Goal: Check status: Check status

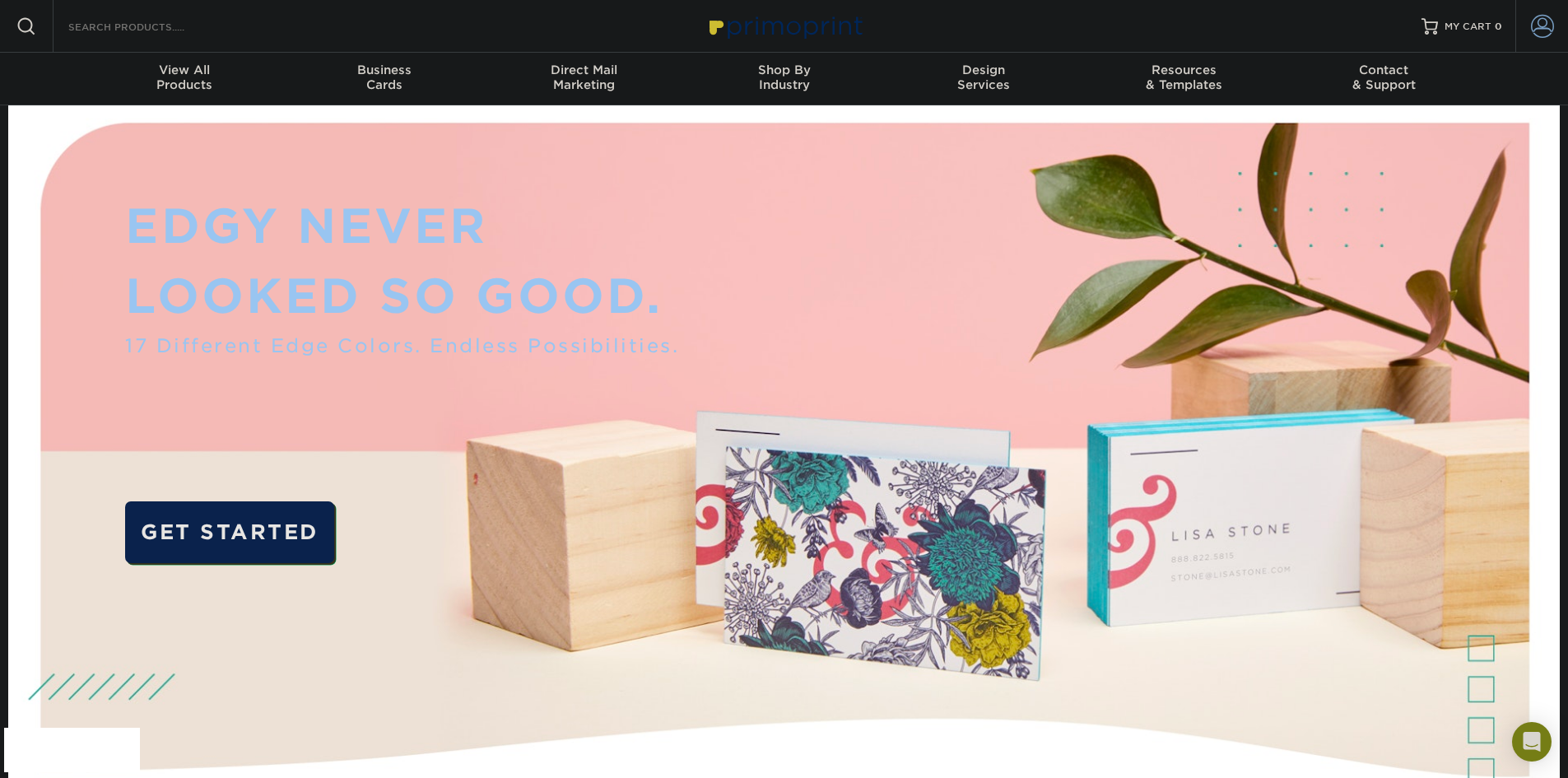
click at [1535, 24] on span at bounding box center [1542, 27] width 23 height 23
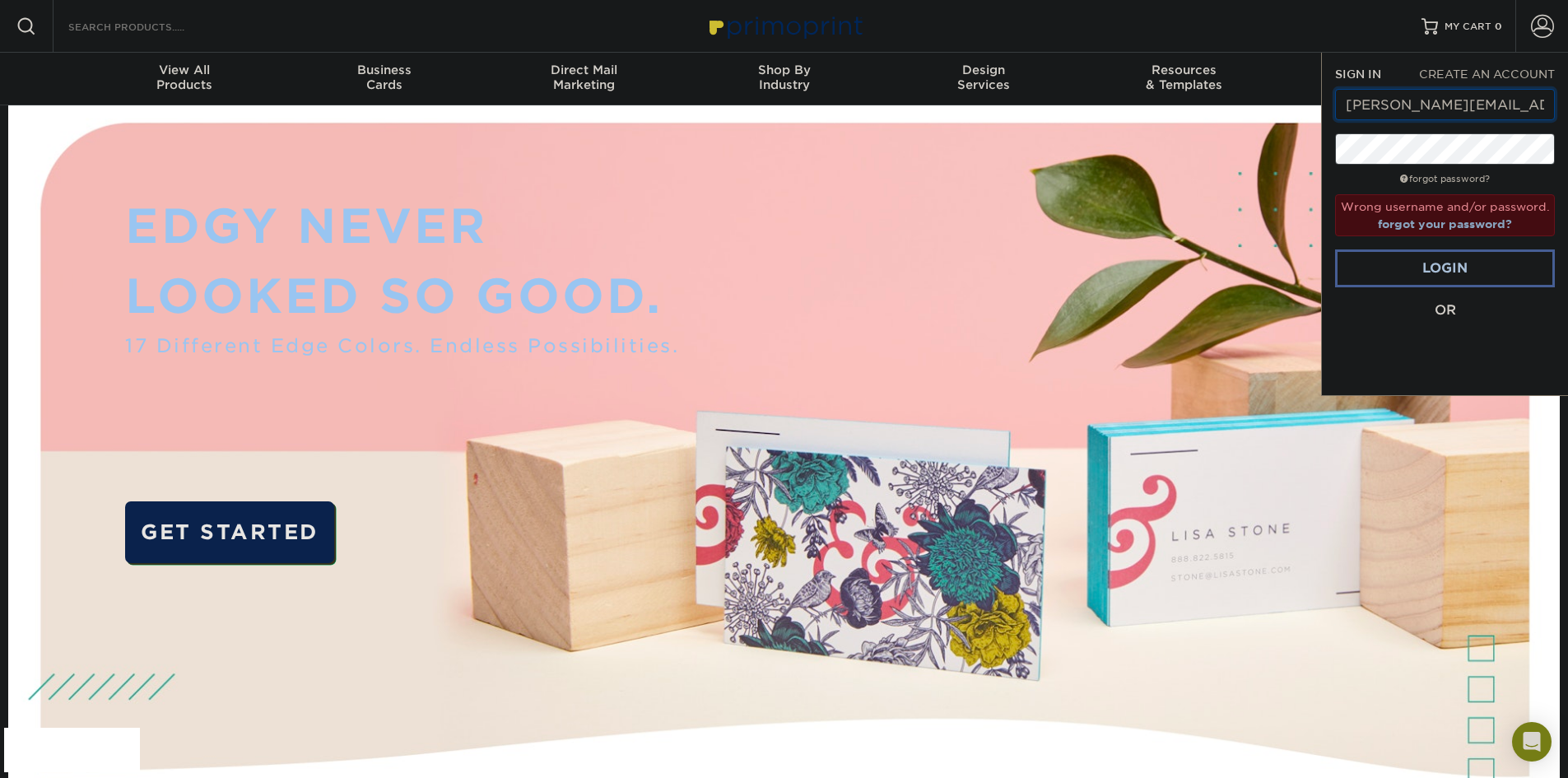
drag, startPoint x: 1495, startPoint y: 106, endPoint x: 1282, endPoint y: 105, distance: 213.0
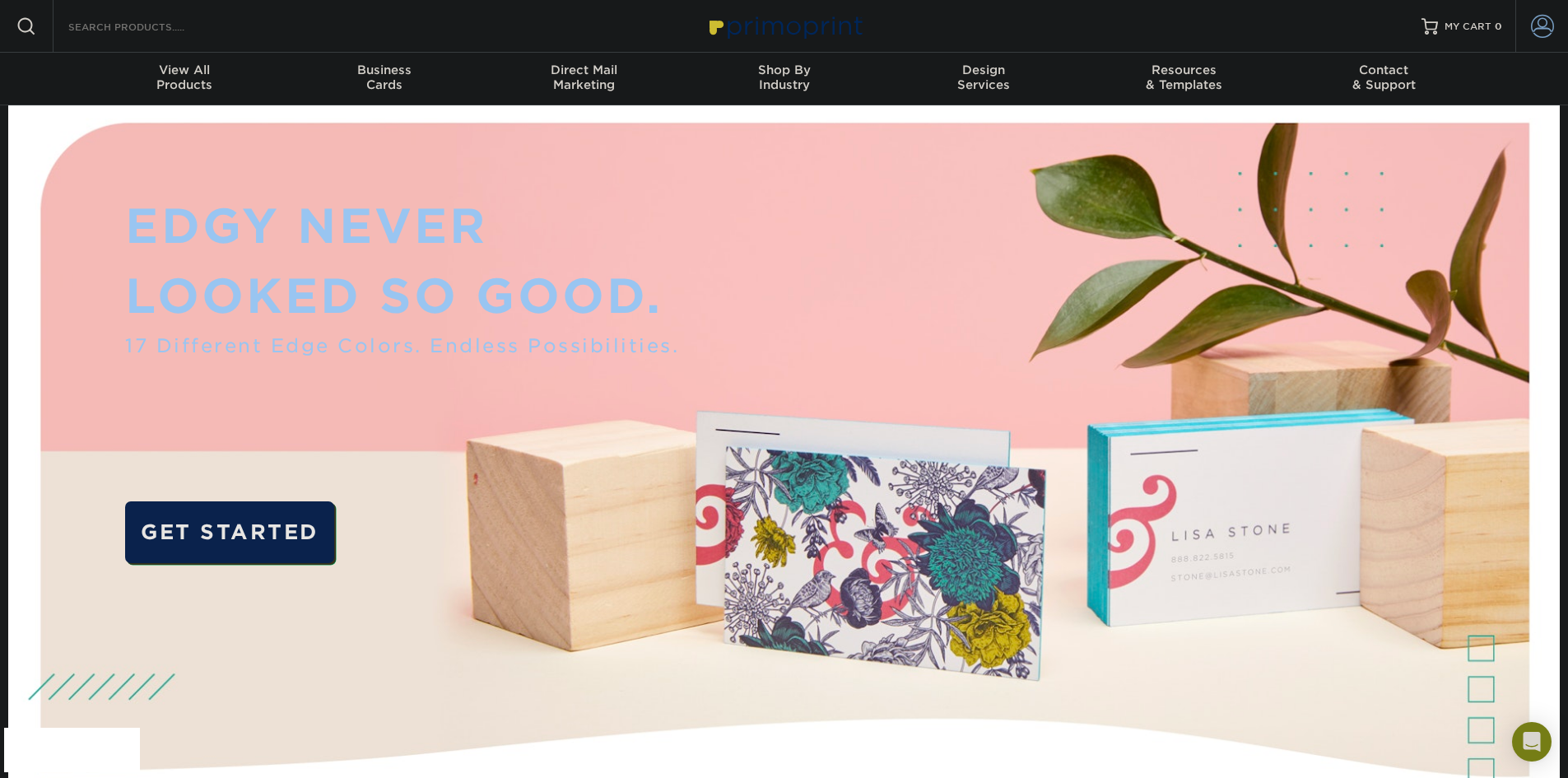
click at [1532, 33] on span at bounding box center [1542, 27] width 23 height 23
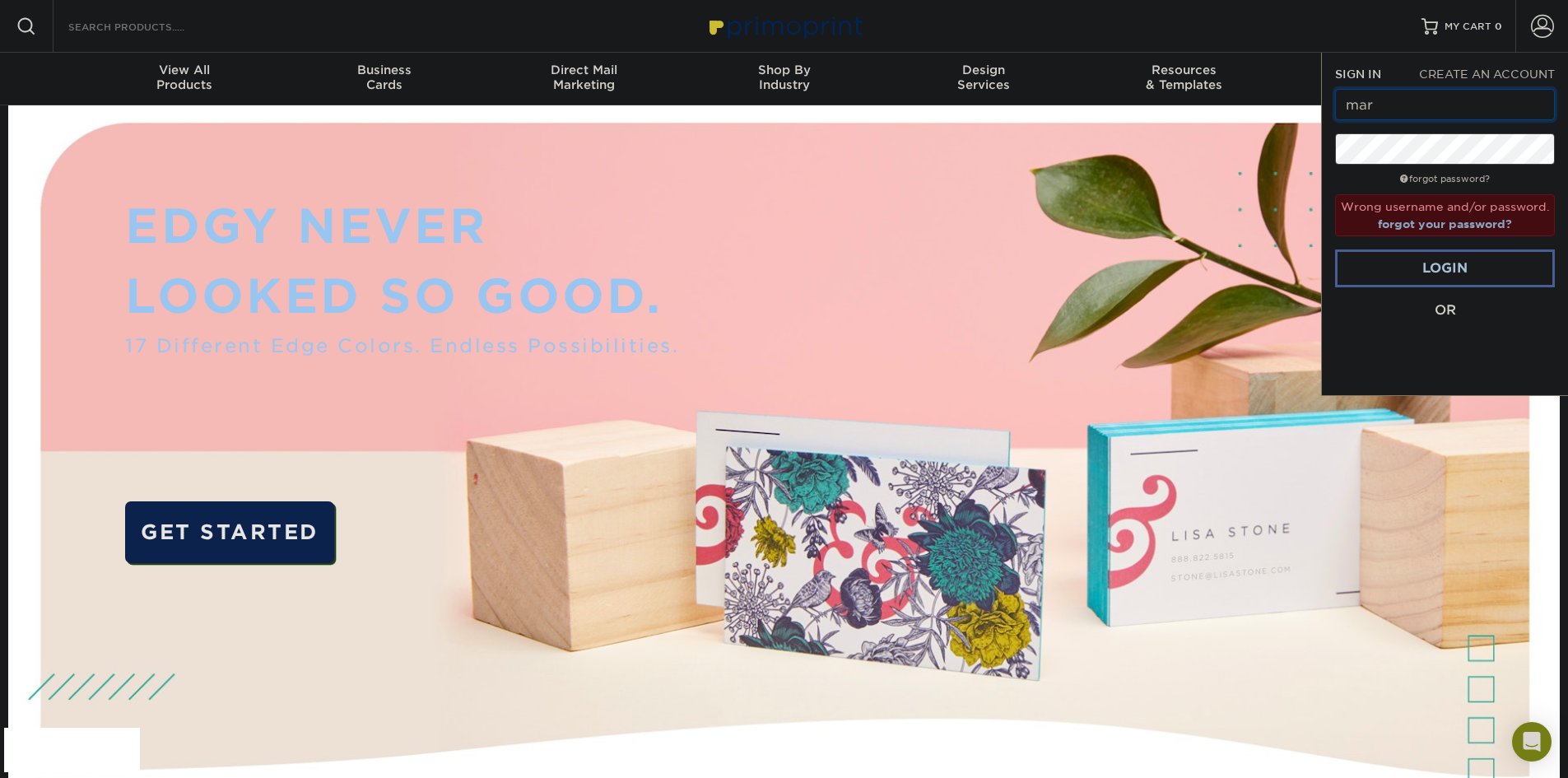
type input "marketing@first-spear.com"
click at [1502, 270] on link "Login" at bounding box center [1445, 269] width 220 height 38
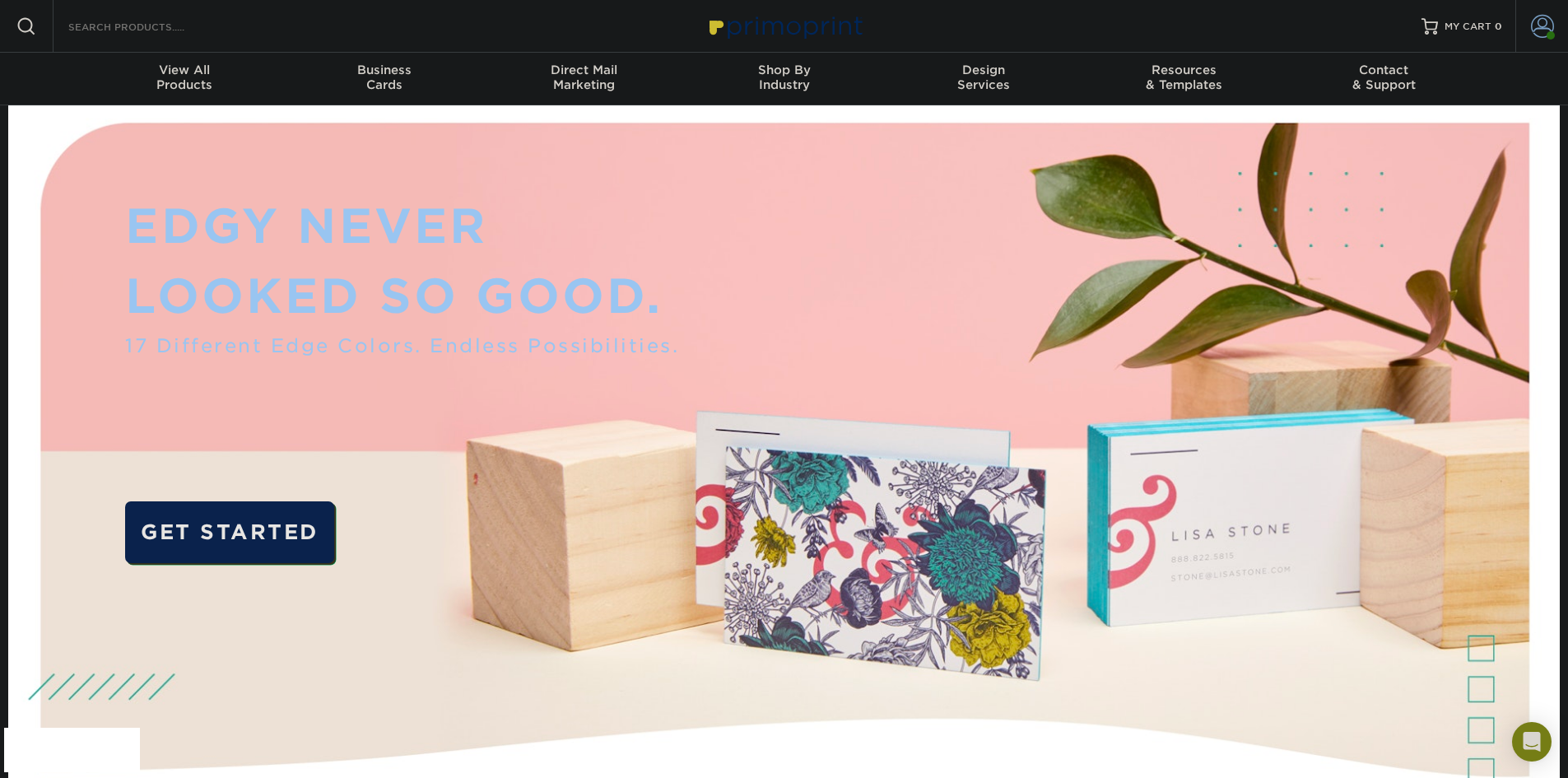
click at [1541, 22] on span at bounding box center [1542, 27] width 23 height 23
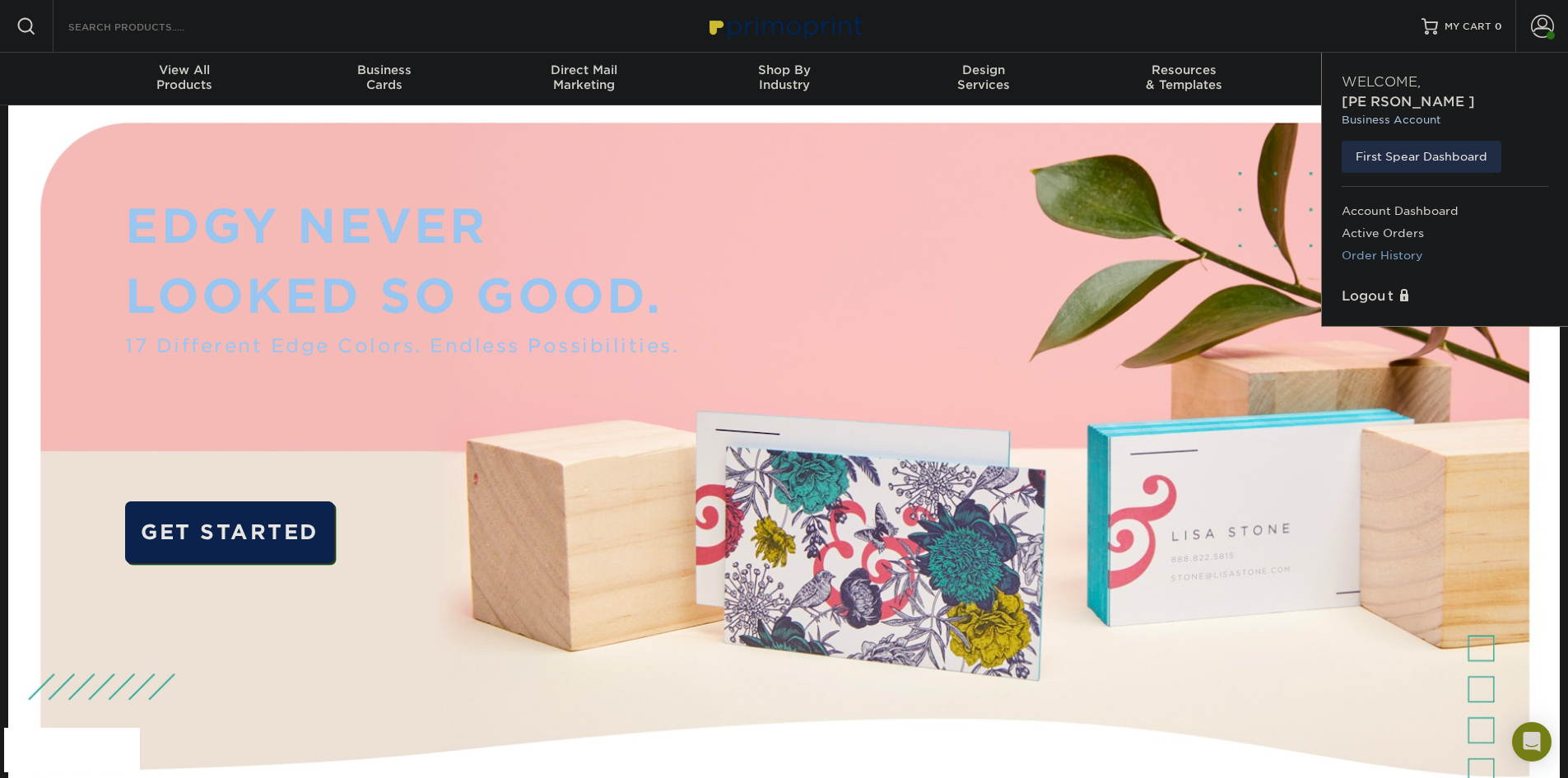
click at [1381, 244] on link "Order History" at bounding box center [1445, 255] width 206 height 22
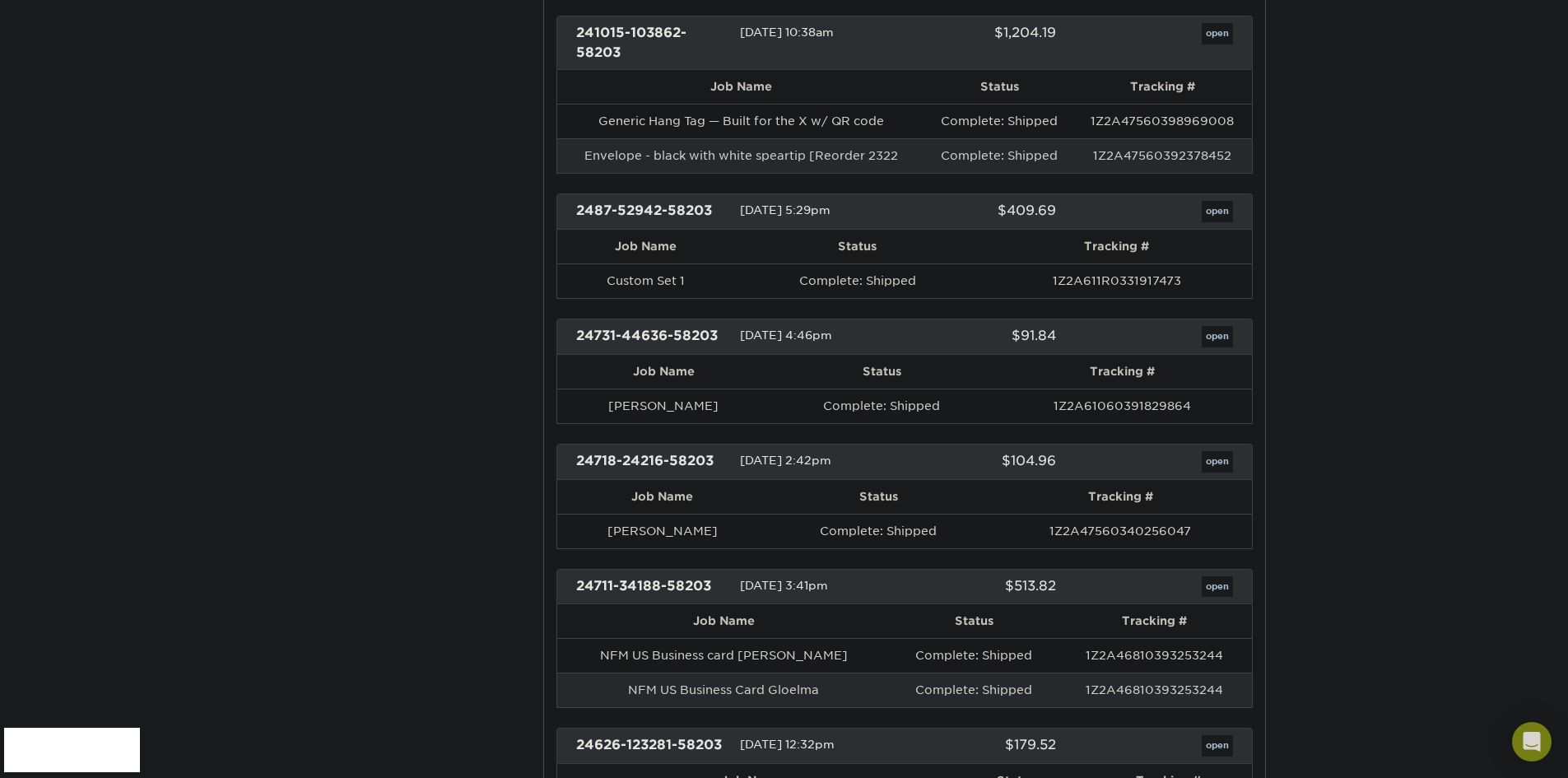
scroll to position [2306, 0]
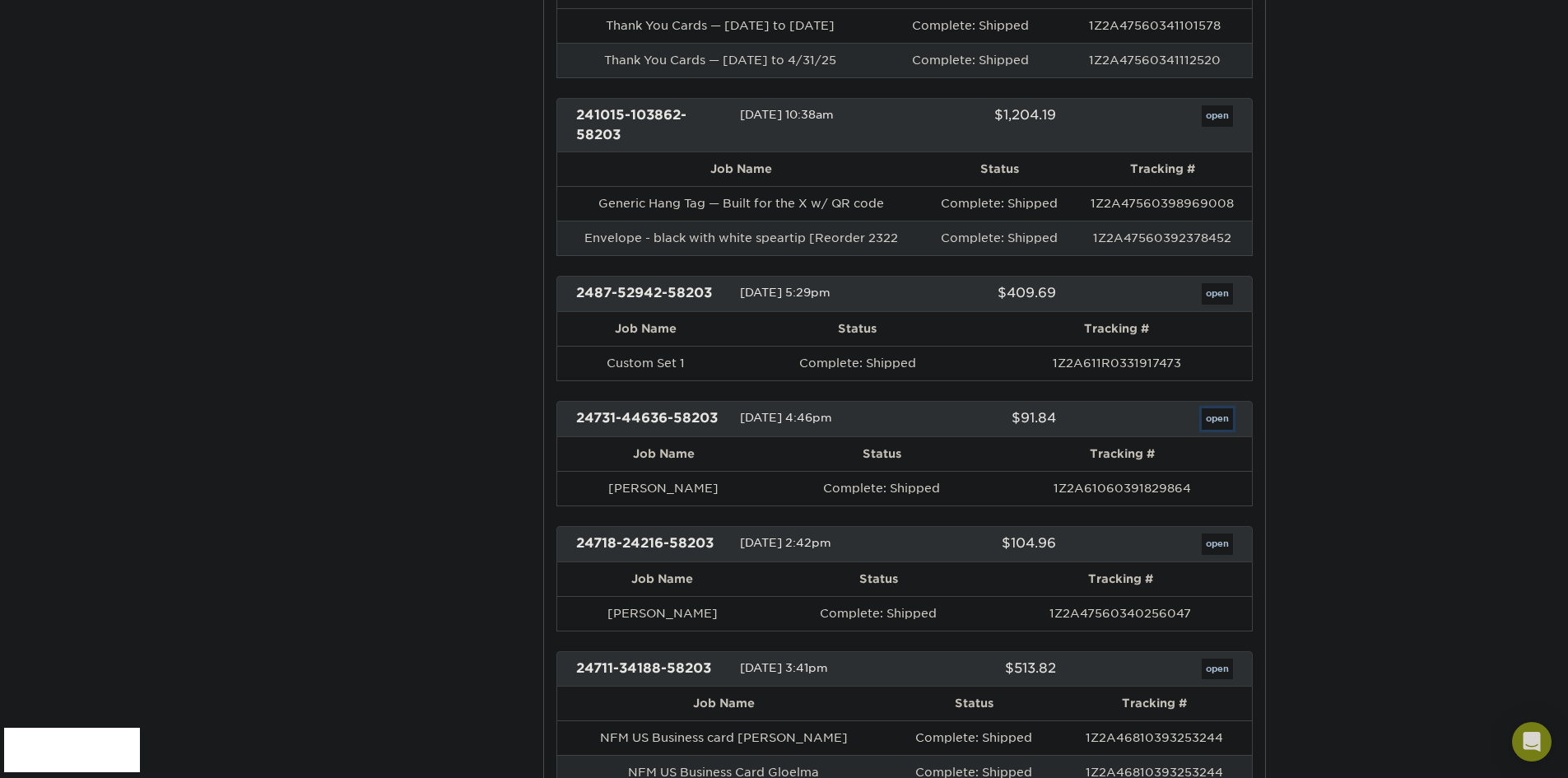
click at [1217, 425] on link "open" at bounding box center [1217, 419] width 31 height 22
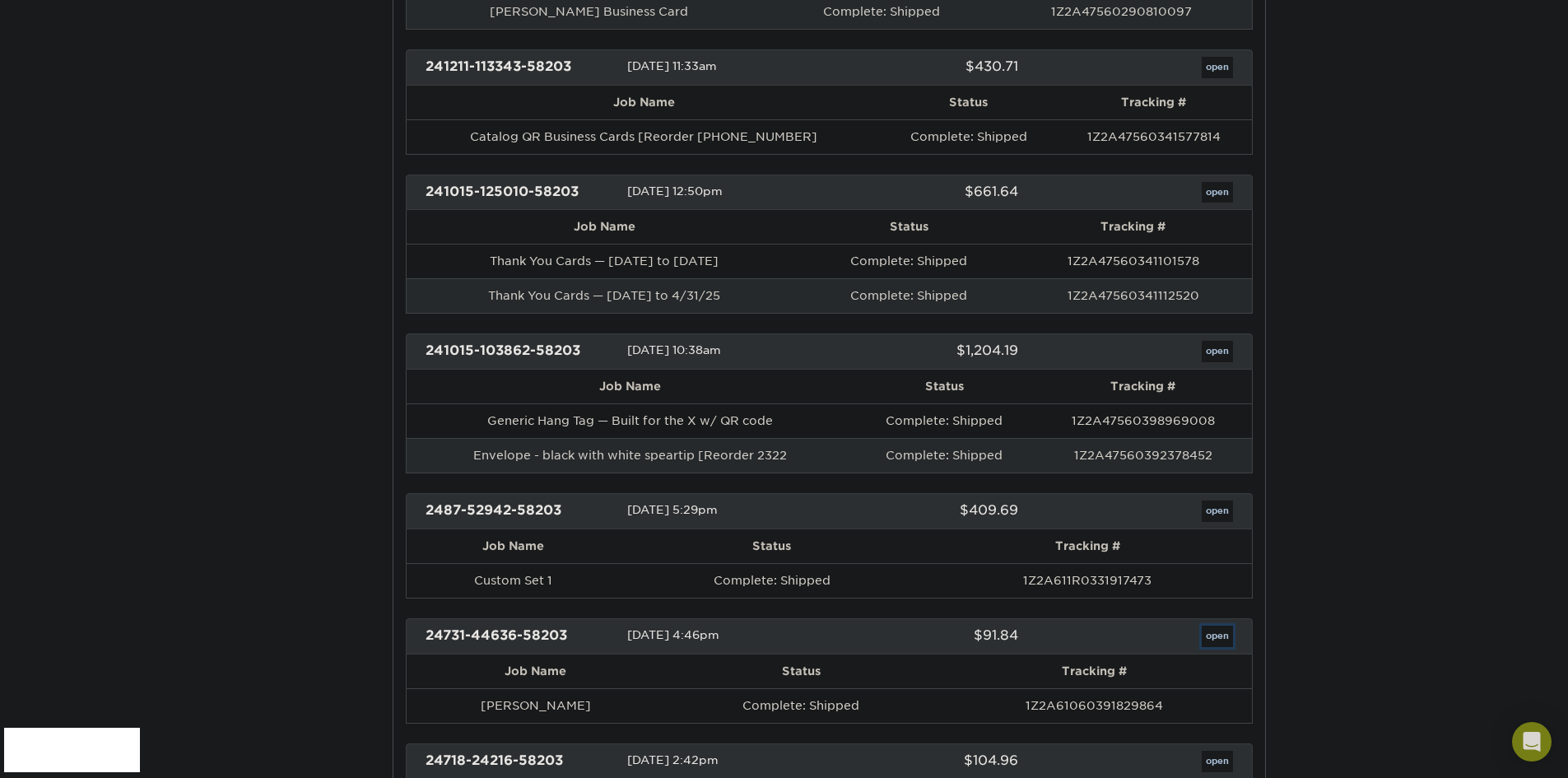
scroll to position [0, 0]
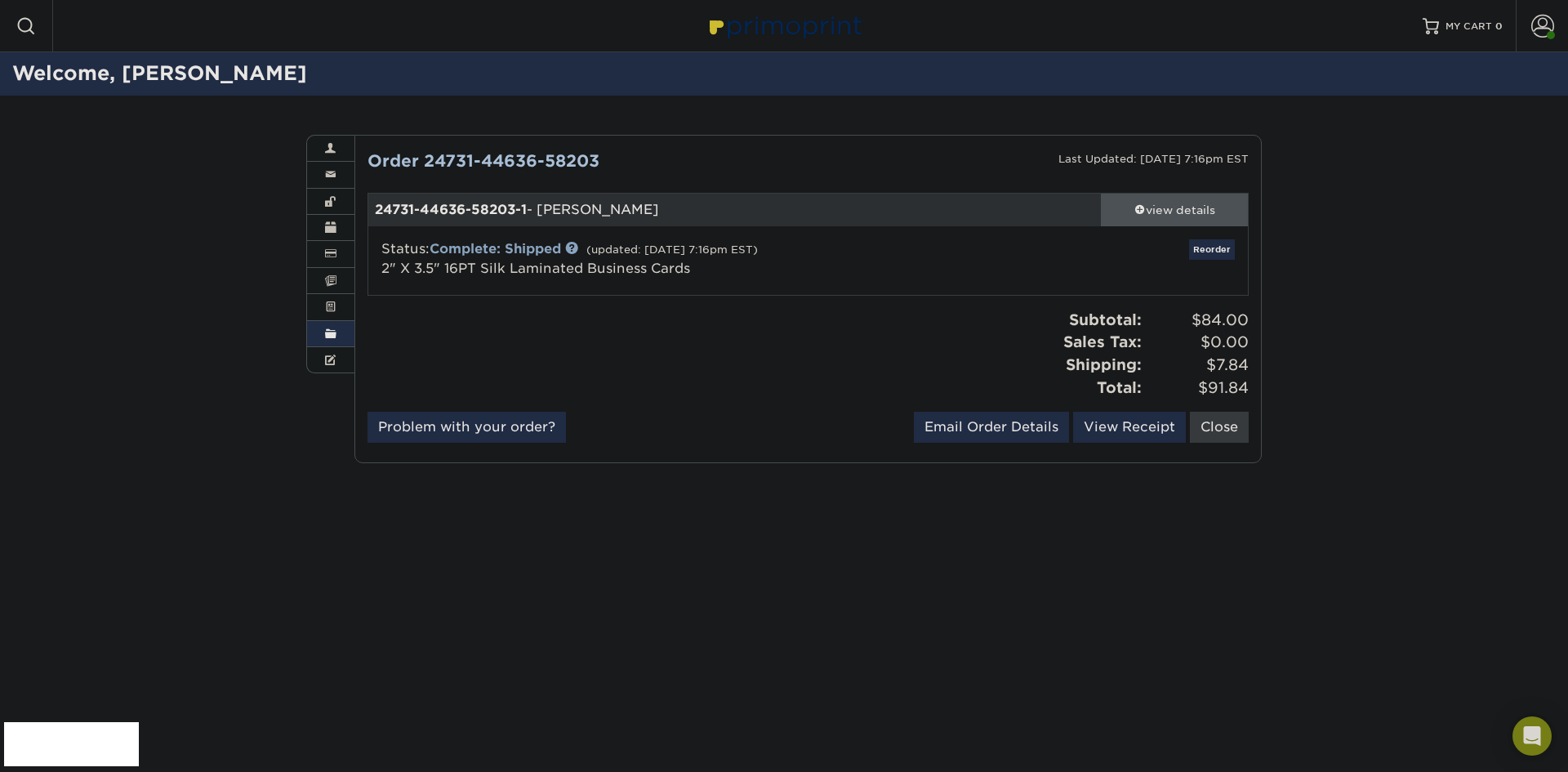
click at [1138, 209] on span at bounding box center [1140, 209] width 11 height 11
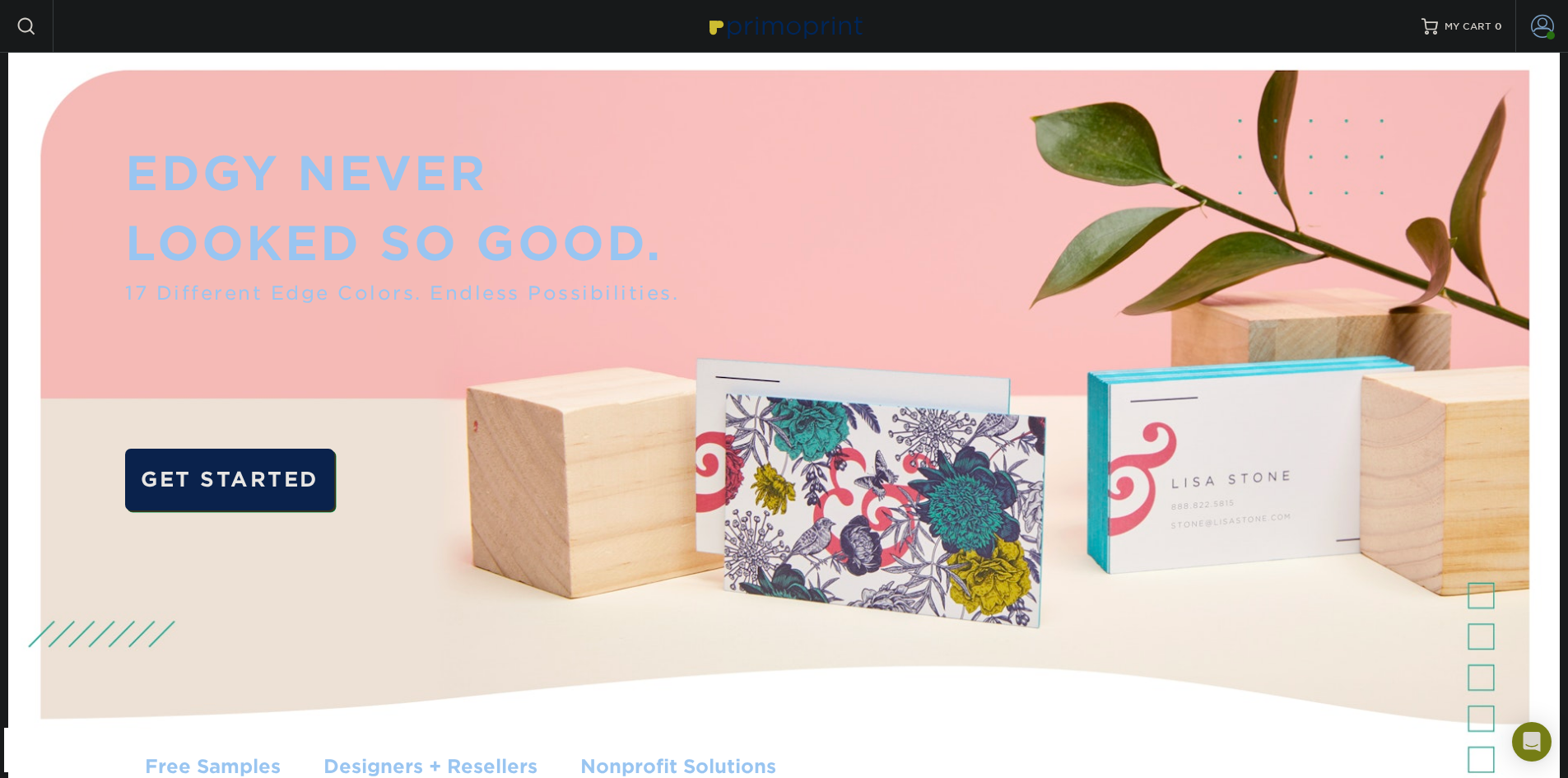
click at [1549, 22] on span at bounding box center [1542, 27] width 23 height 23
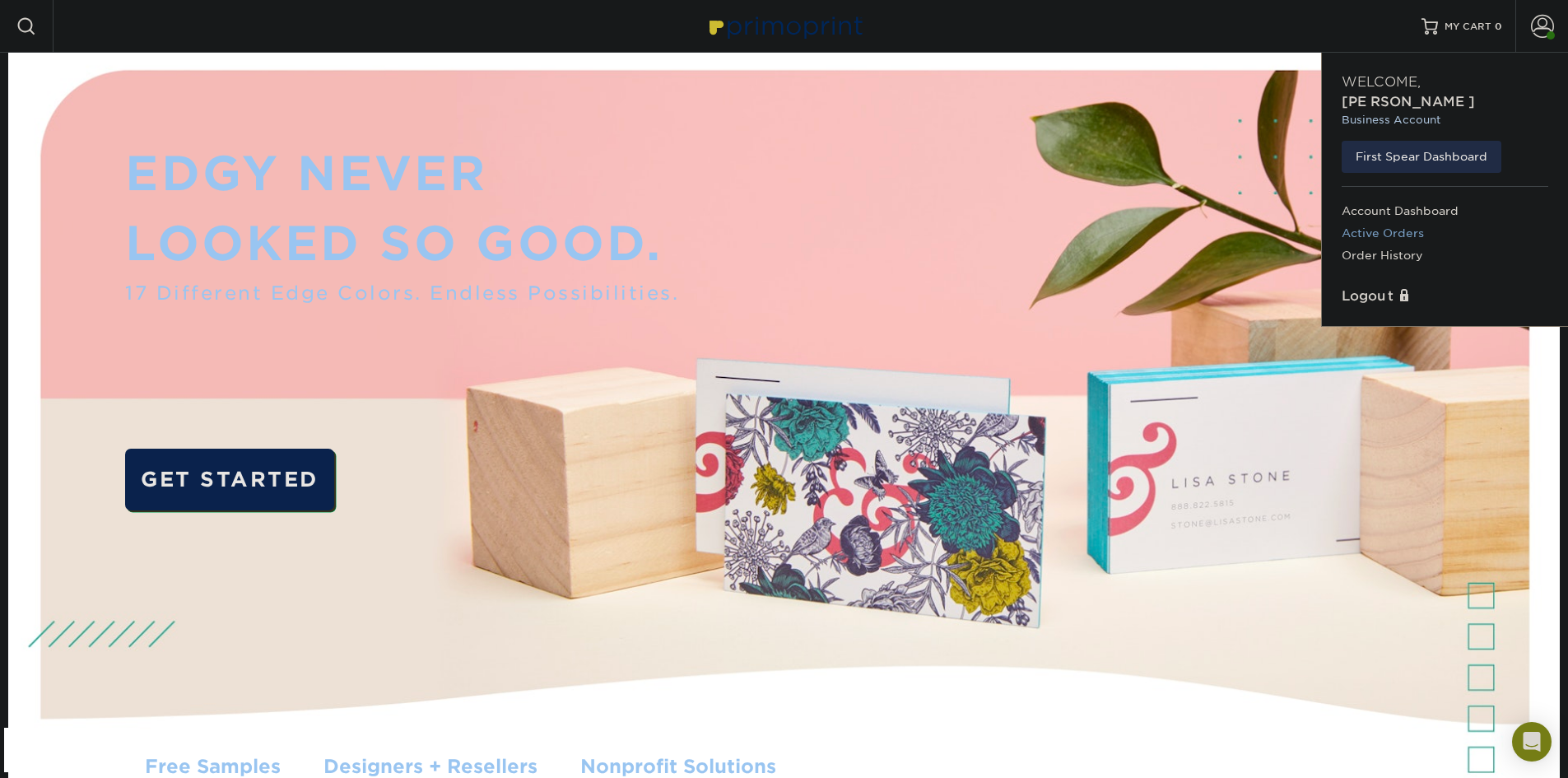
click at [1381, 222] on link "Active Orders" at bounding box center [1445, 233] width 206 height 22
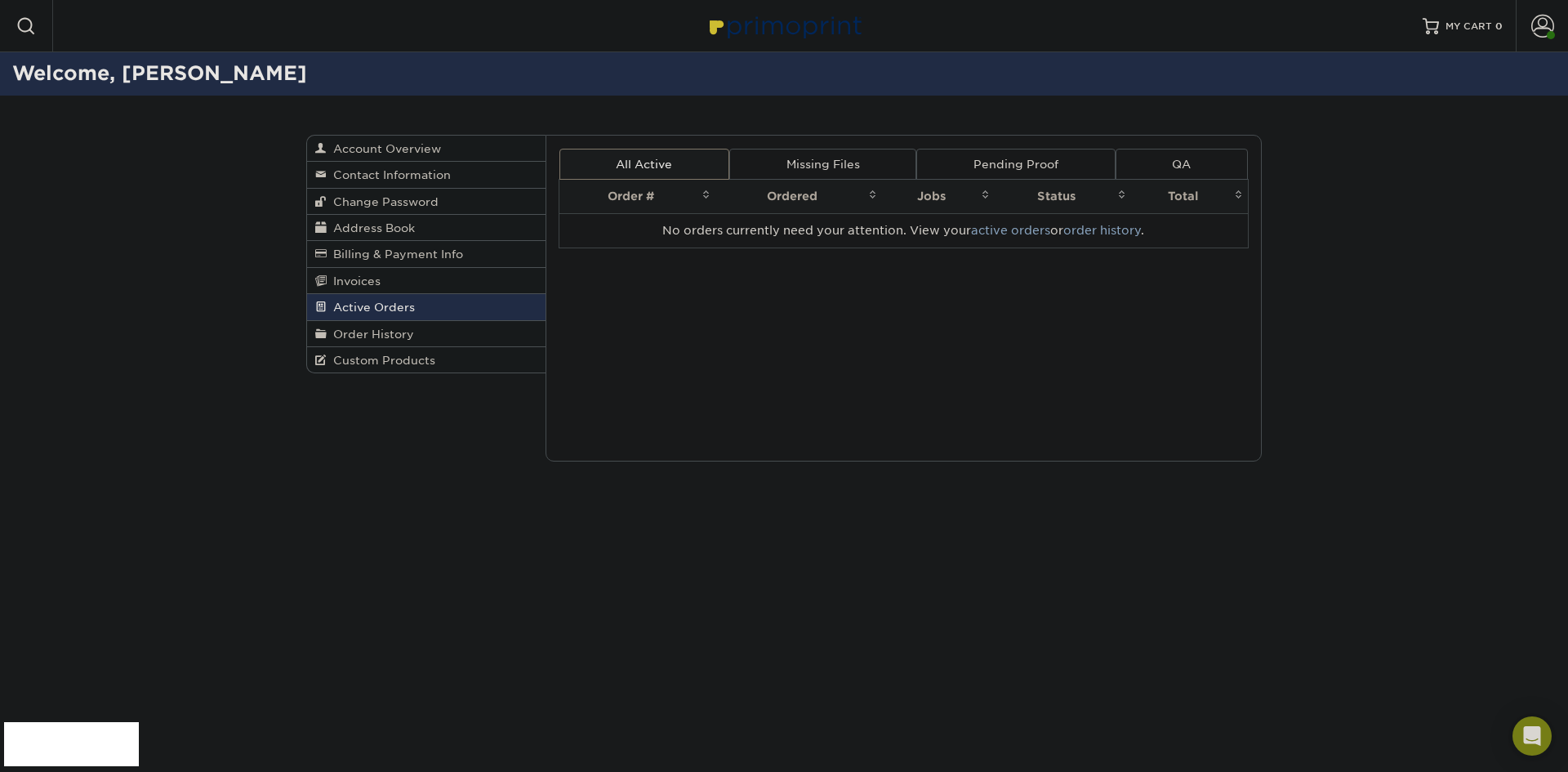
drag, startPoint x: 360, startPoint y: 334, endPoint x: 1171, endPoint y: 512, distance: 830.3
click at [360, 334] on span "Order History" at bounding box center [370, 334] width 87 height 13
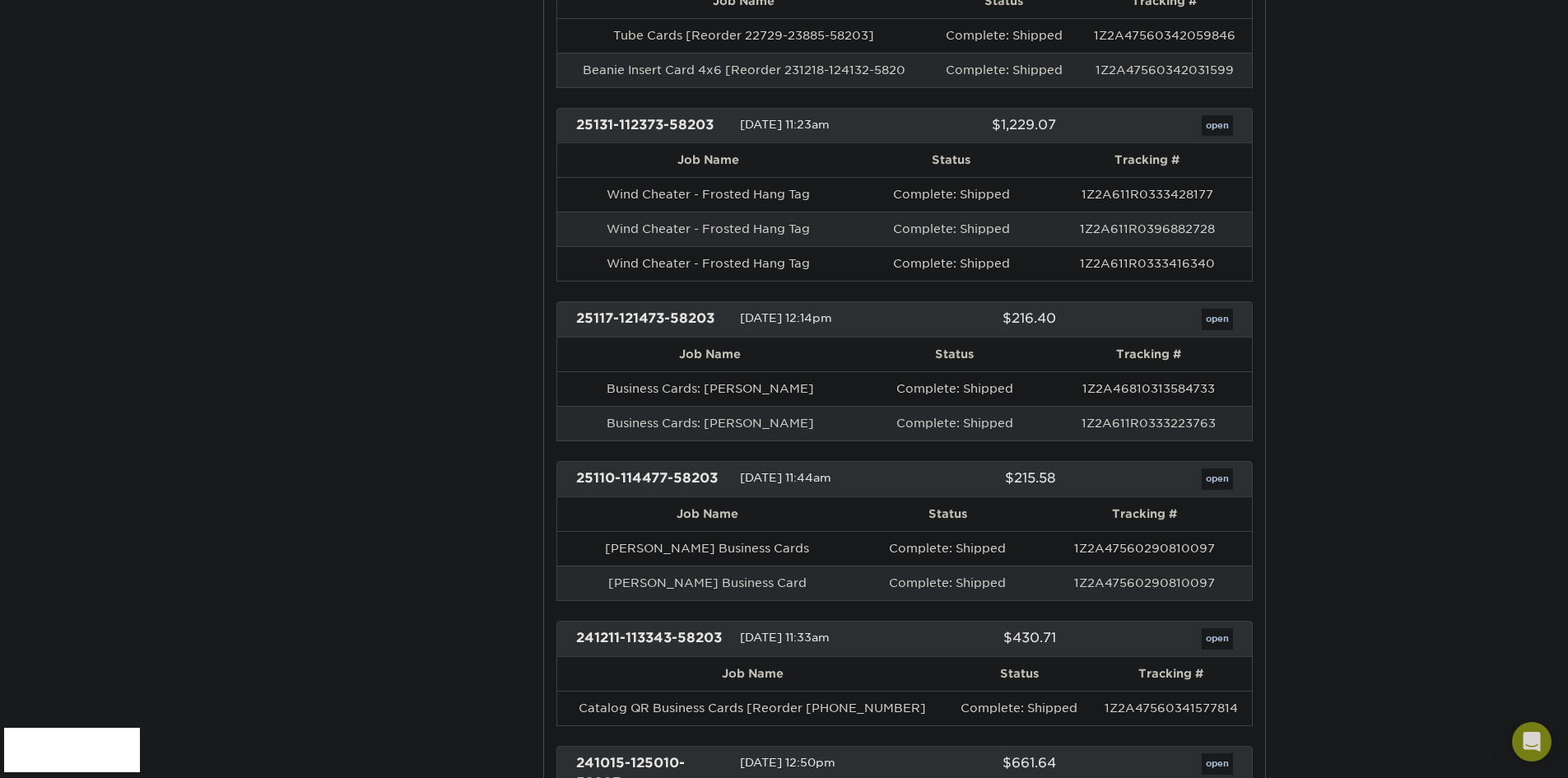
scroll to position [1482, 0]
click at [1221, 318] on link "open" at bounding box center [1217, 317] width 31 height 22
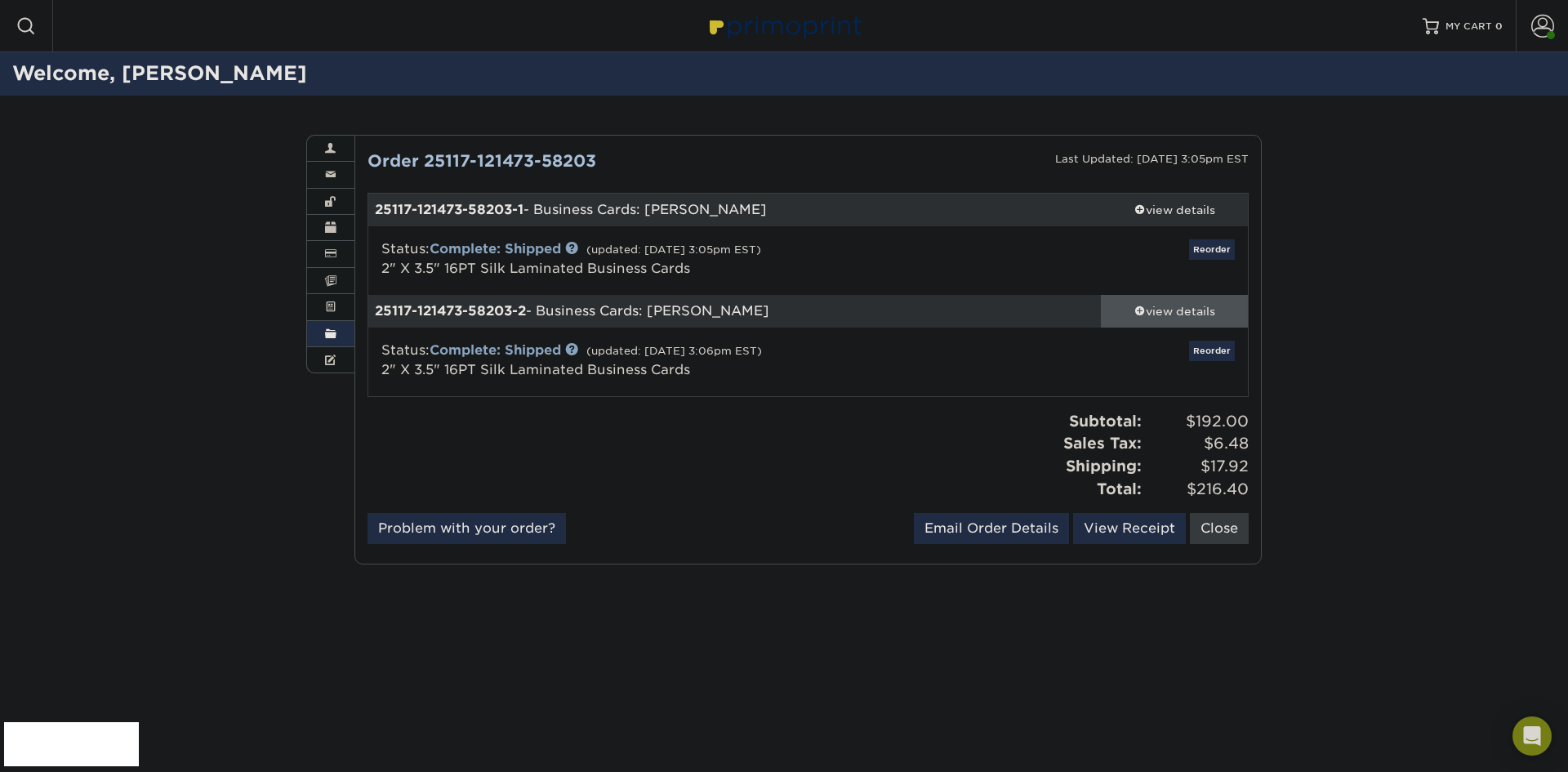
click at [1141, 309] on span at bounding box center [1140, 311] width 11 height 11
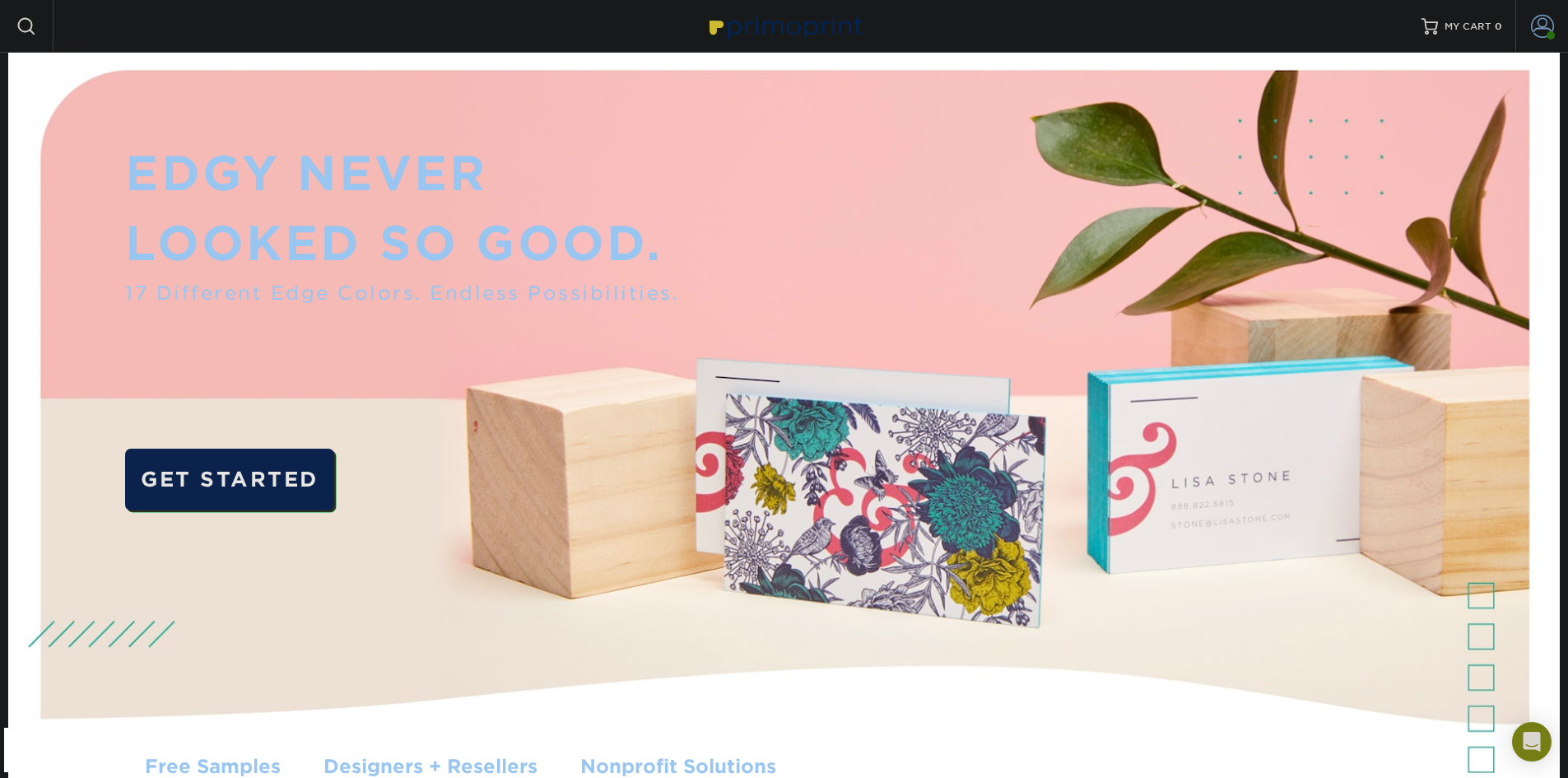
click at [1548, 43] on link "Account" at bounding box center [1542, 27] width 53 height 53
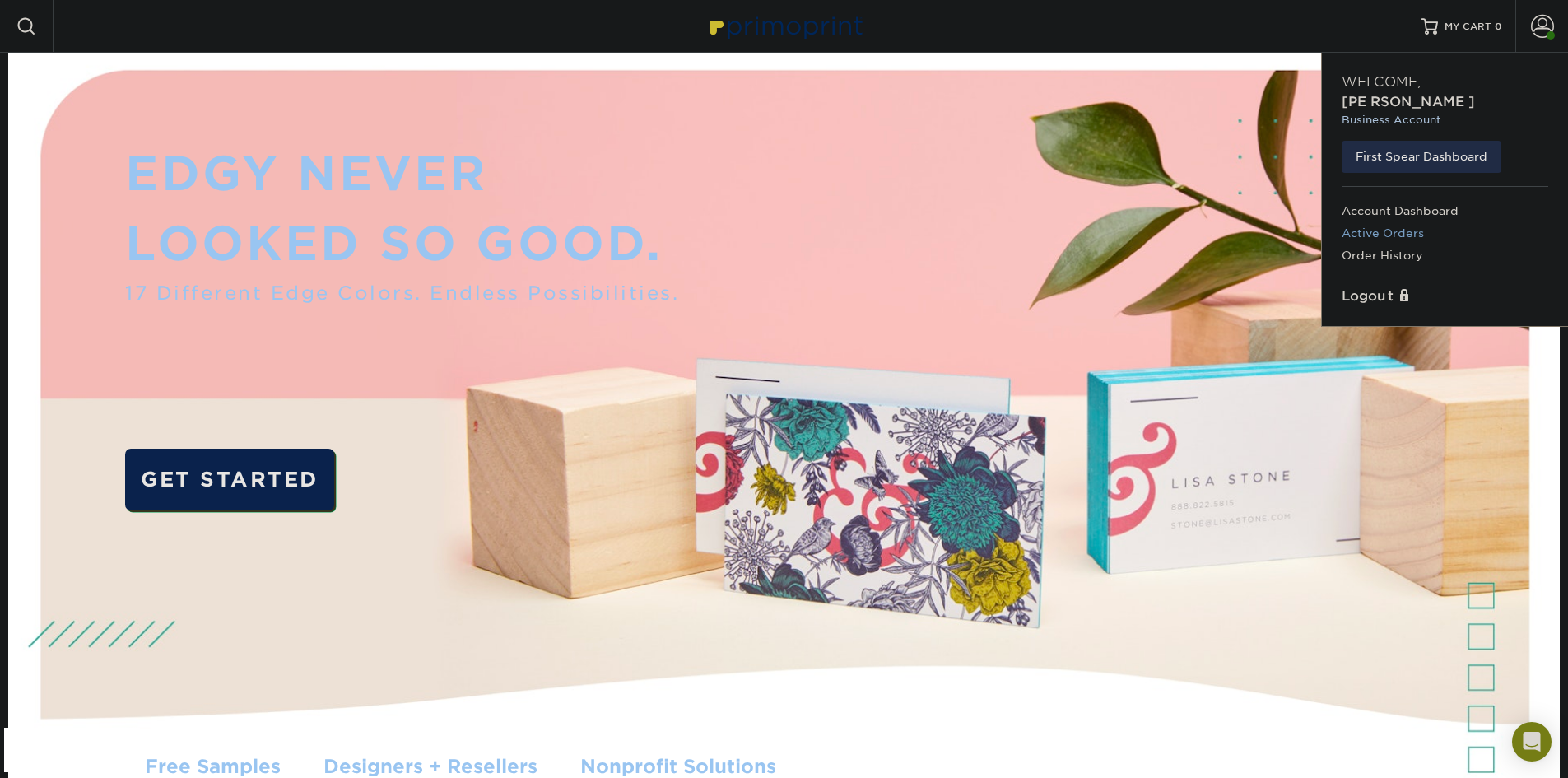
click at [1386, 222] on link "Active Orders" at bounding box center [1445, 233] width 206 height 22
click at [1383, 244] on link "Order History" at bounding box center [1445, 255] width 206 height 22
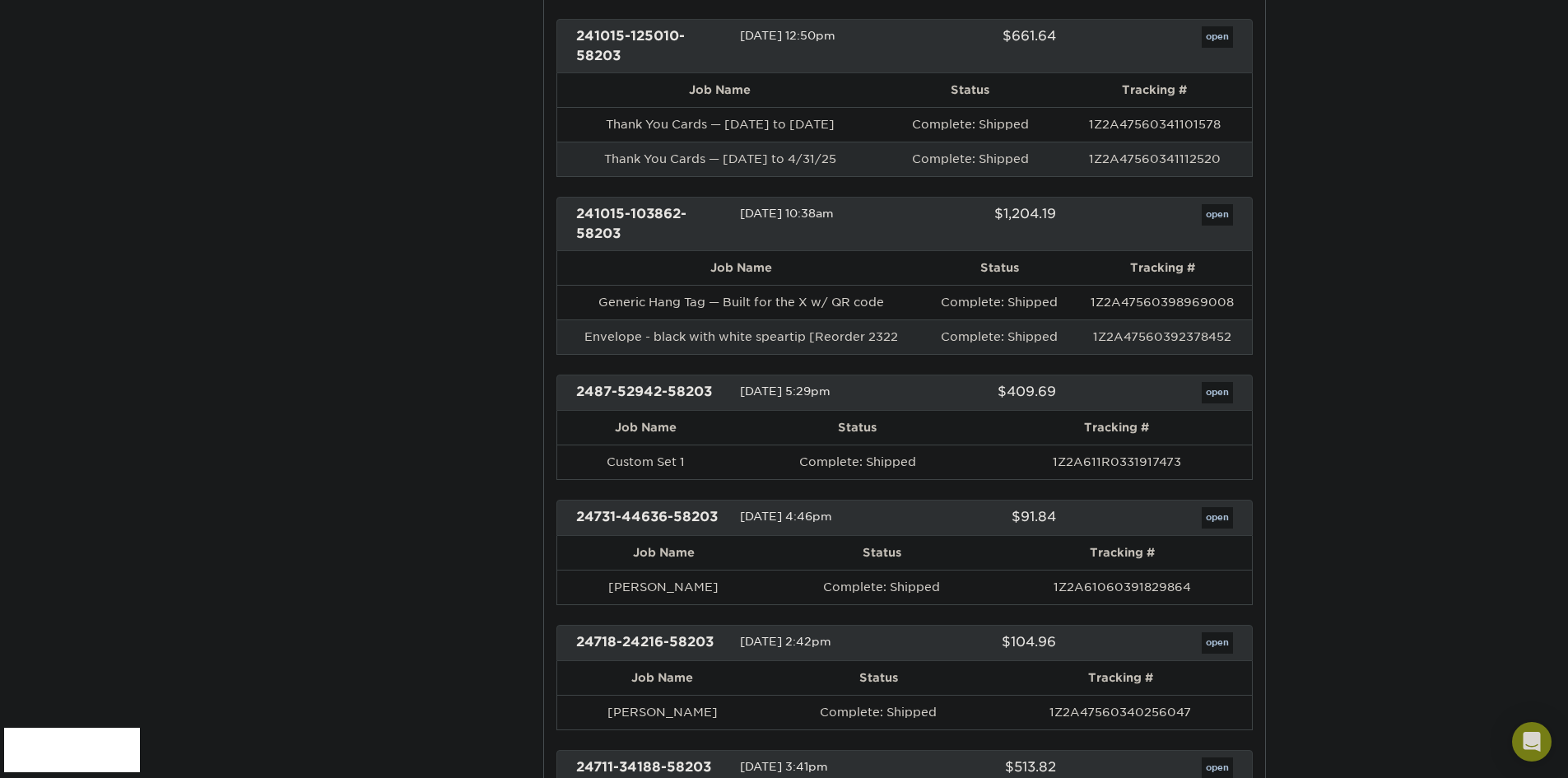
scroll to position [2223, 0]
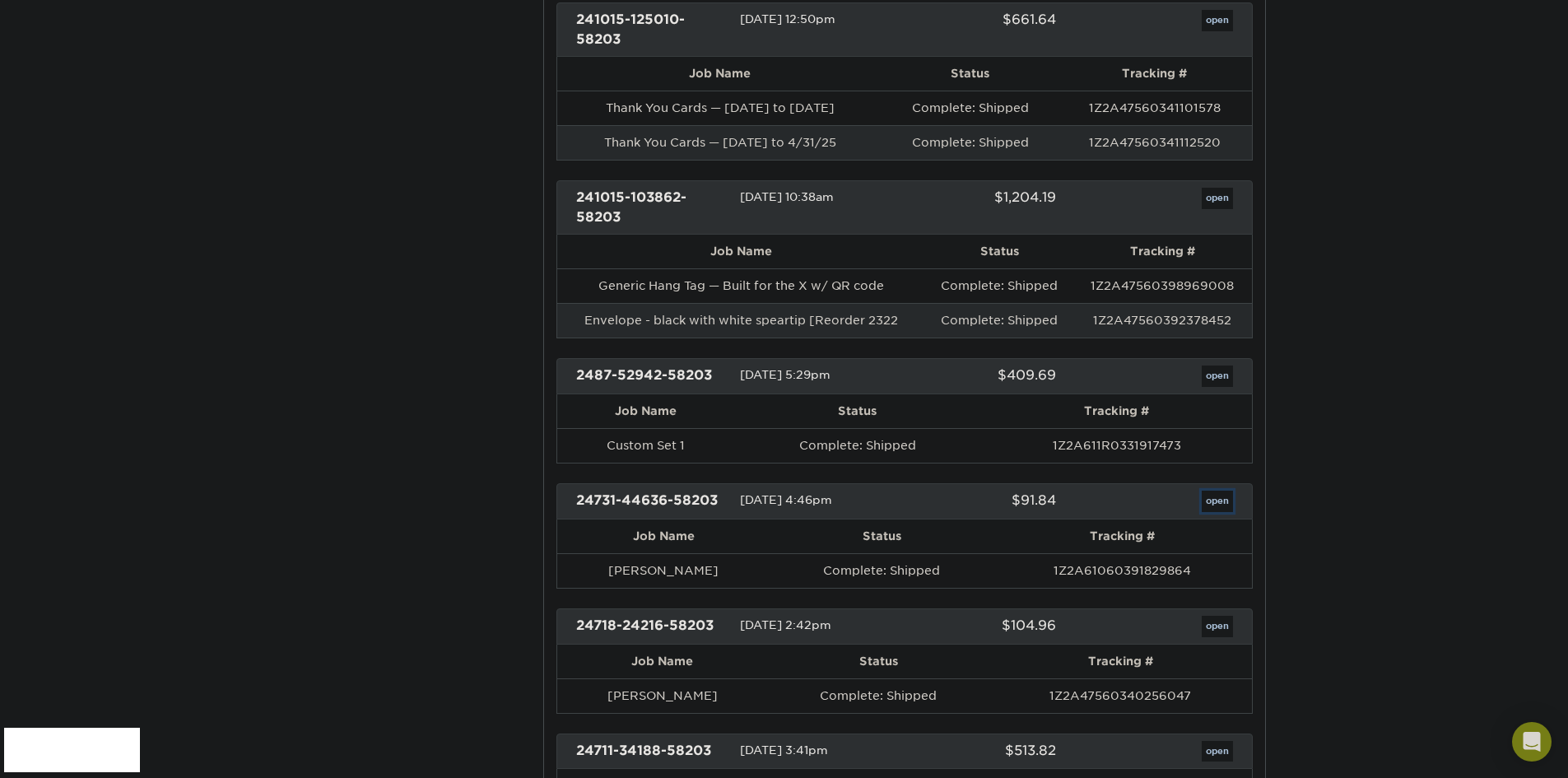
click at [1226, 504] on link "open" at bounding box center [1217, 502] width 31 height 22
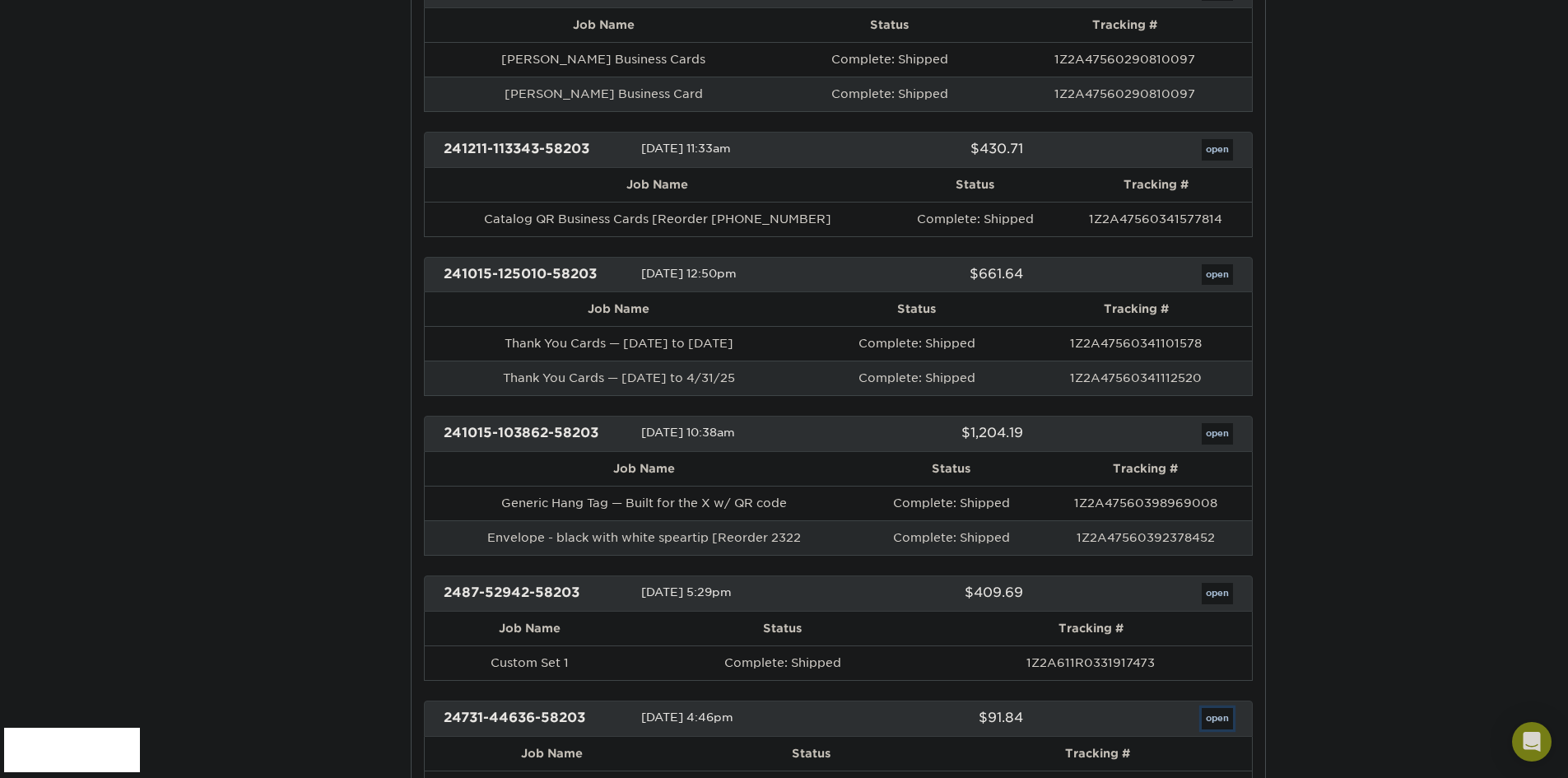
scroll to position [0, 0]
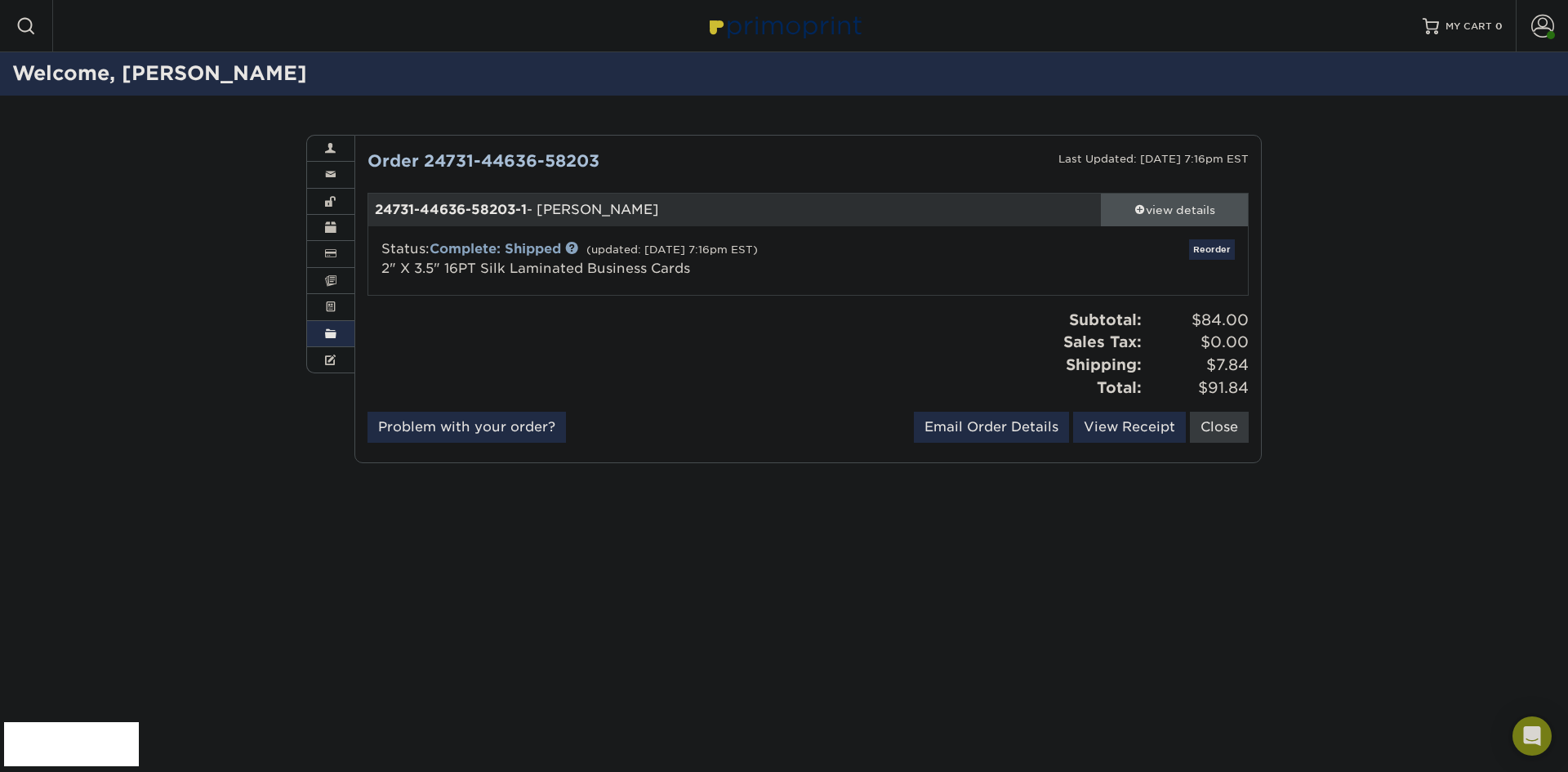
click at [1141, 208] on span at bounding box center [1140, 209] width 11 height 11
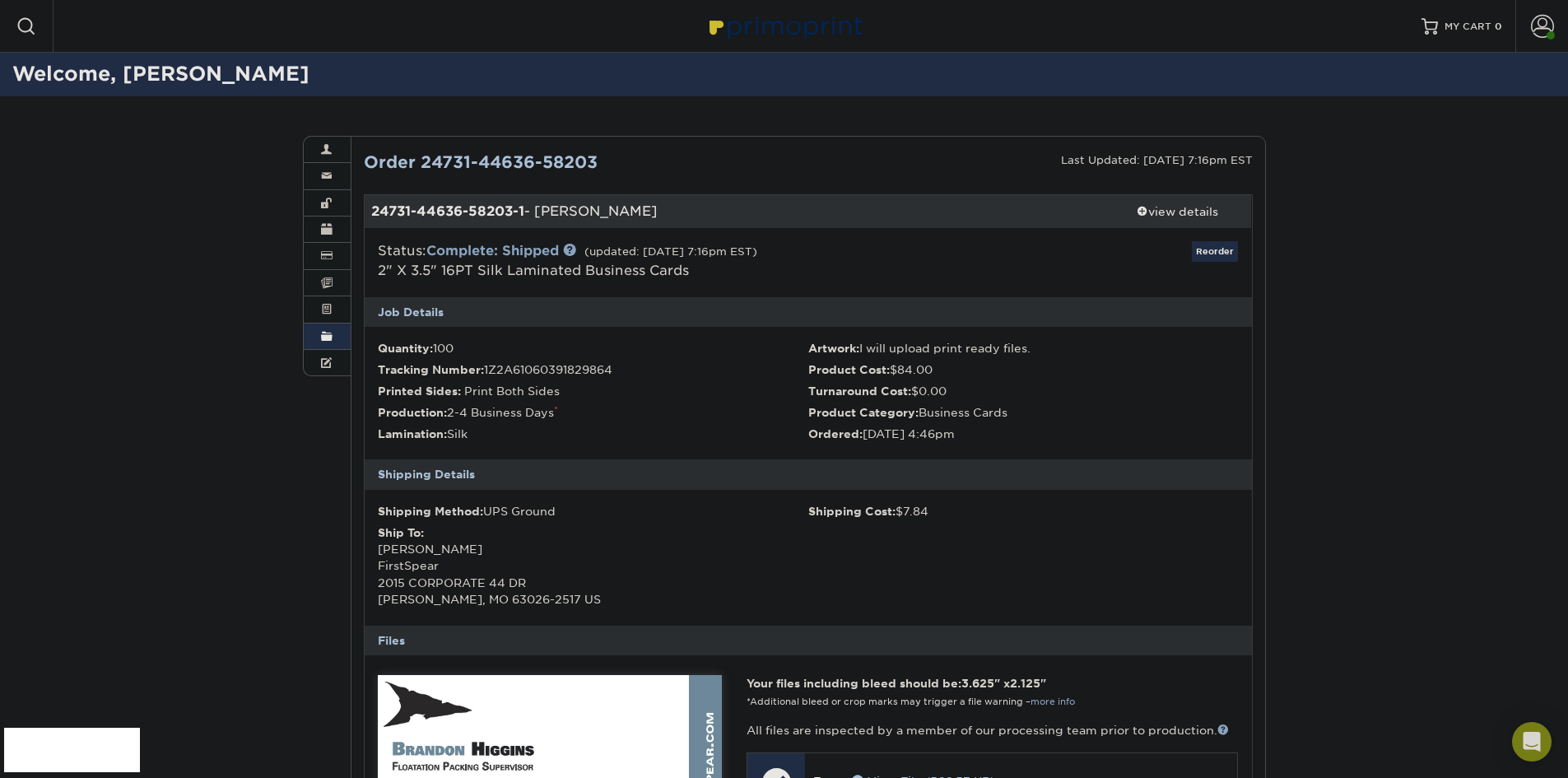
click at [341, 332] on link "Order History" at bounding box center [327, 337] width 47 height 27
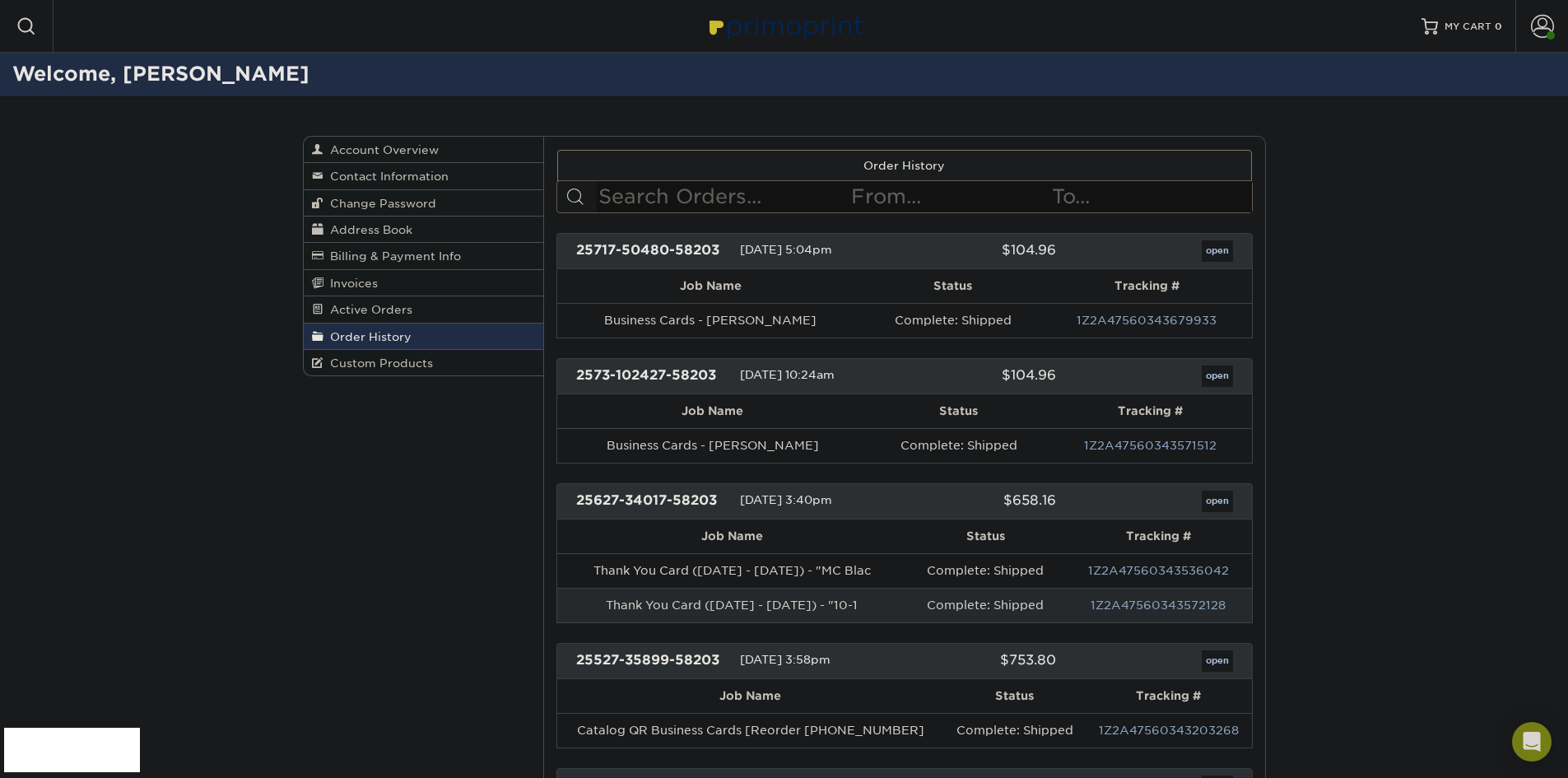
click at [404, 332] on span "Order History" at bounding box center [367, 337] width 88 height 13
click at [361, 332] on span "Order History" at bounding box center [367, 337] width 88 height 13
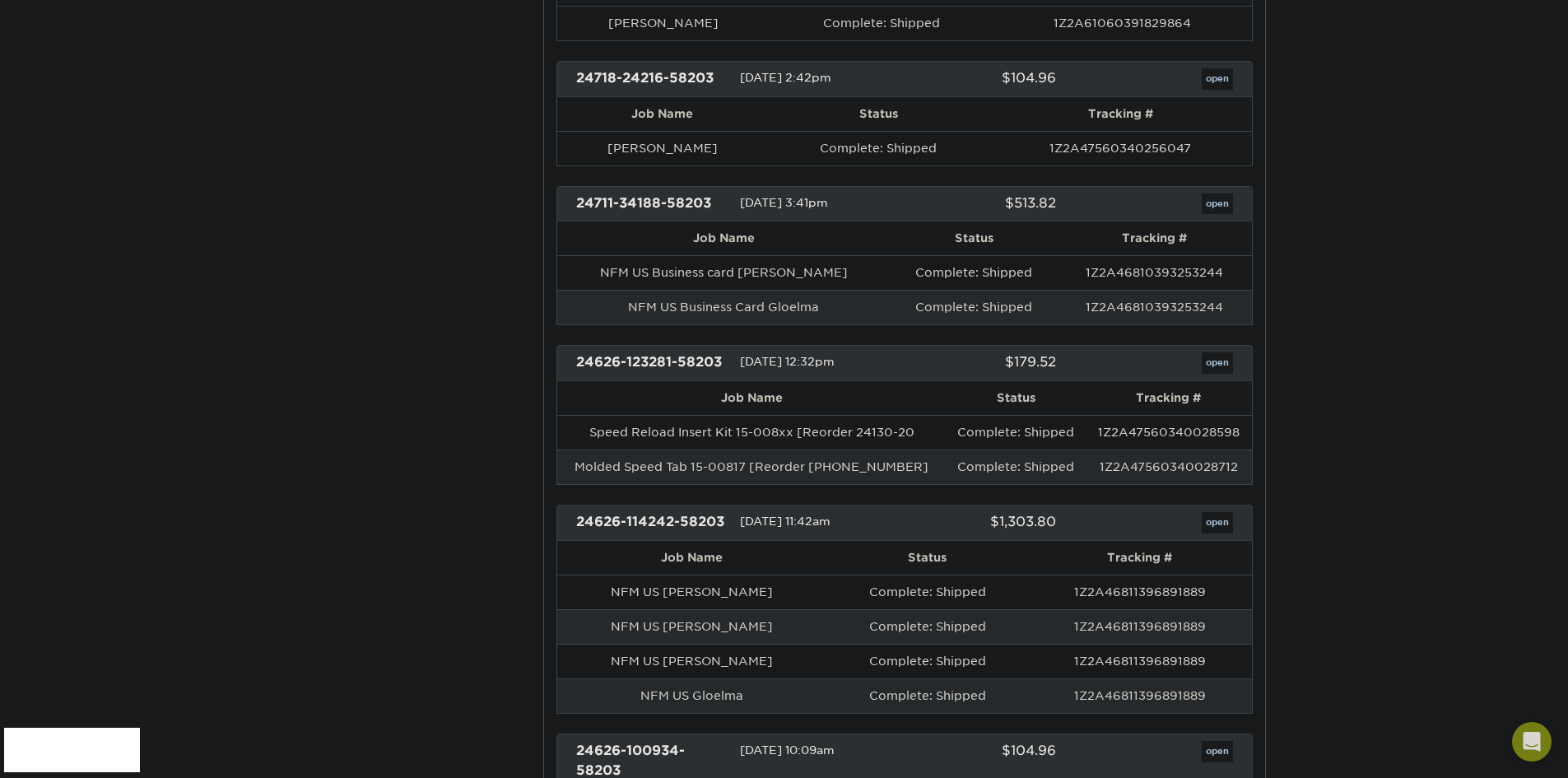
scroll to position [2800, 0]
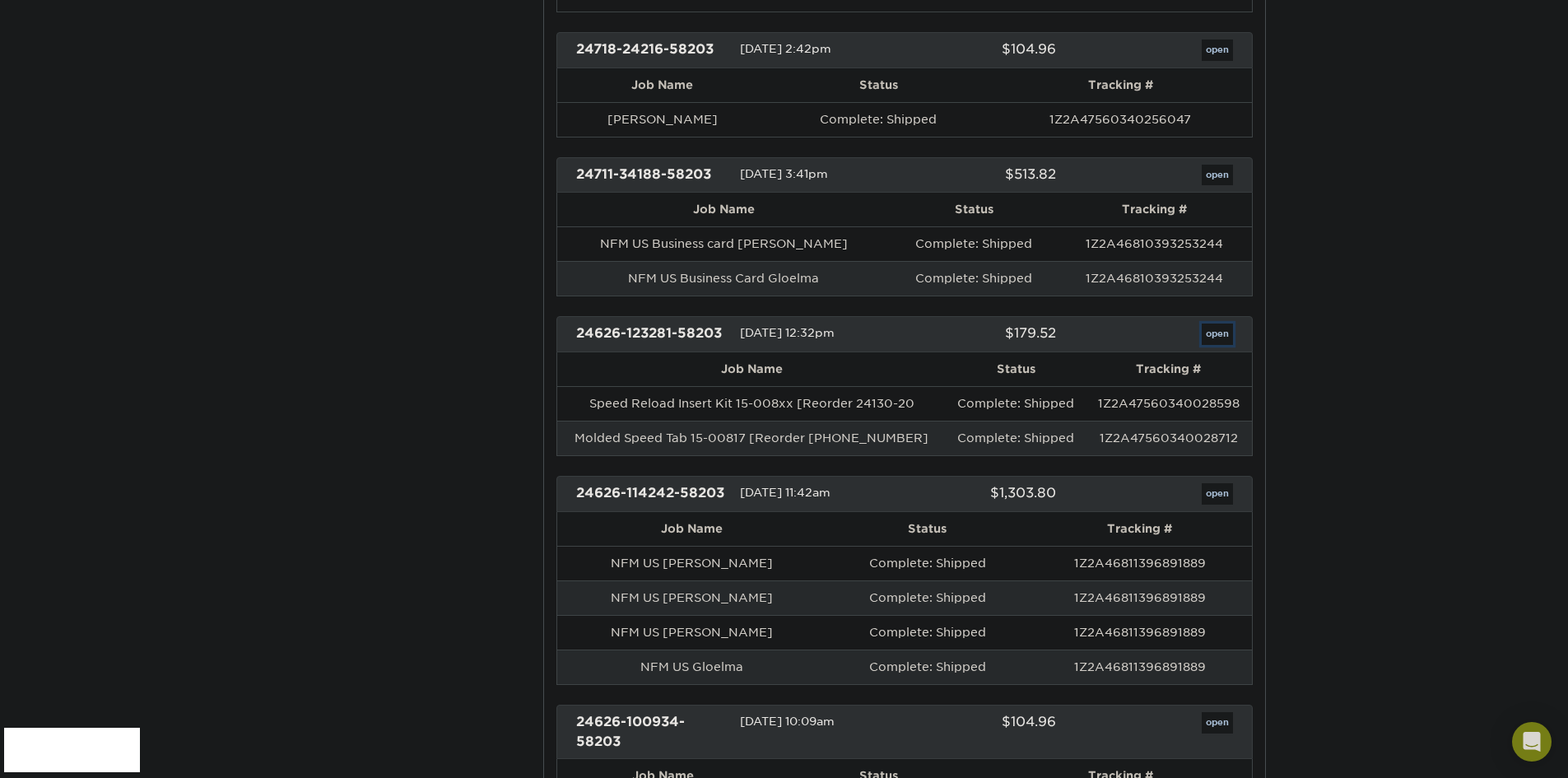
click at [1228, 333] on link "open" at bounding box center [1217, 334] width 31 height 22
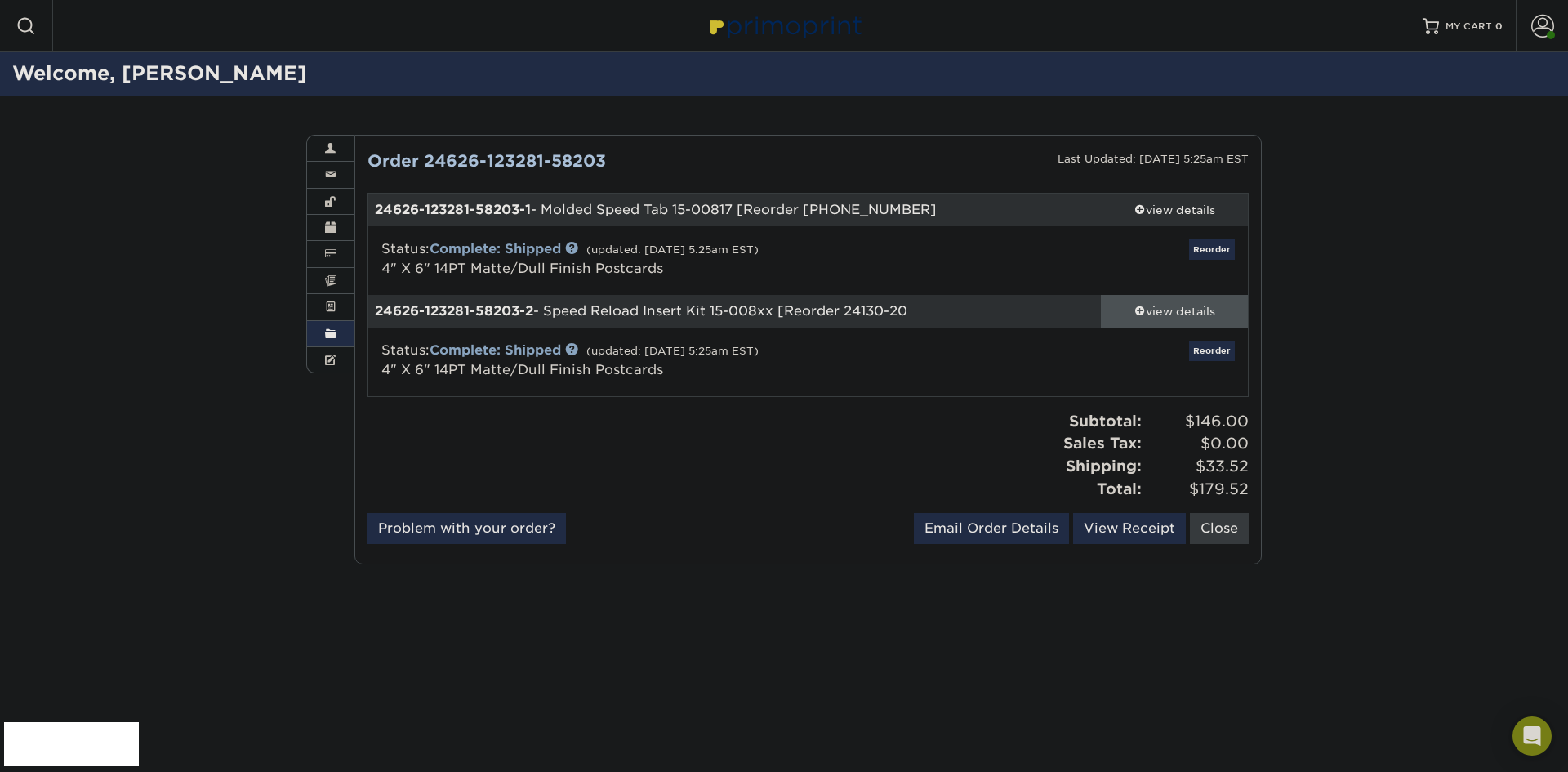
click at [1141, 316] on span at bounding box center [1140, 311] width 11 height 11
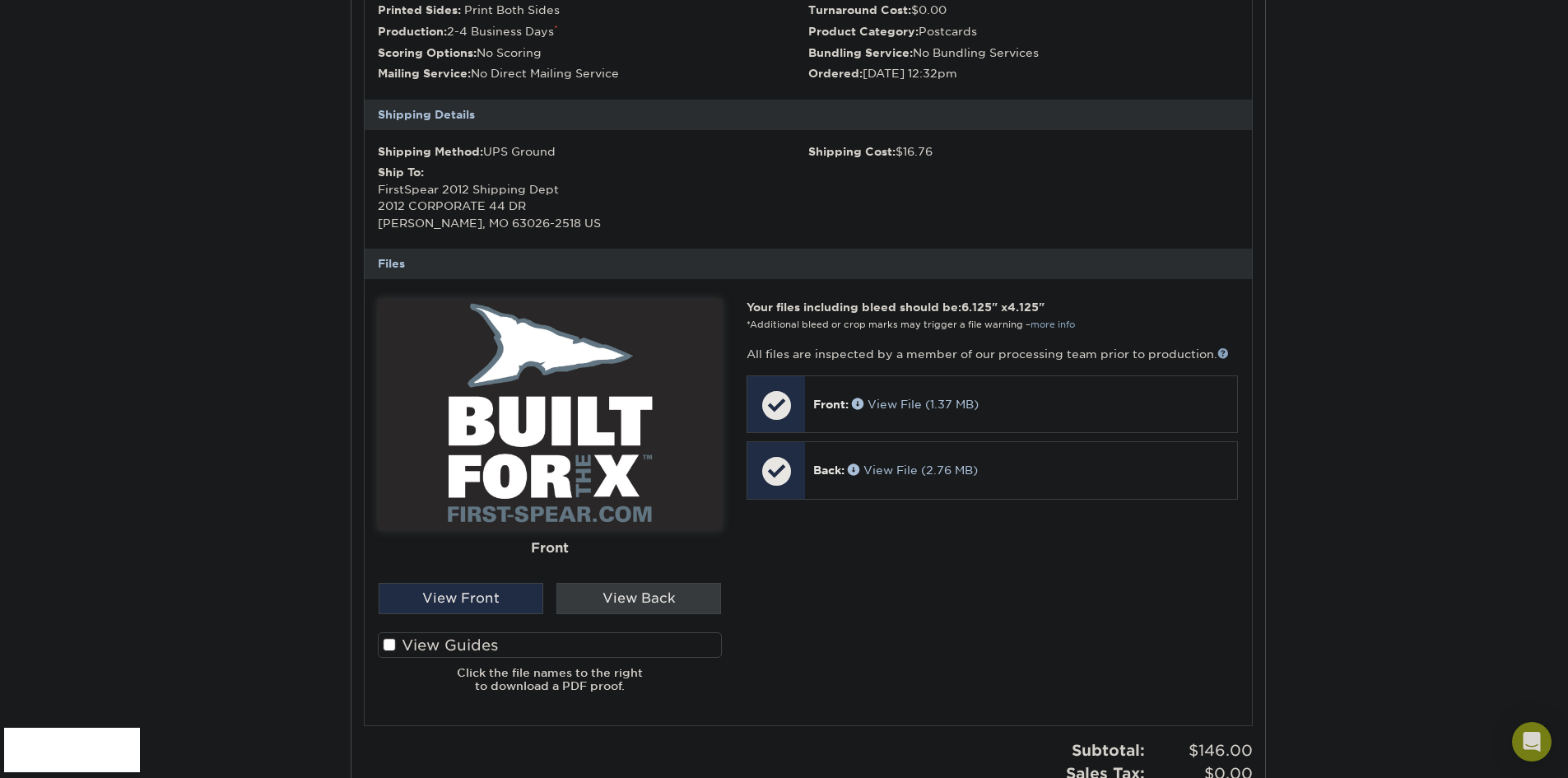
scroll to position [494, 0]
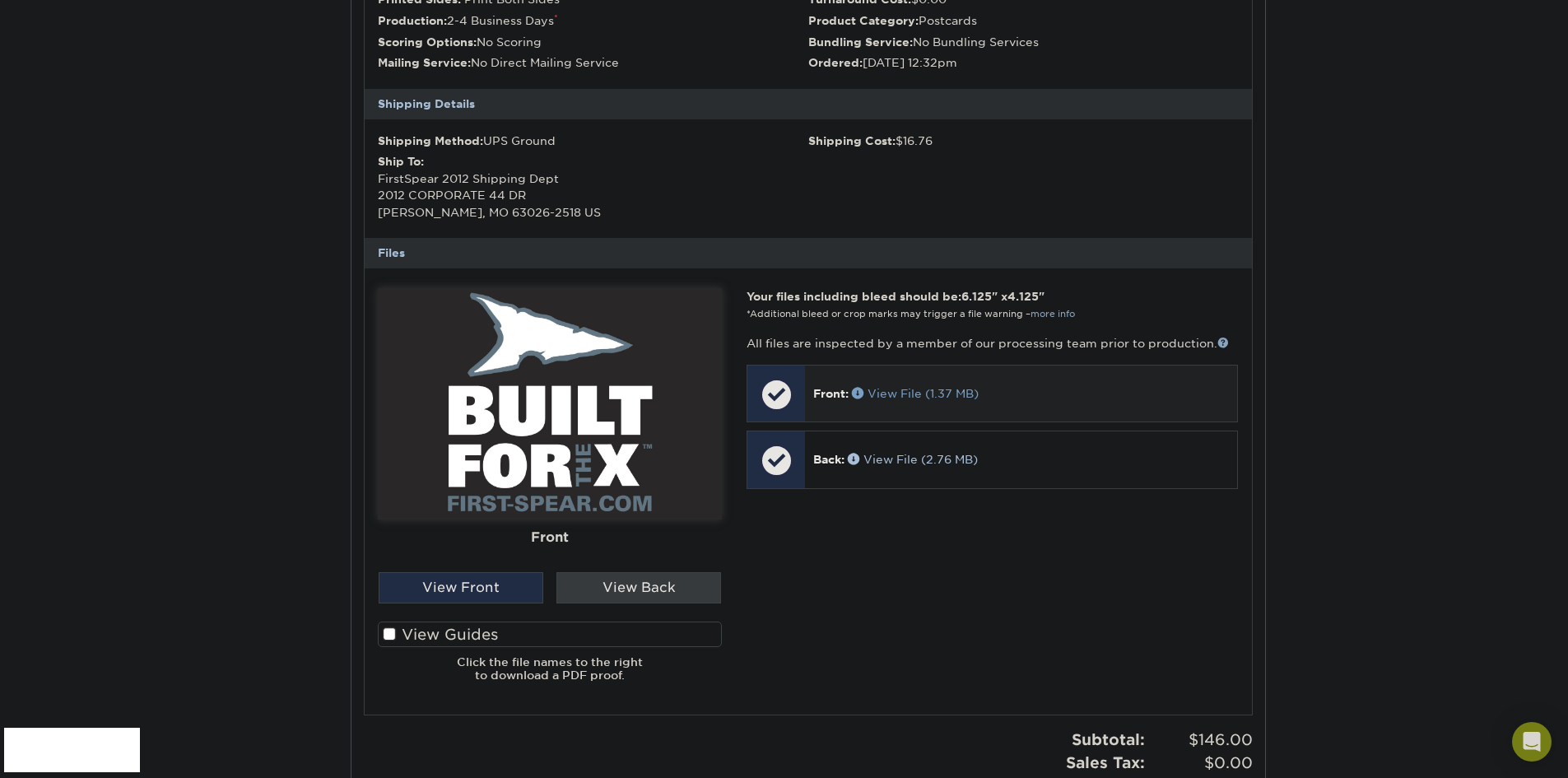
click at [927, 391] on link "View File (1.37 MB)" at bounding box center [915, 394] width 127 height 13
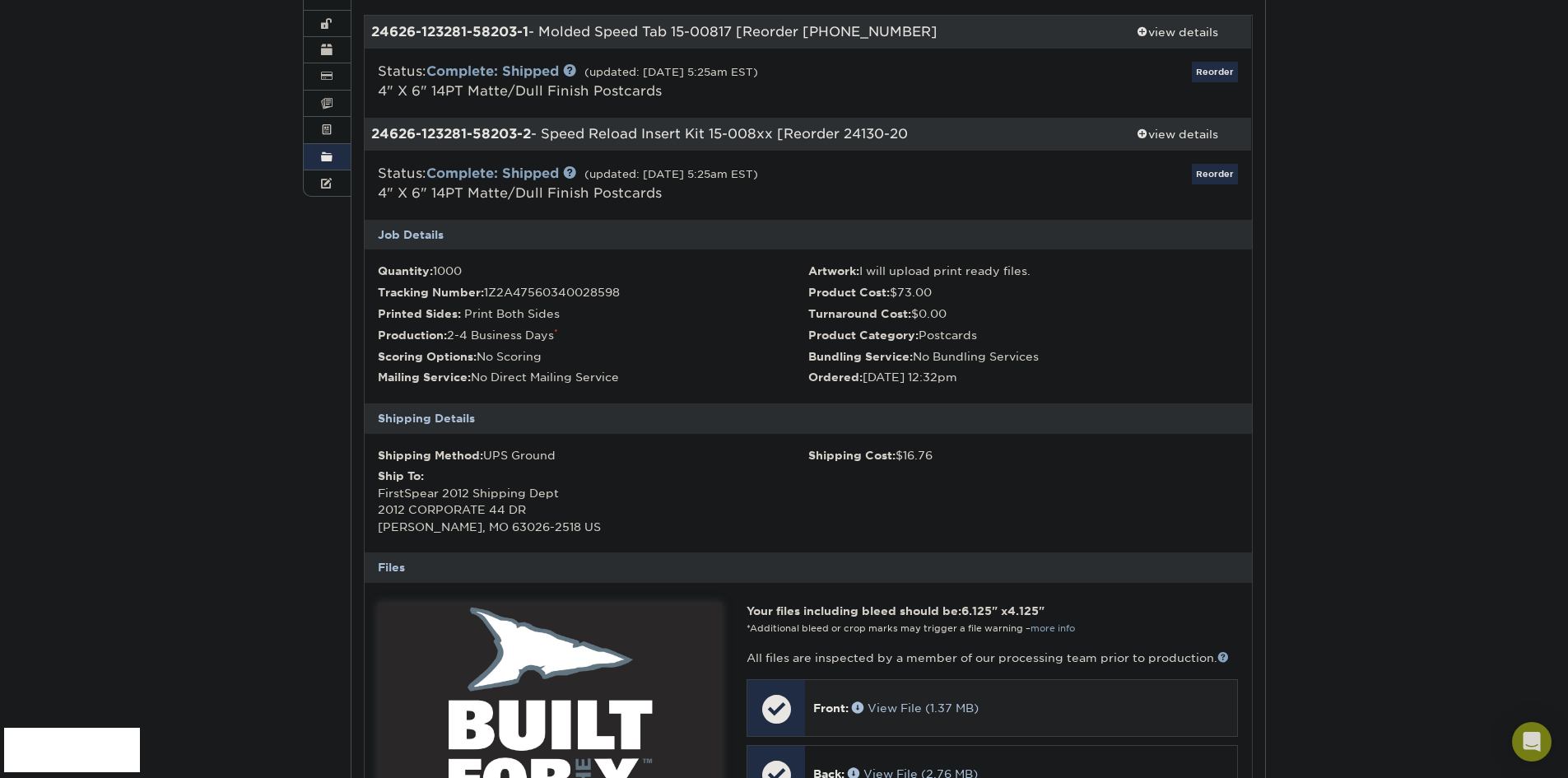
scroll to position [165, 0]
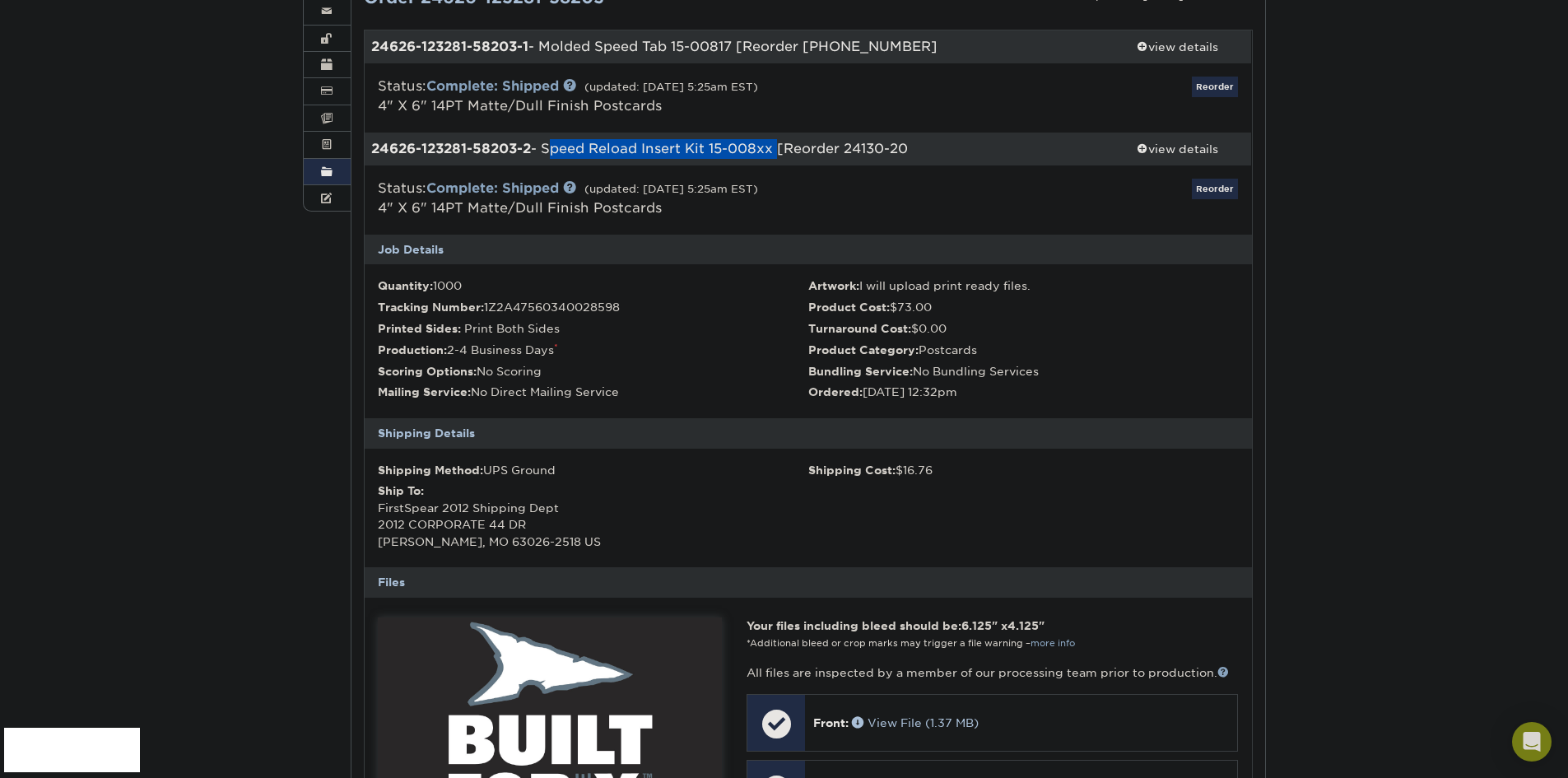
drag, startPoint x: 781, startPoint y: 148, endPoint x: 549, endPoint y: 149, distance: 232.0
click at [549, 149] on div "24626-123281-58203-2 - Speed Reload Insert Kit 15-008xx [Reorder 24130-20" at bounding box center [733, 149] width 739 height 33
copy div "Speed Reload Insert Kit 15-008xx"
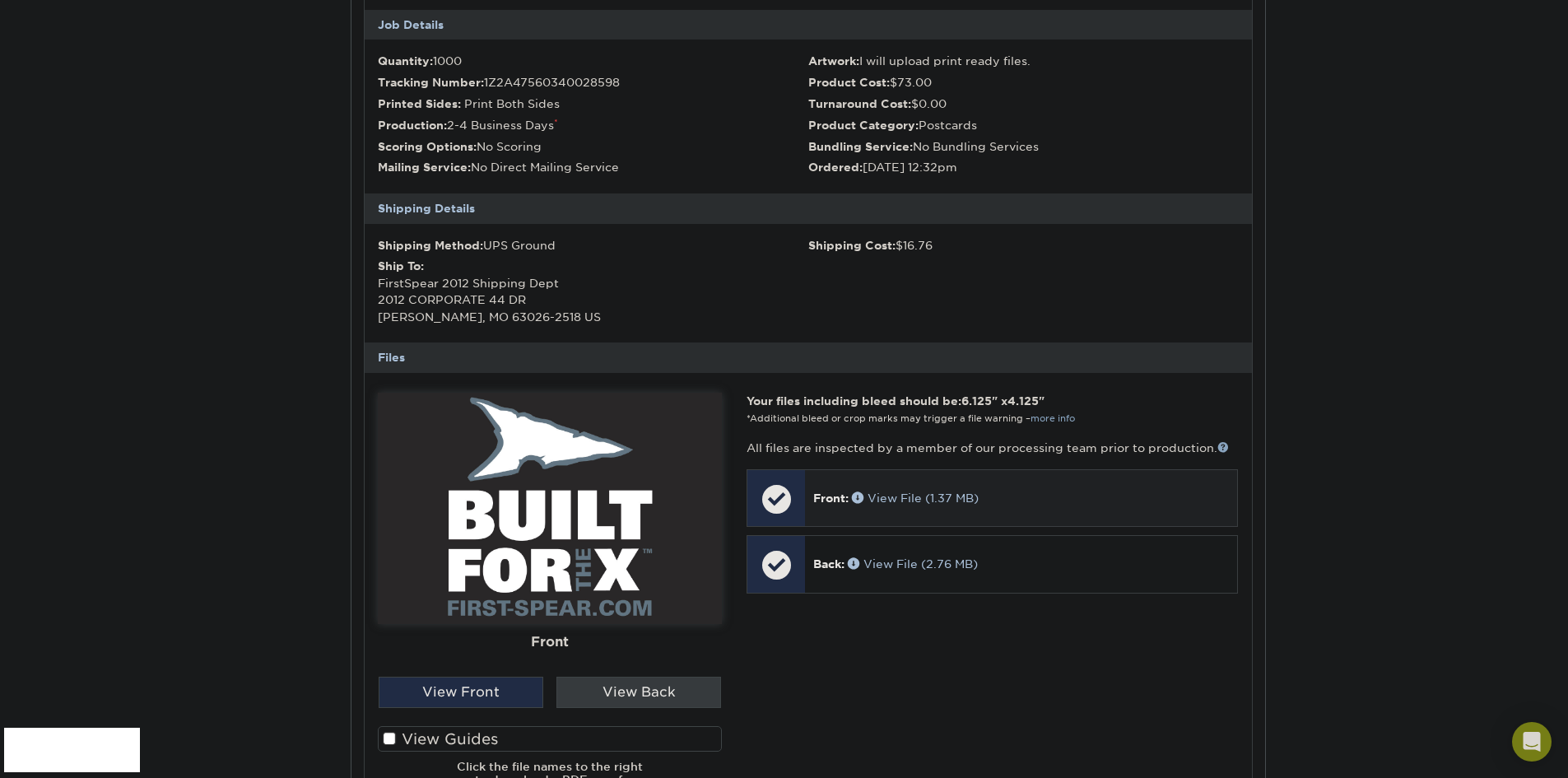
scroll to position [412, 0]
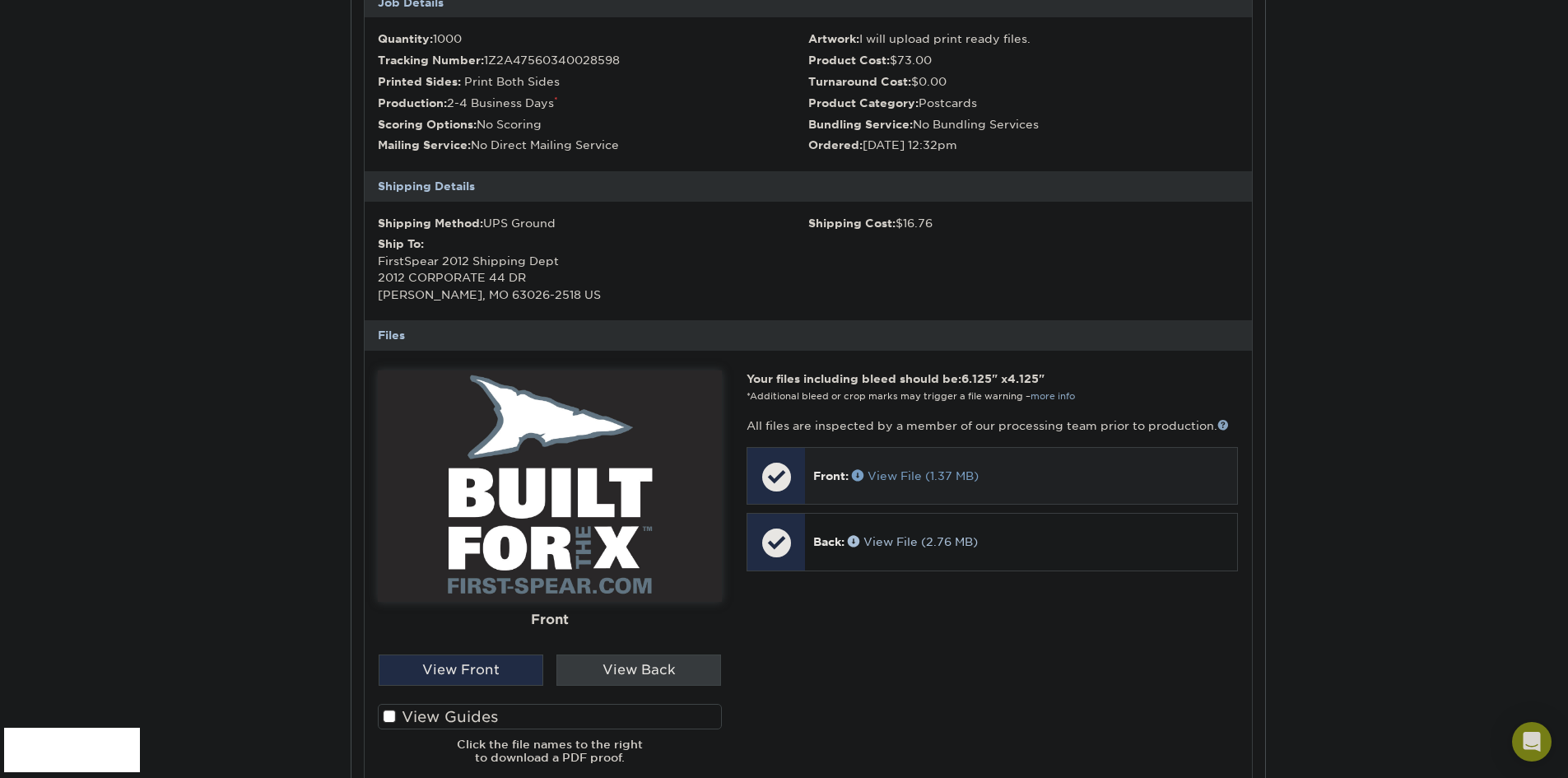
click at [913, 479] on link "View File (1.37 MB)" at bounding box center [915, 476] width 127 height 13
click at [906, 550] on p "Back: View File (2.76 MB)" at bounding box center [1021, 541] width 415 height 16
click at [956, 545] on link "View File (2.76 MB)" at bounding box center [912, 541] width 130 height 13
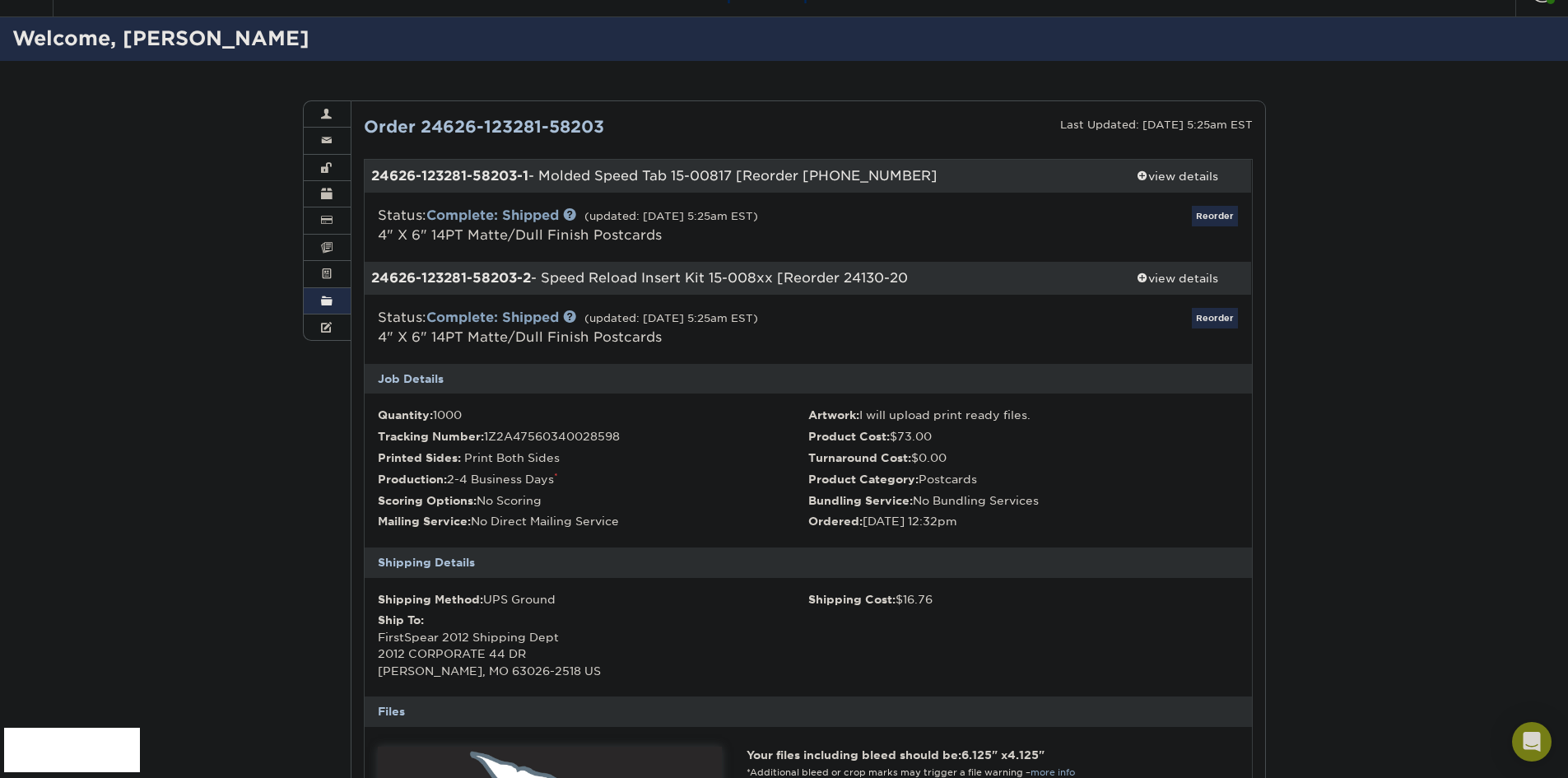
scroll to position [82, 0]
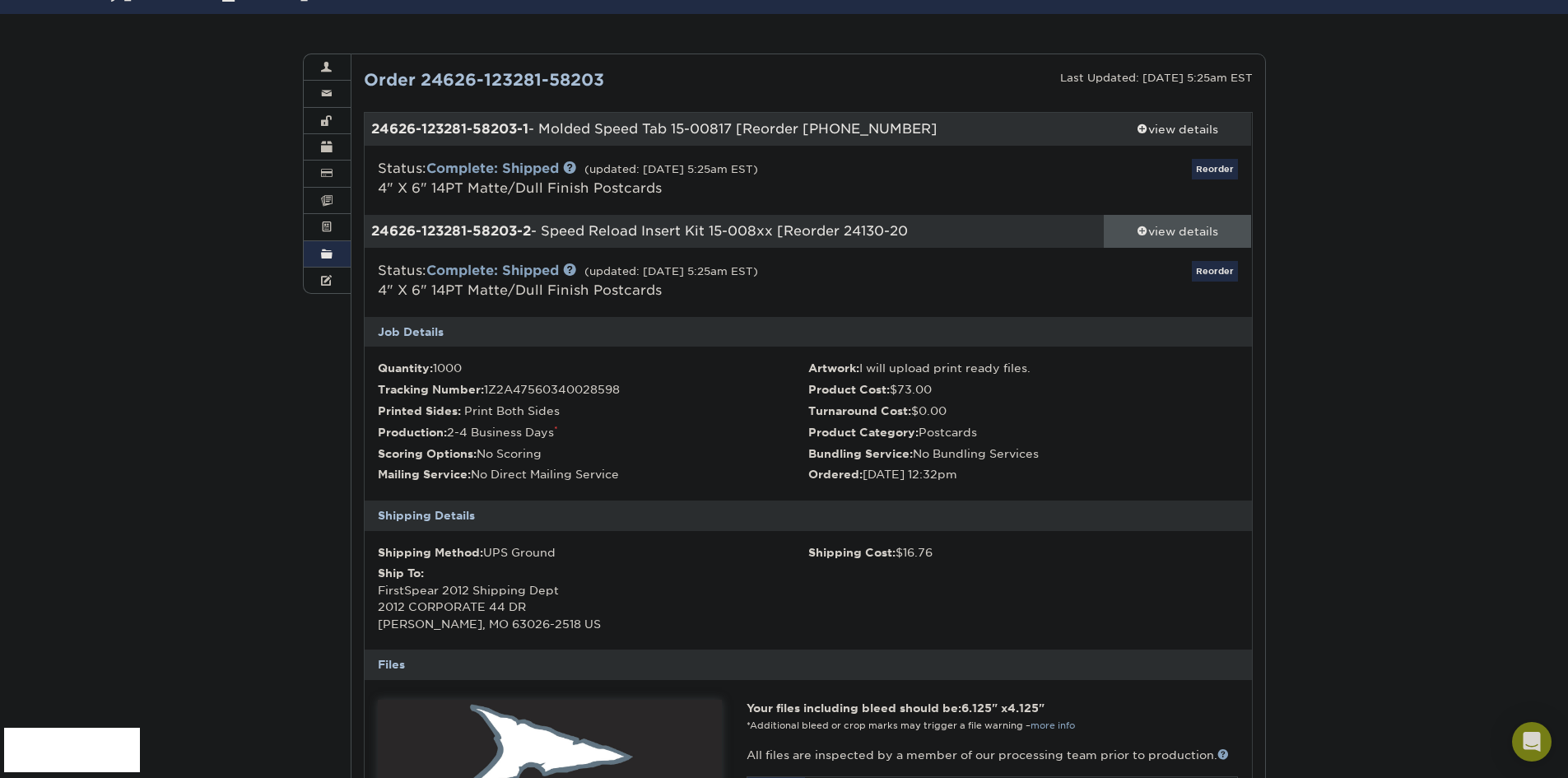
click at [1143, 234] on span at bounding box center [1142, 231] width 11 height 11
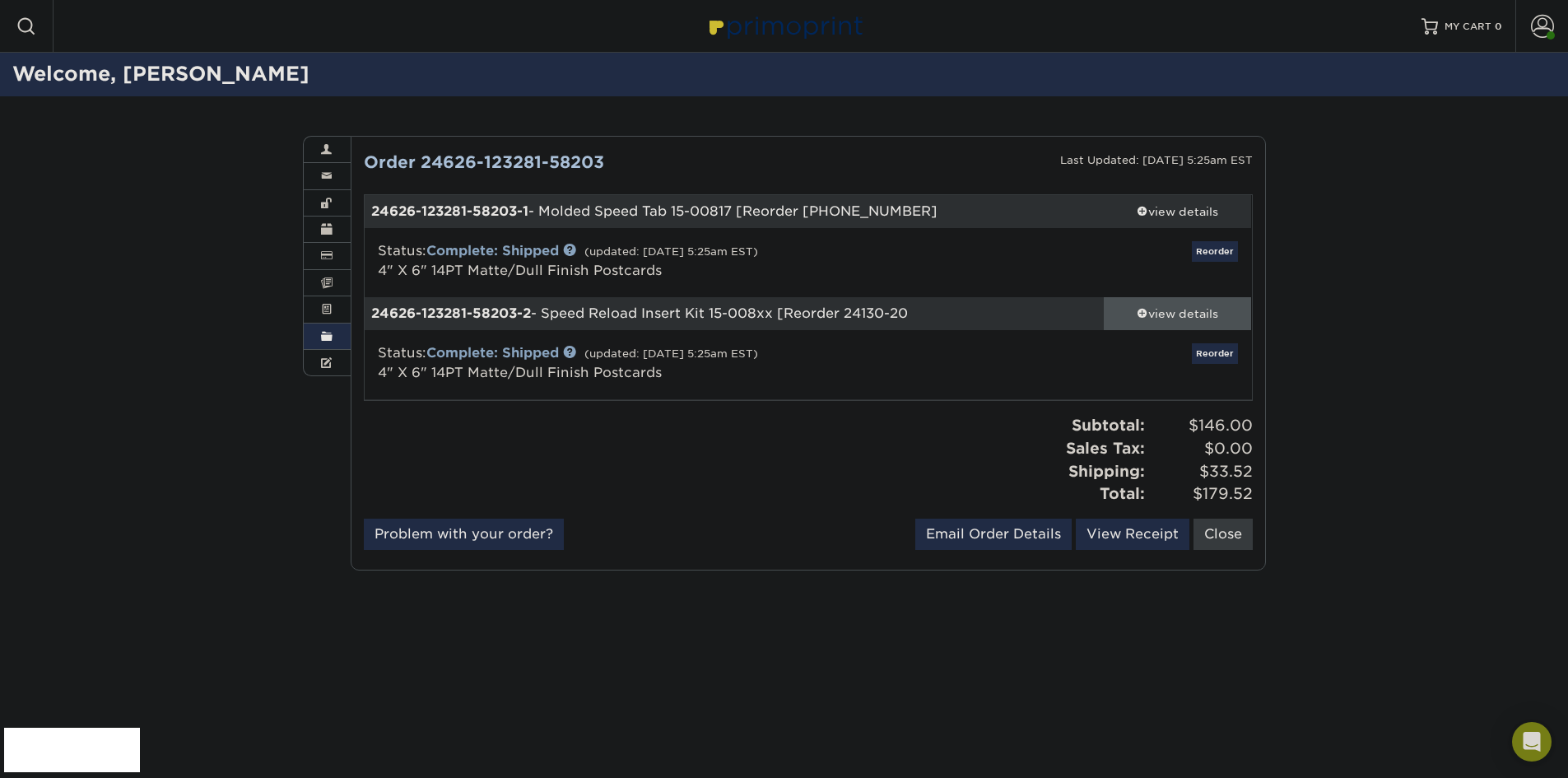
scroll to position [0, 0]
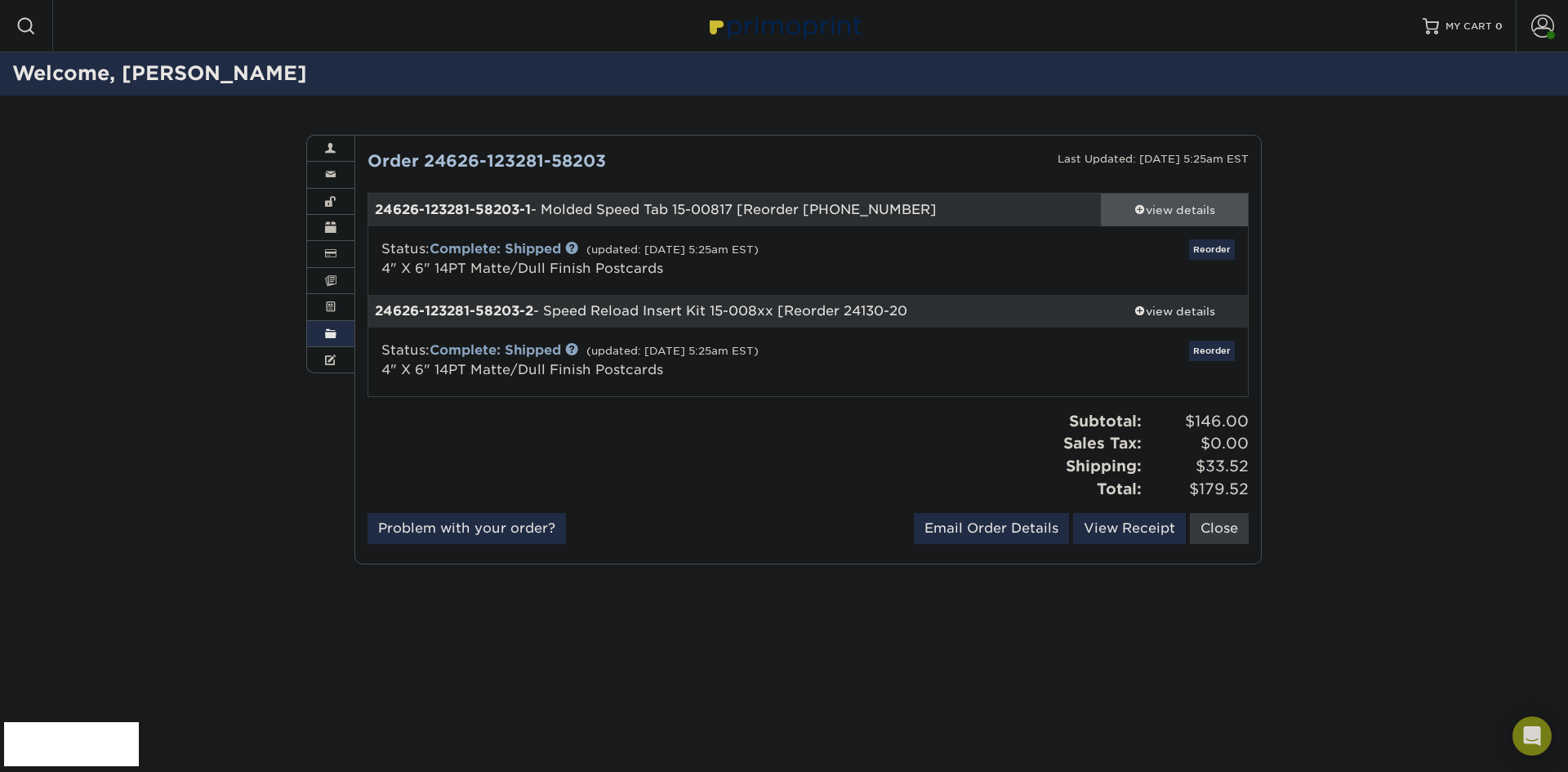
click at [1140, 210] on span at bounding box center [1140, 209] width 11 height 11
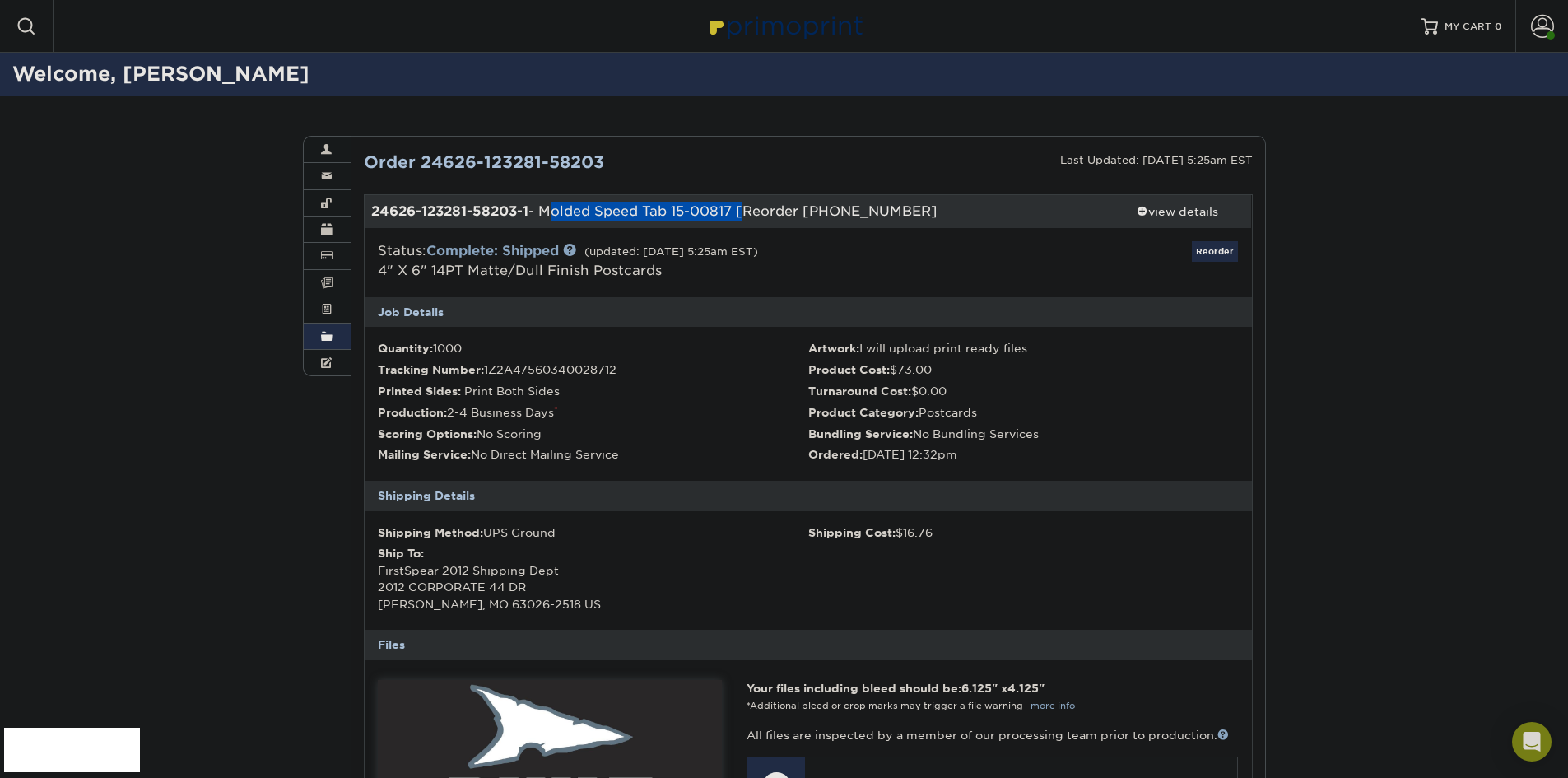
drag, startPoint x: 745, startPoint y: 210, endPoint x: 548, endPoint y: 212, distance: 197.0
click at [548, 212] on div "24626-123281-58203-1 - Molded Speed Tab 15-00817 [Reorder 24130-20328-582" at bounding box center [733, 211] width 739 height 33
copy div "Molded Speed Tab 15-00817"
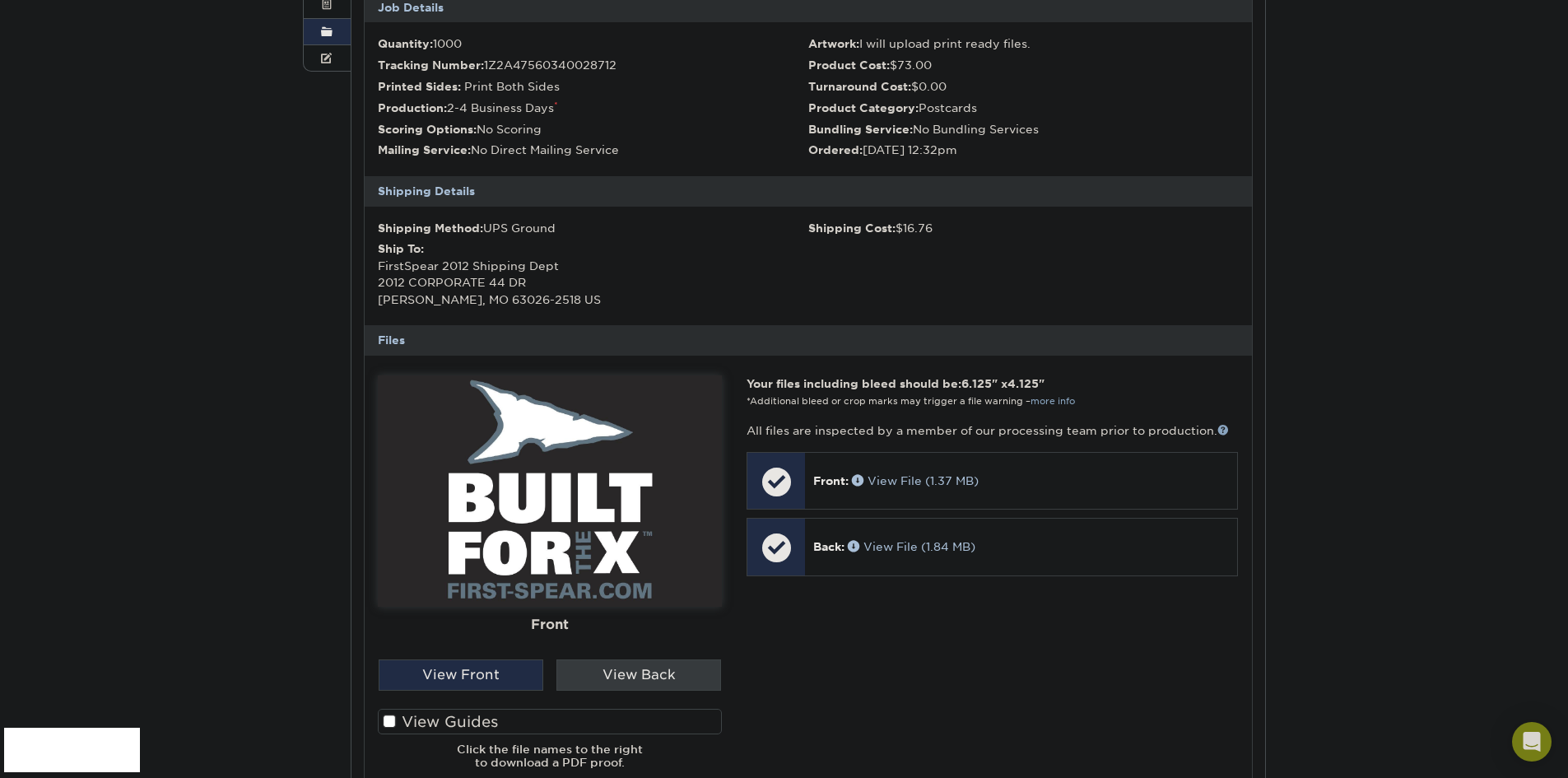
scroll to position [329, 0]
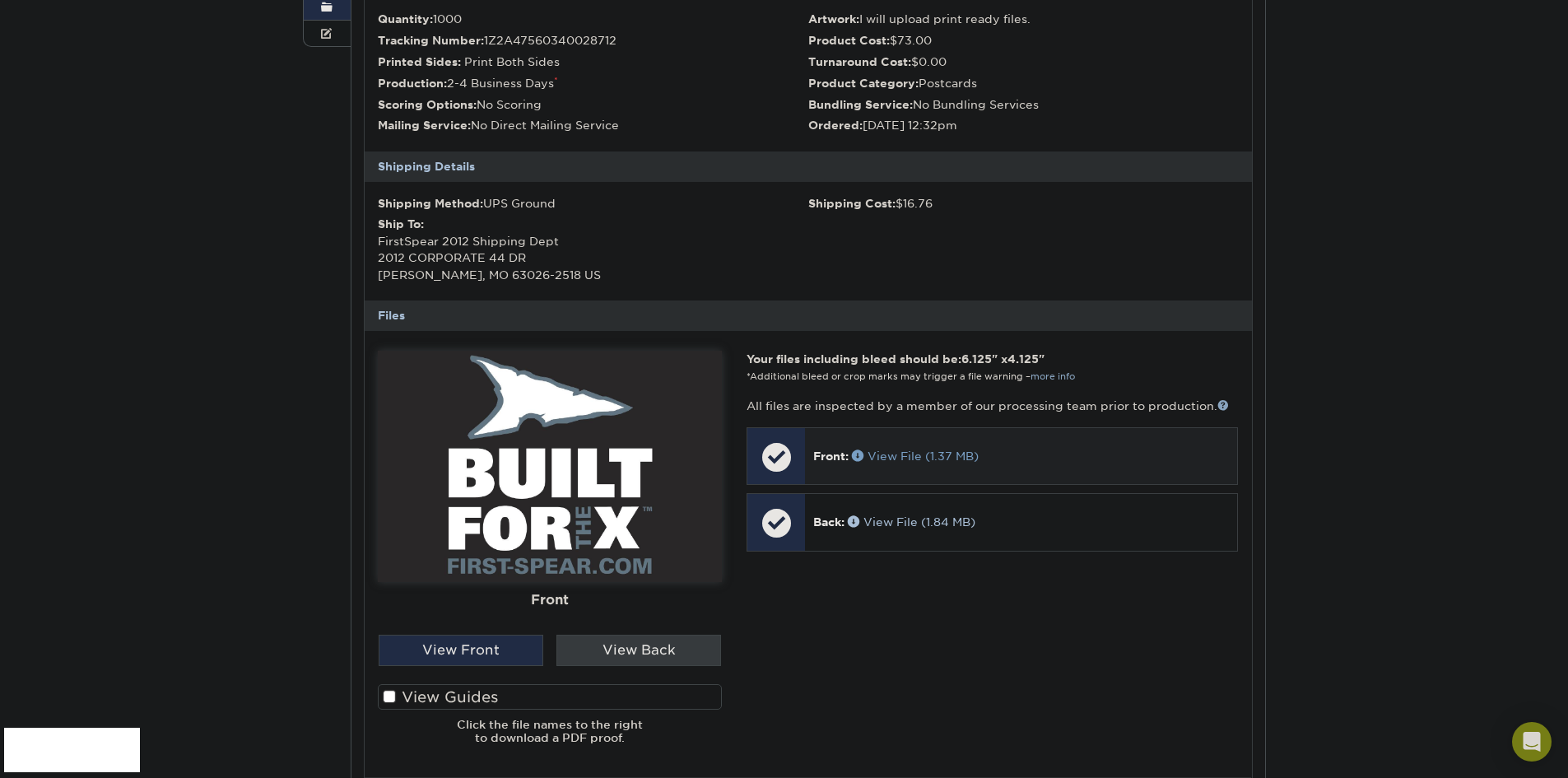
click at [924, 459] on link "View File (1.37 MB)" at bounding box center [915, 456] width 127 height 13
click at [899, 524] on link "View File (1.84 MB)" at bounding box center [911, 522] width 128 height 13
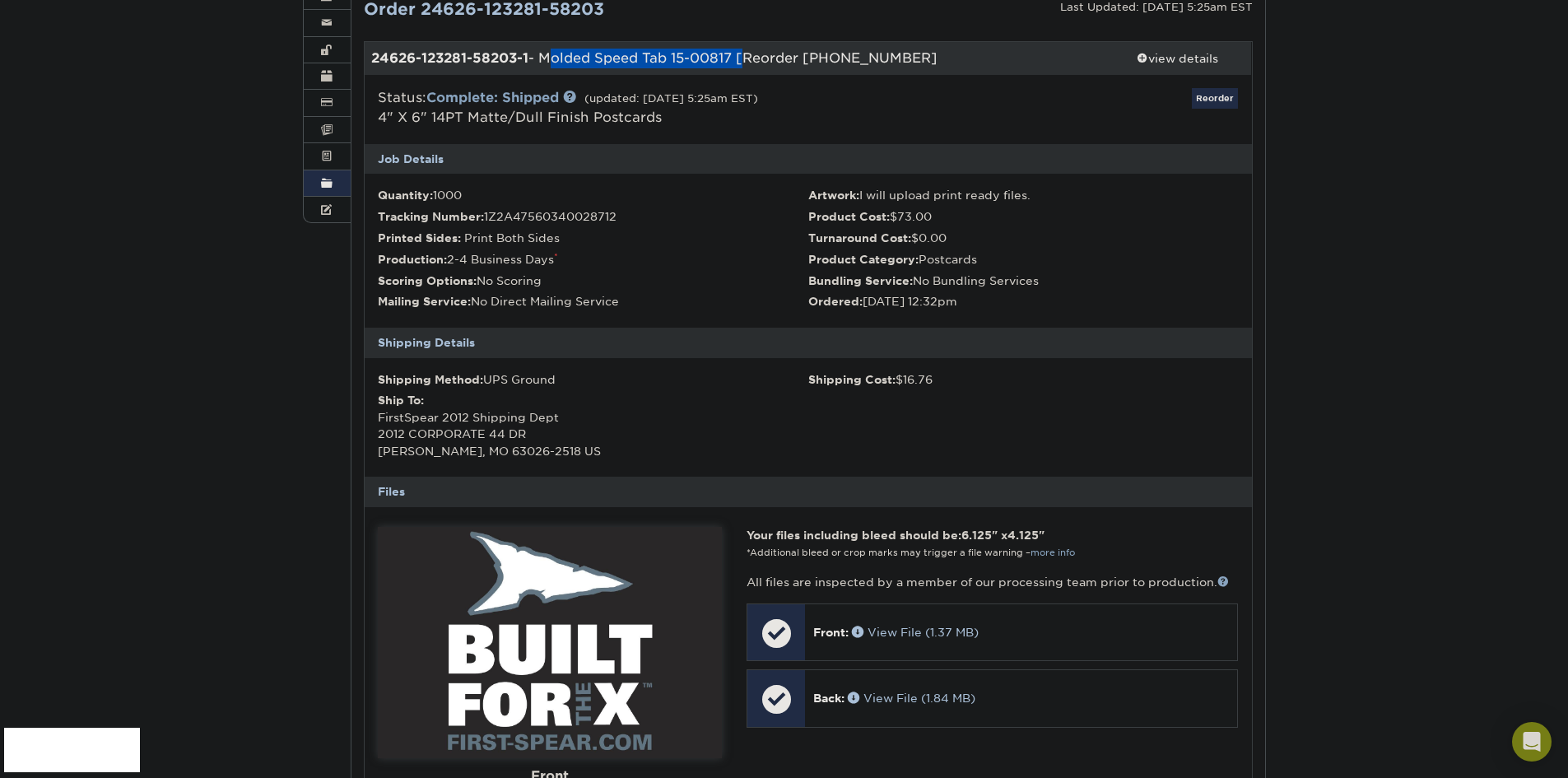
scroll to position [0, 0]
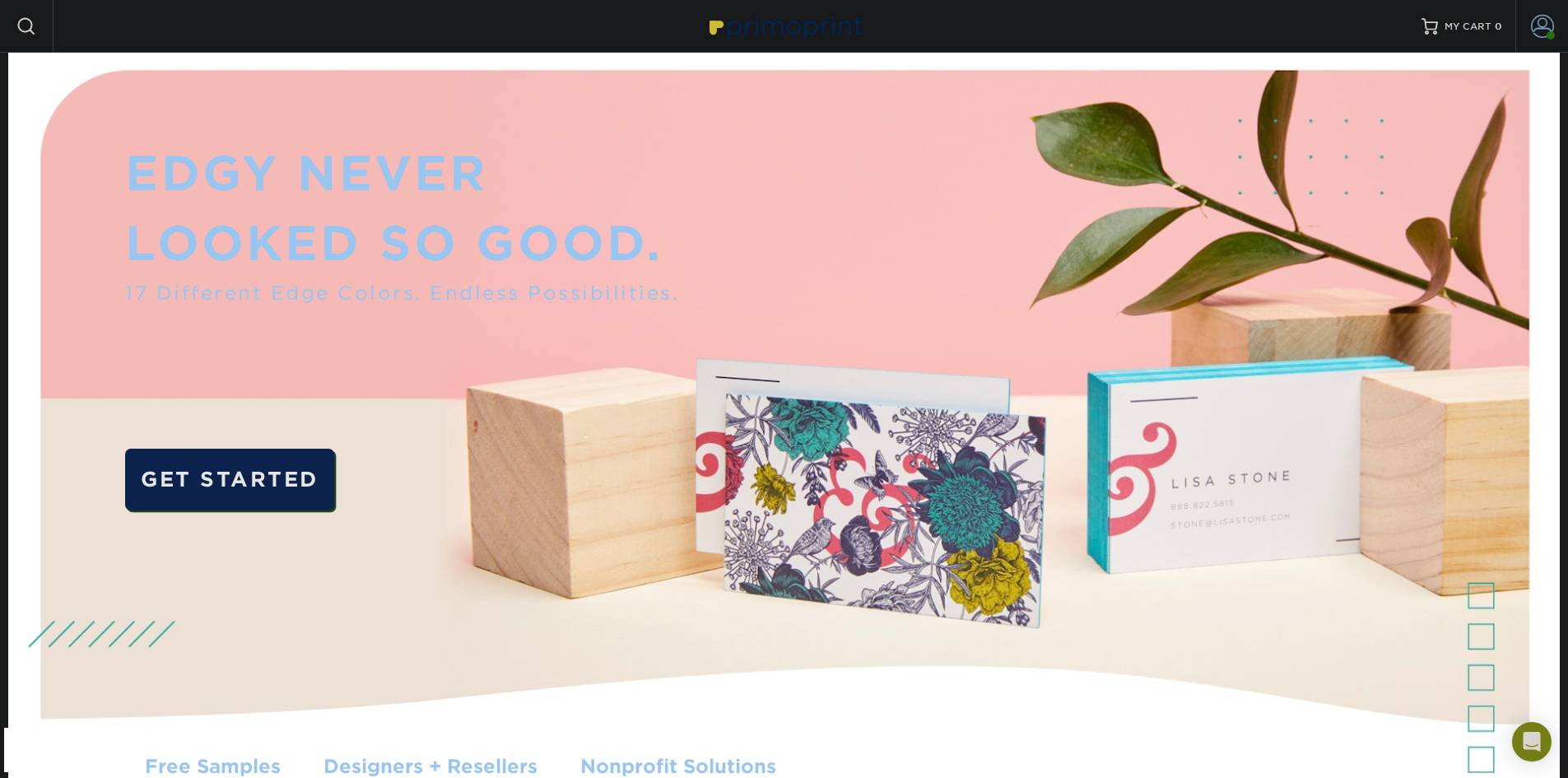
click at [1559, 25] on link "Account" at bounding box center [1542, 27] width 53 height 53
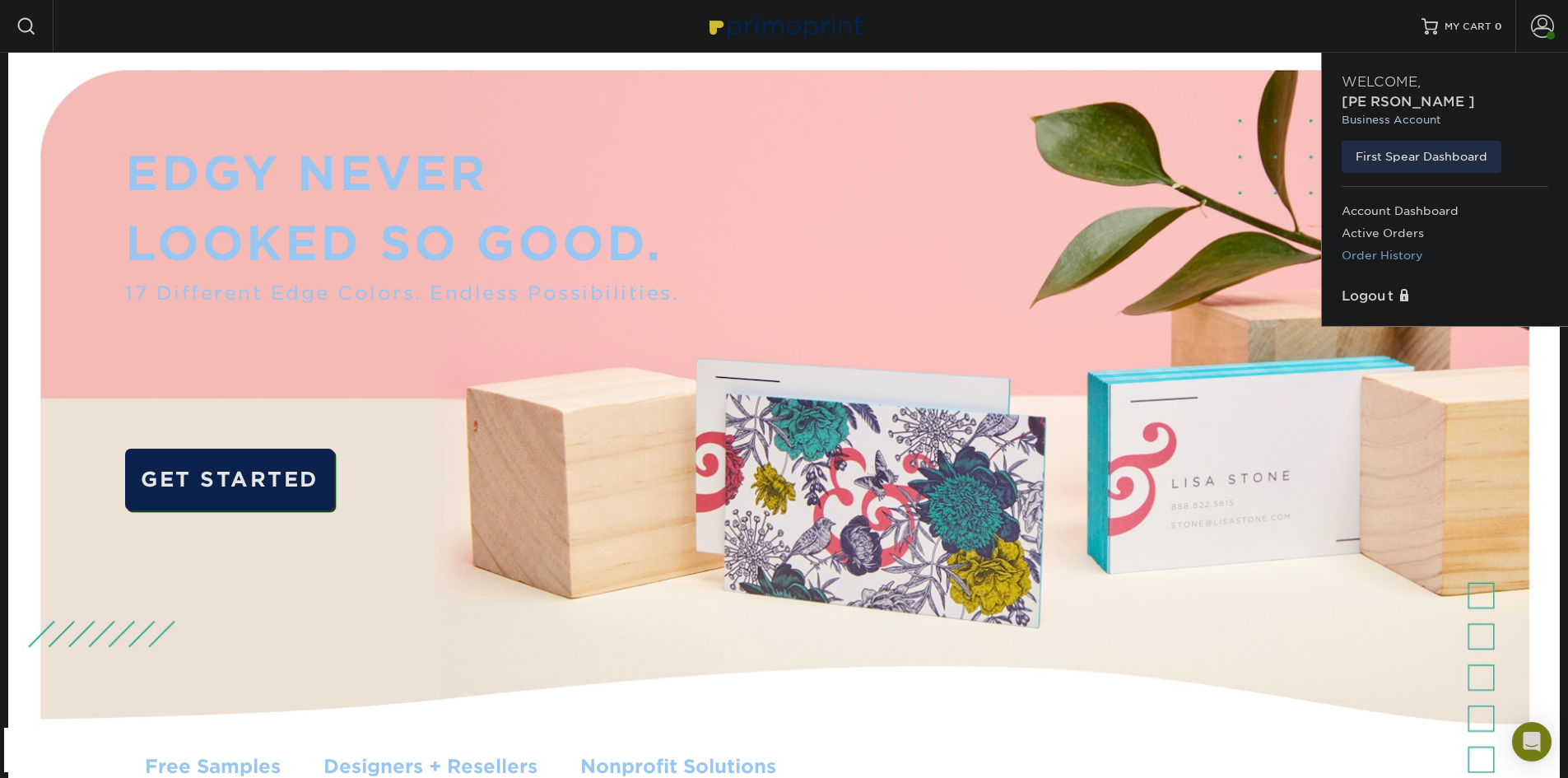
click at [1377, 244] on link "Order History" at bounding box center [1445, 255] width 206 height 22
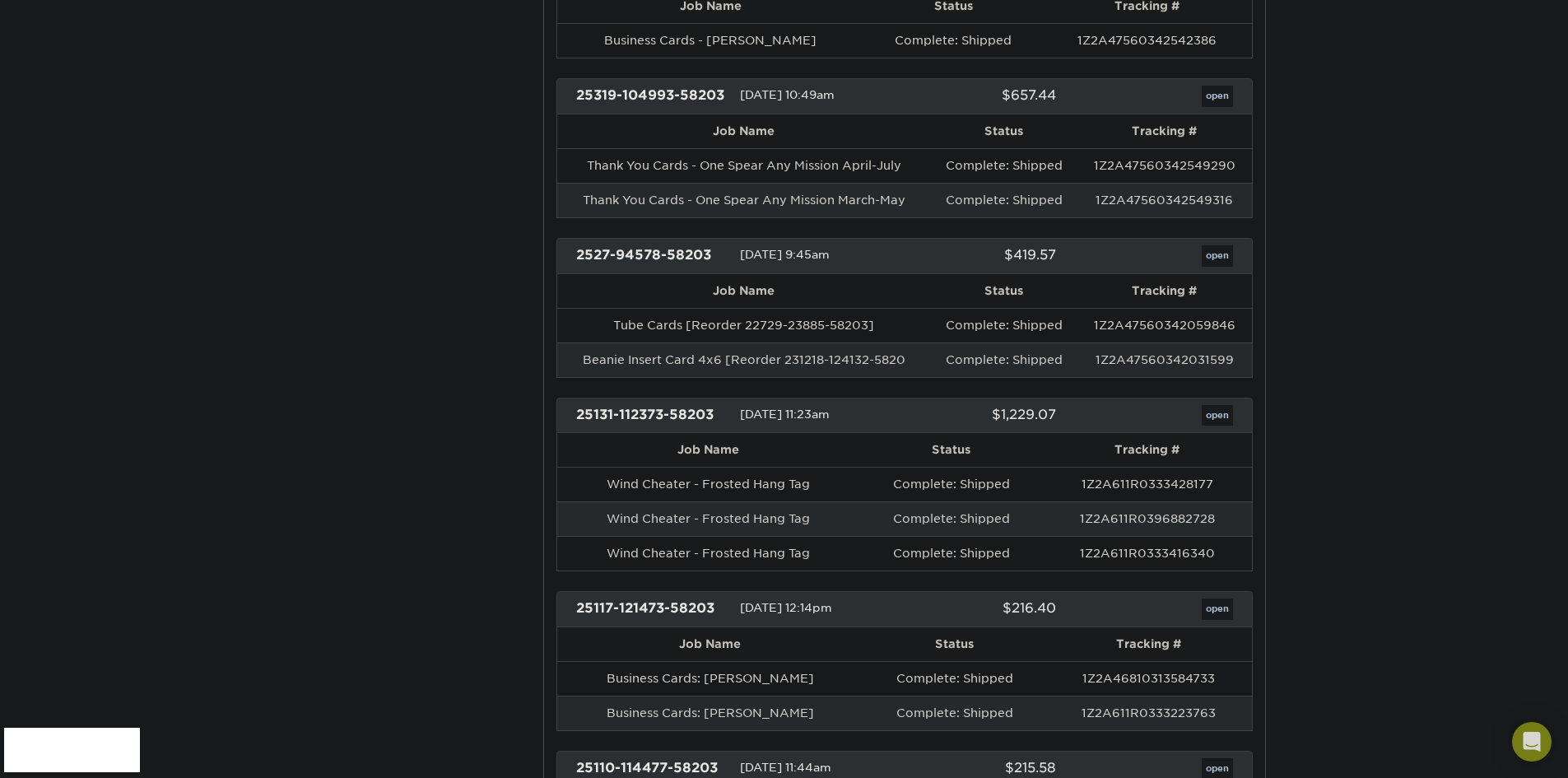
scroll to position [1235, 0]
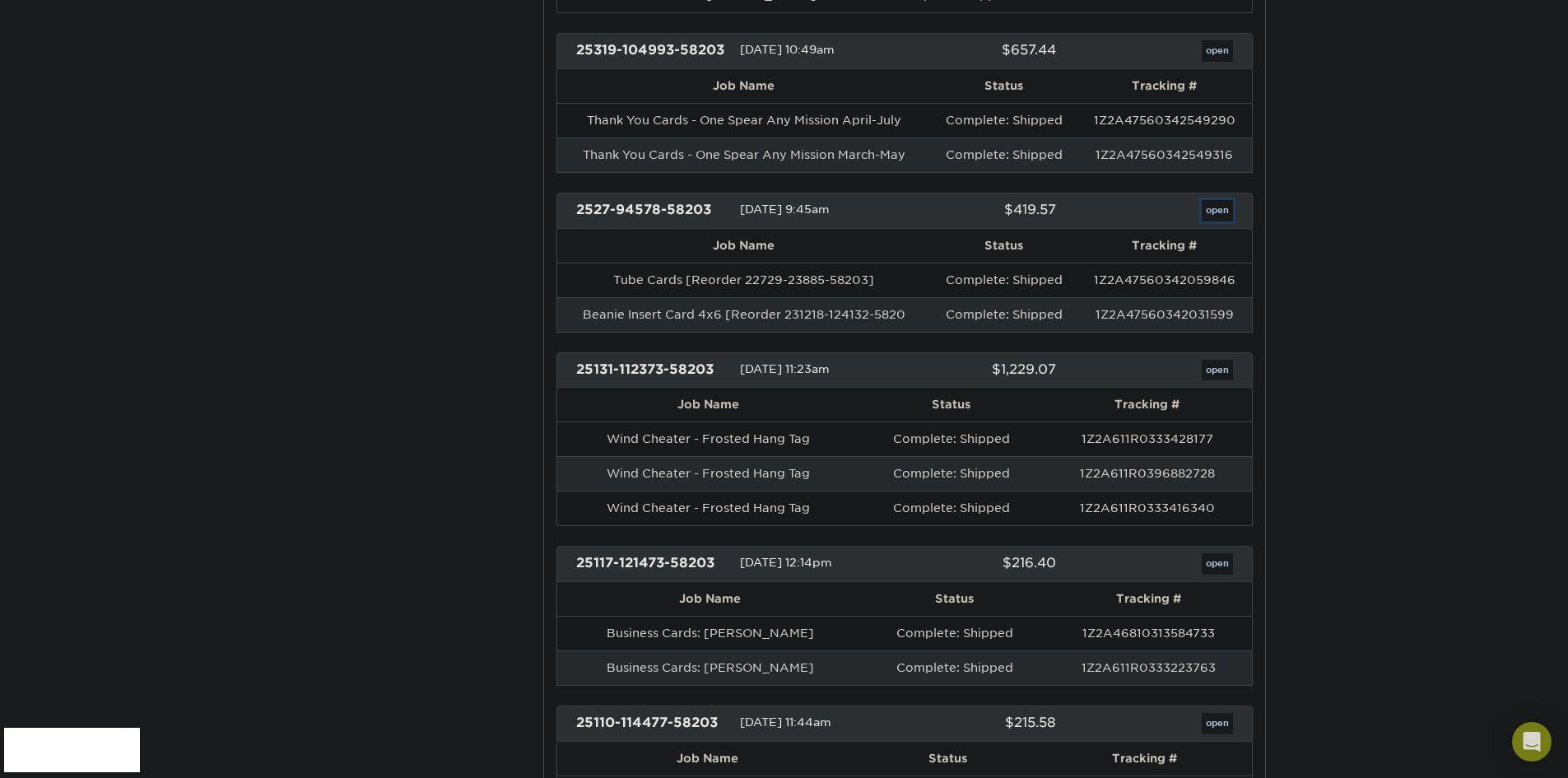
click at [1223, 210] on link "open" at bounding box center [1217, 210] width 31 height 22
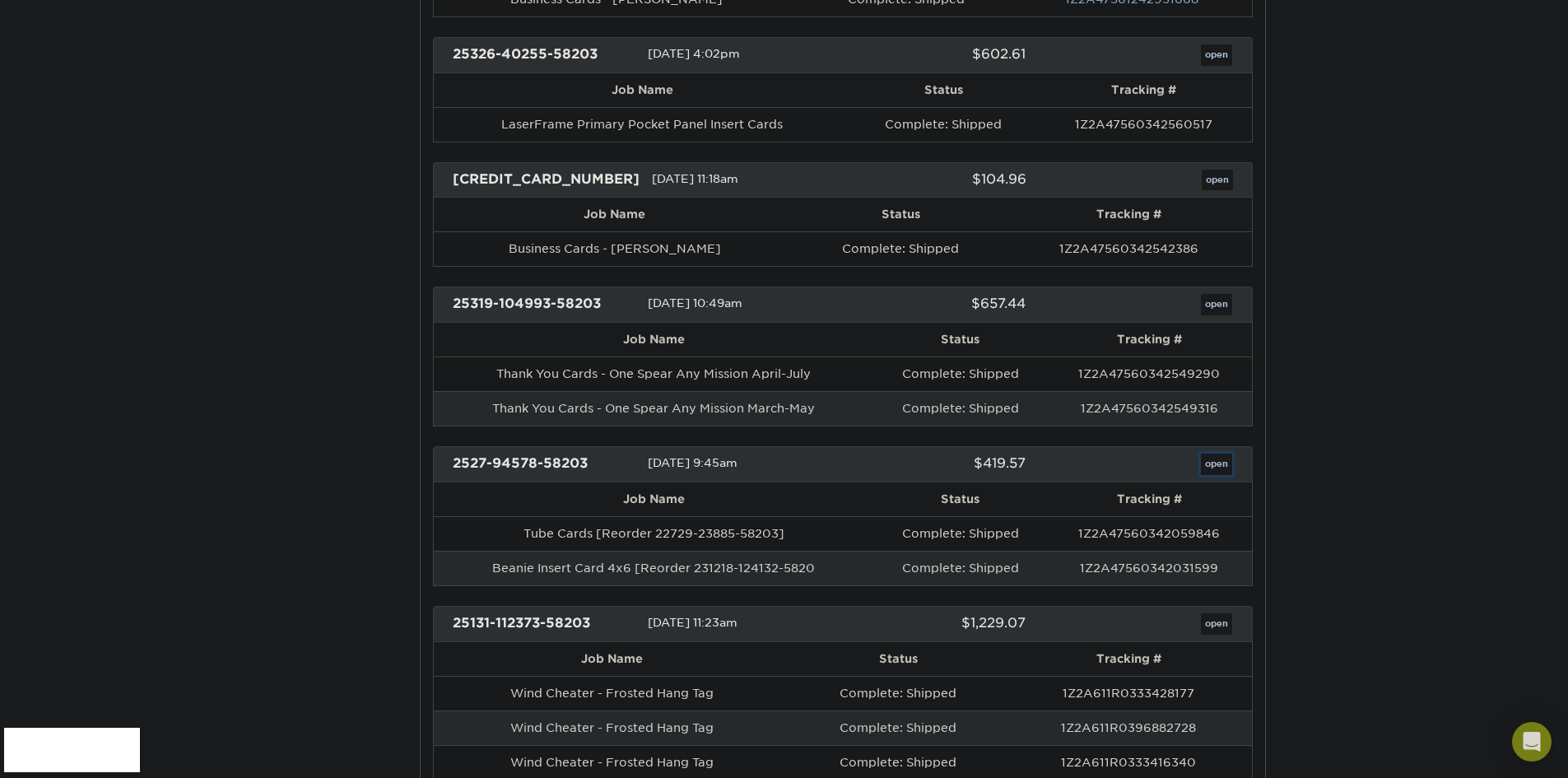
scroll to position [0, 0]
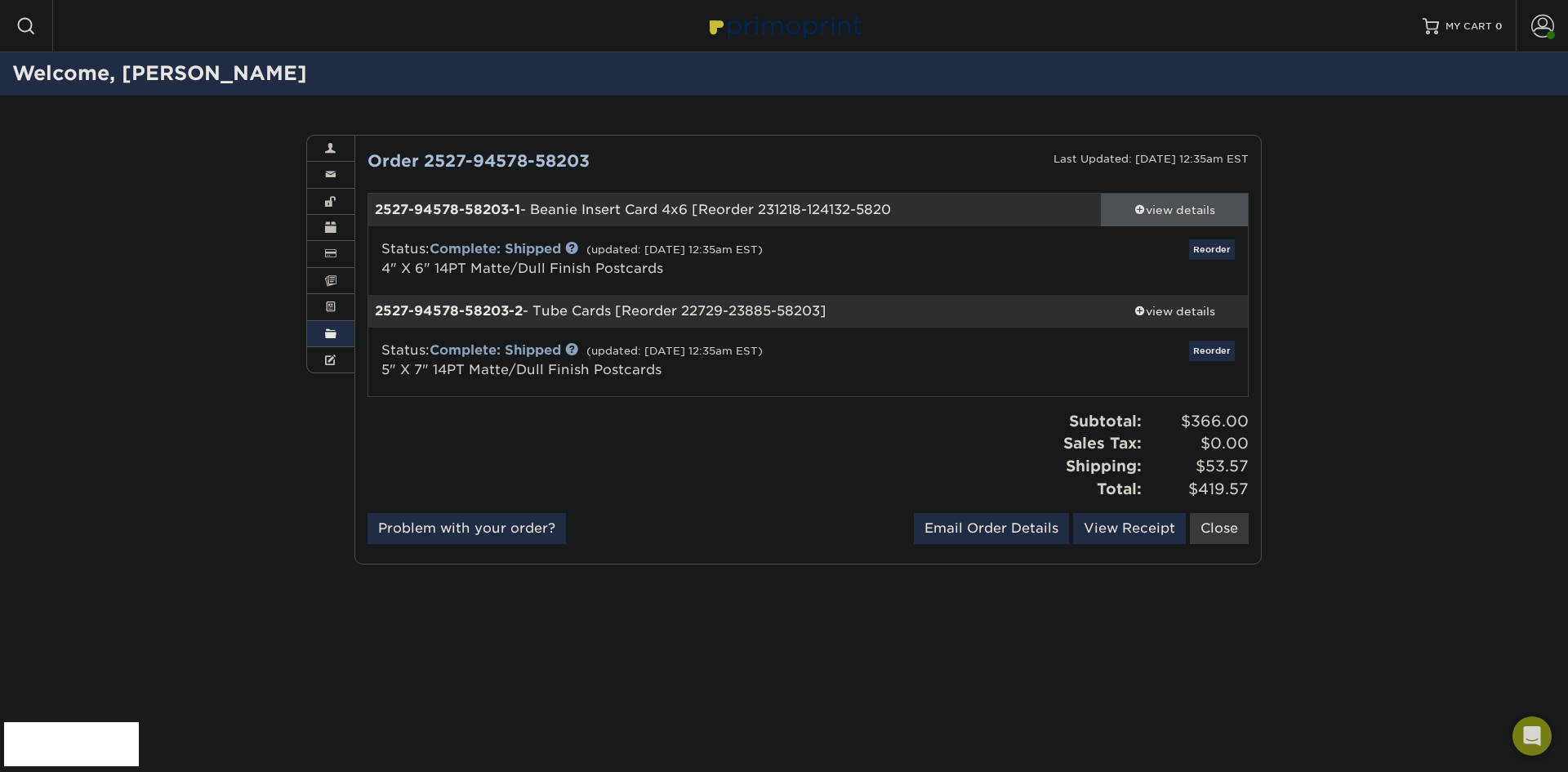
click at [1134, 209] on span at bounding box center [1140, 209] width 11 height 11
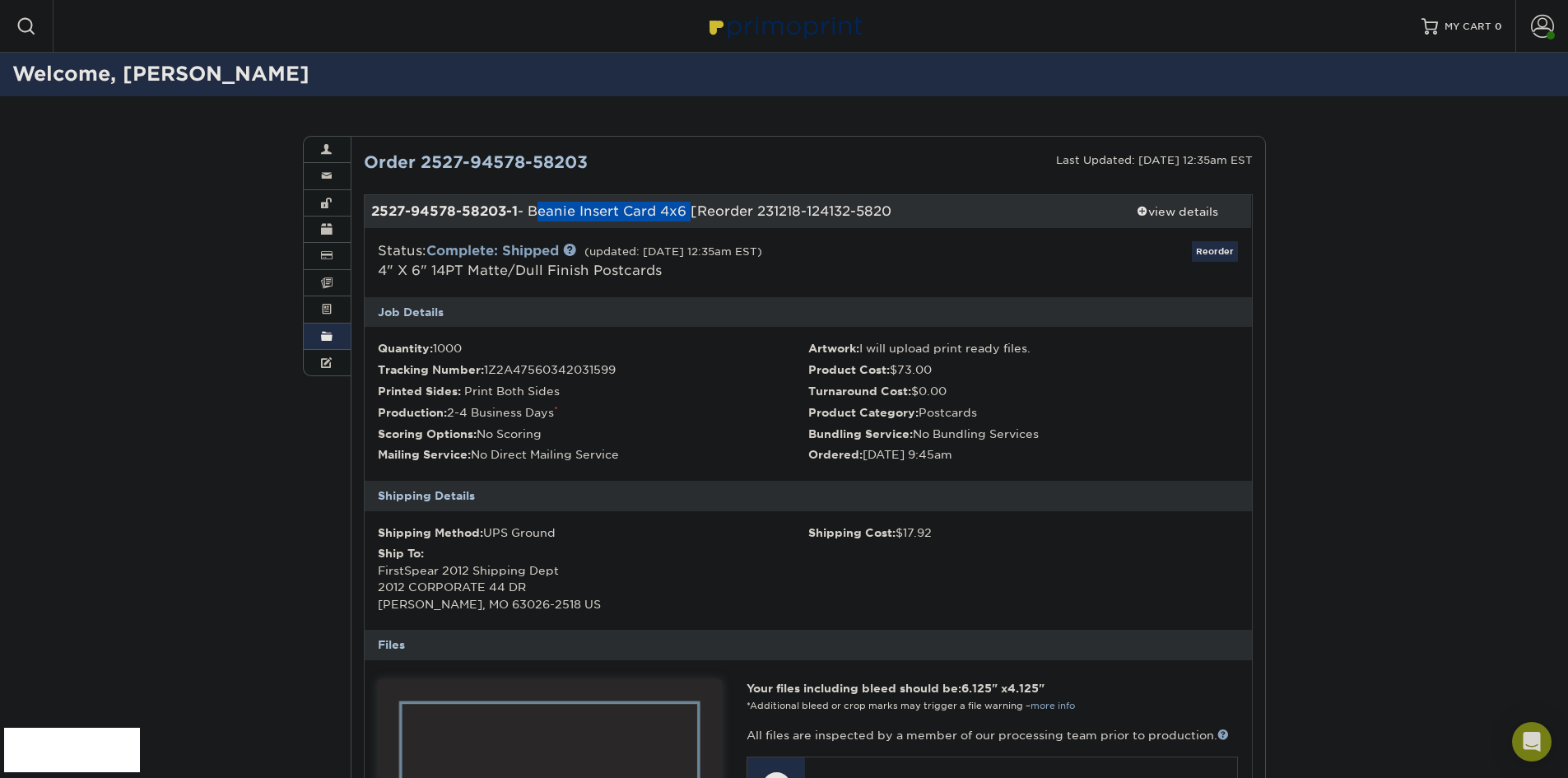
drag, startPoint x: 691, startPoint y: 211, endPoint x: 532, endPoint y: 212, distance: 159.0
click at [532, 212] on div "2527-94578-58203-1 - Beanie Insert Card 4x6 [Reorder 231218-124132-5820" at bounding box center [733, 211] width 739 height 33
copy div "Beanie Insert Card 4x6"
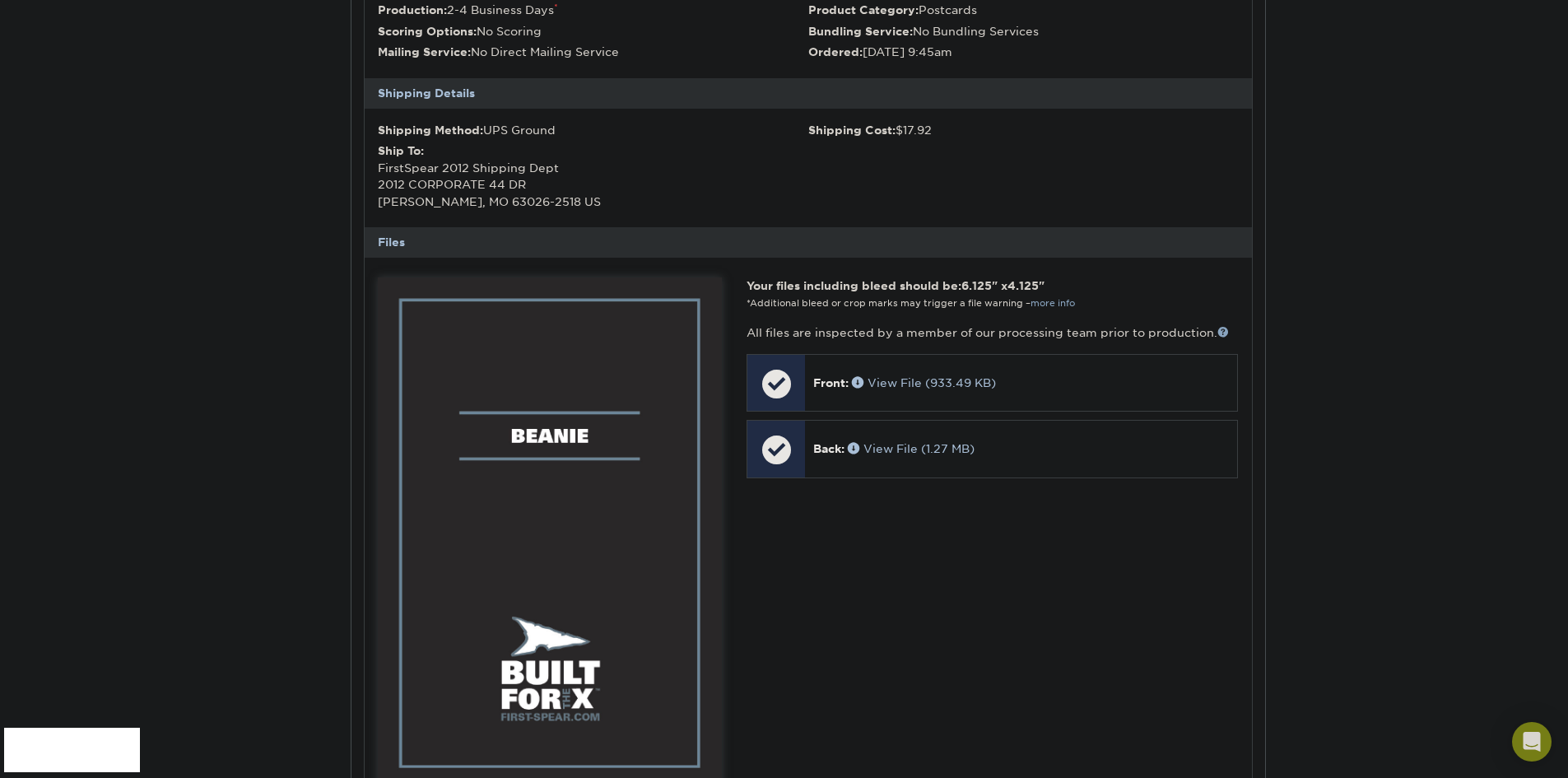
scroll to position [412, 0]
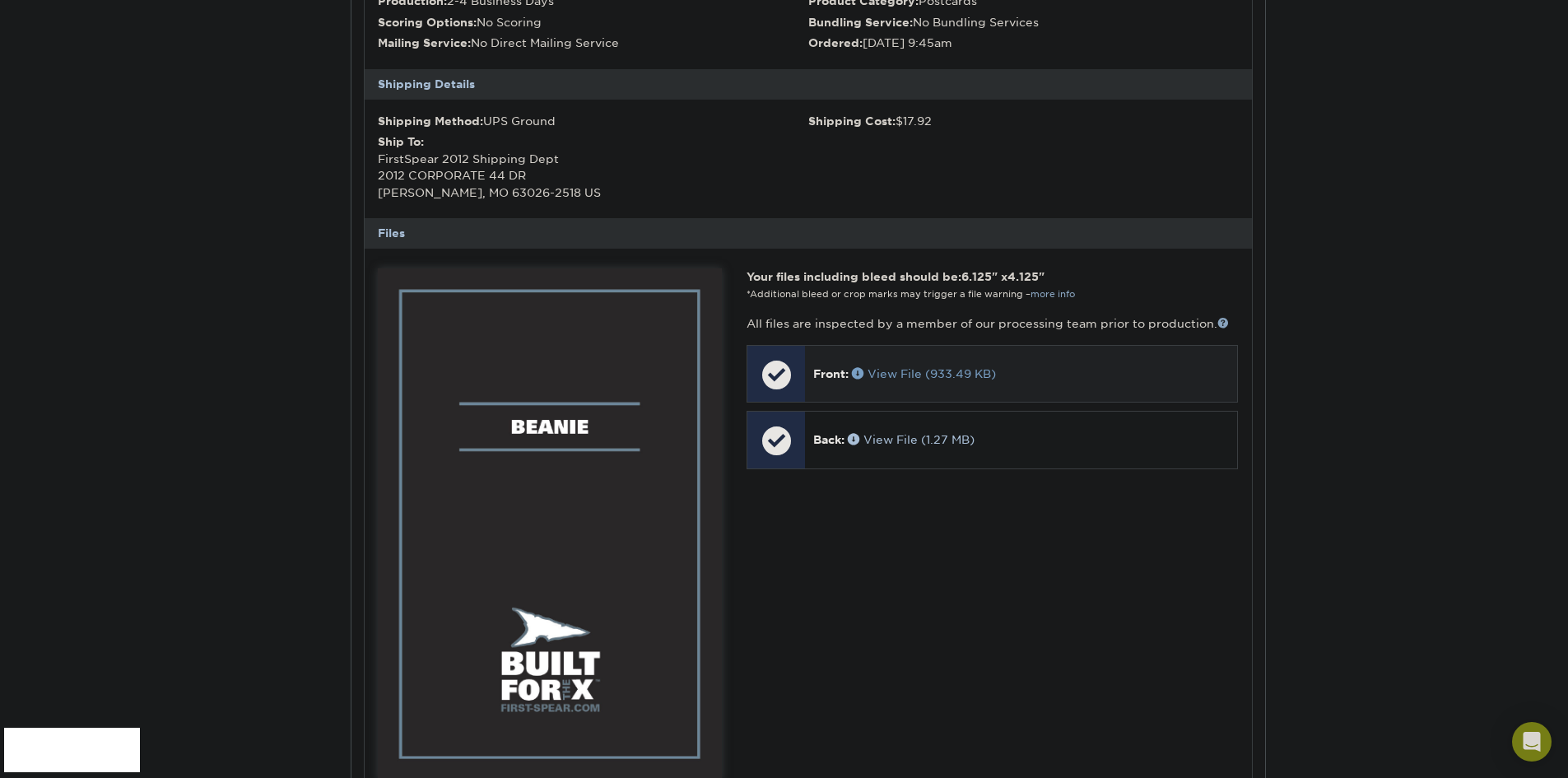
click at [912, 371] on link "View File (933.49 KB)" at bounding box center [924, 374] width 144 height 13
click at [915, 435] on link "View File (1.27 MB)" at bounding box center [911, 440] width 127 height 13
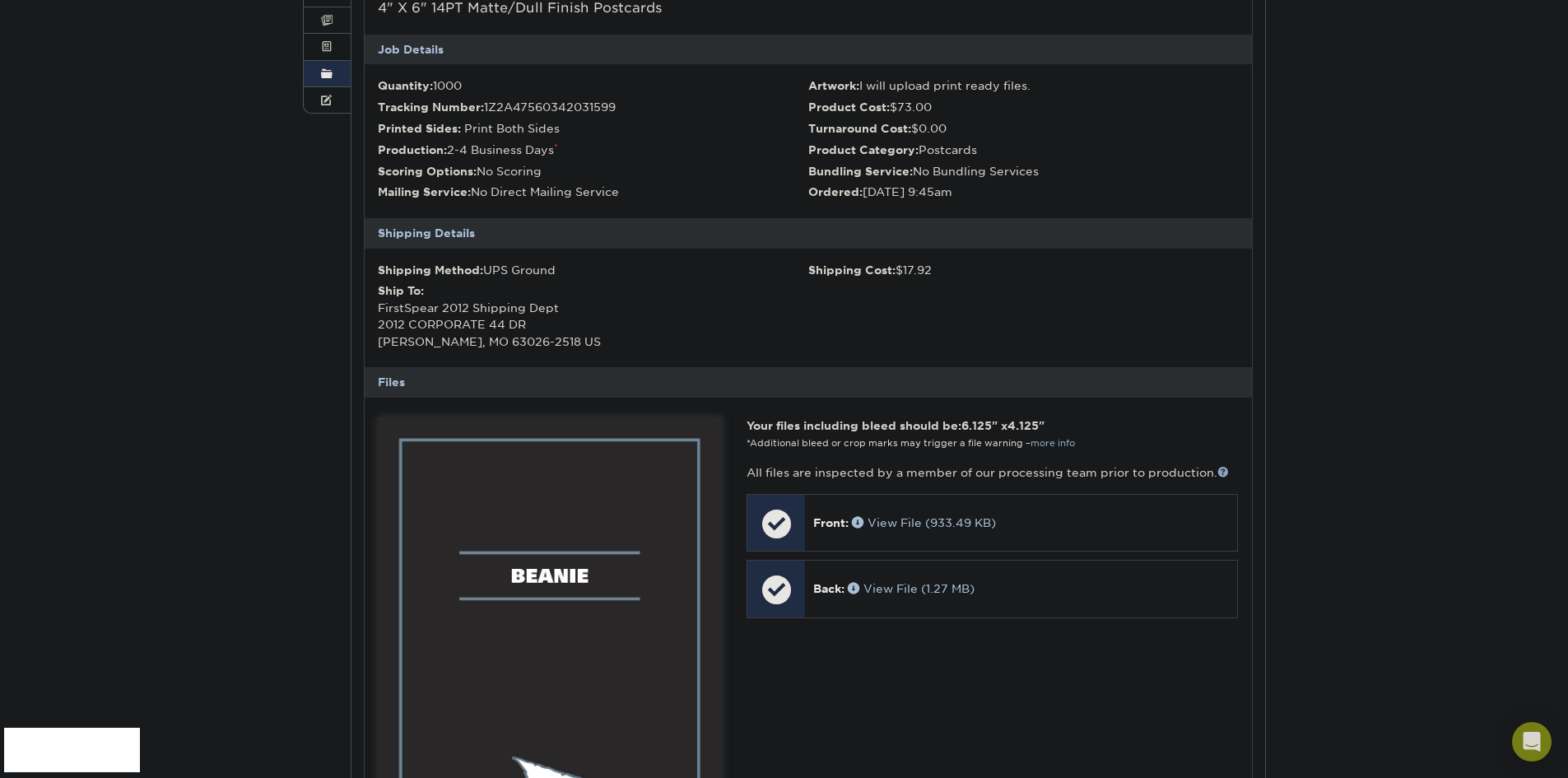
scroll to position [98, 0]
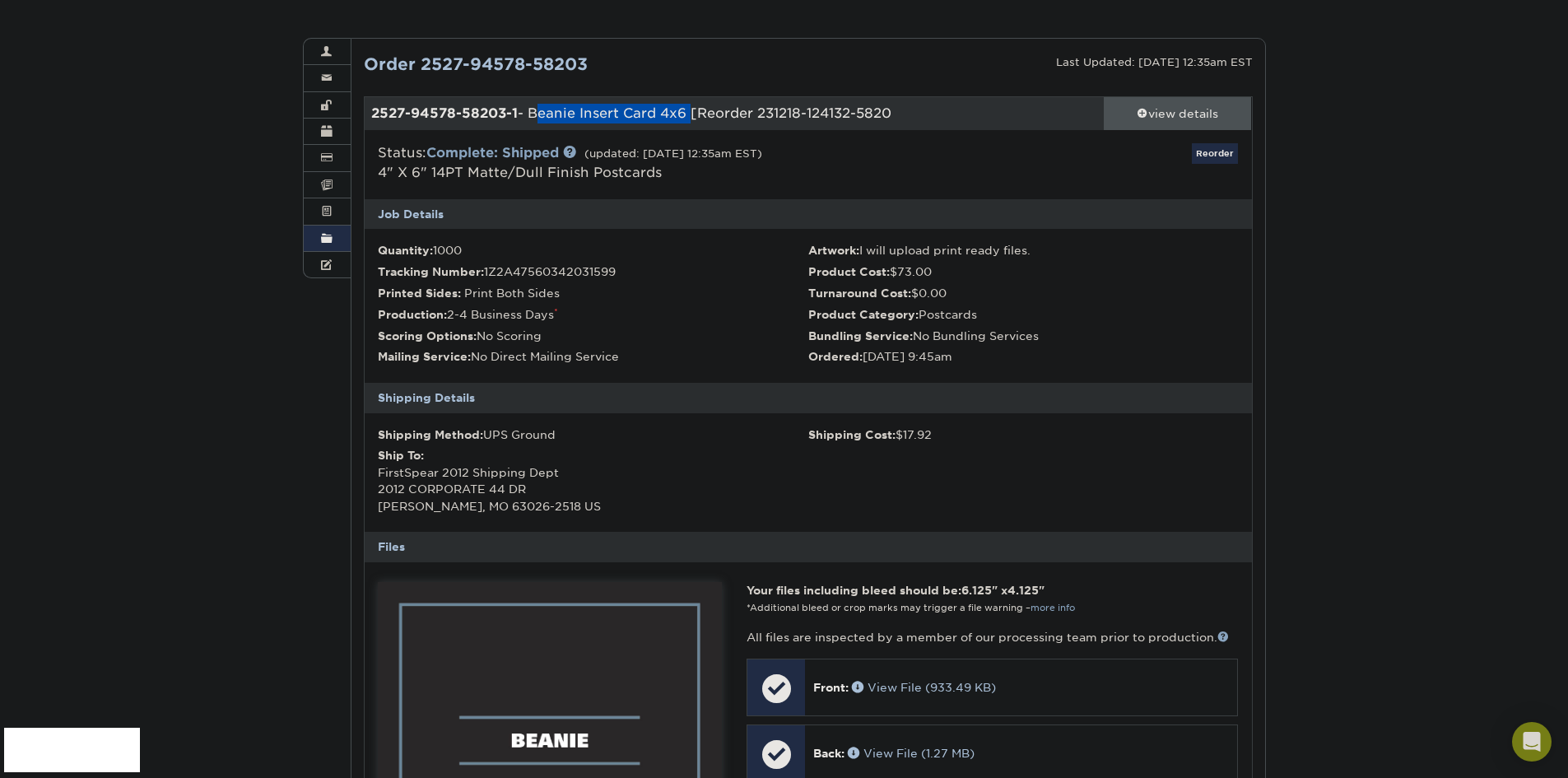
click at [1138, 112] on span at bounding box center [1142, 113] width 11 height 11
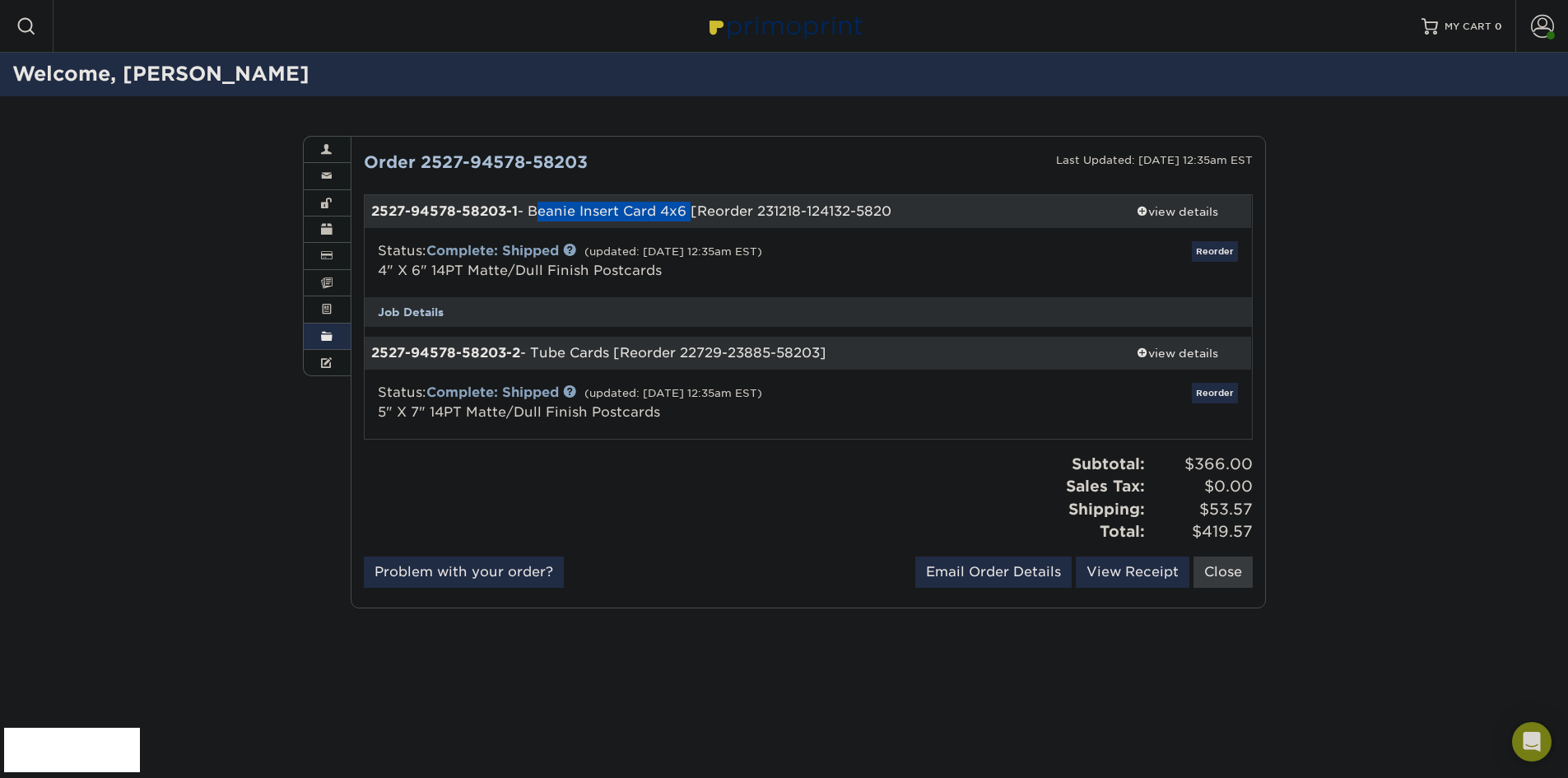
scroll to position [0, 0]
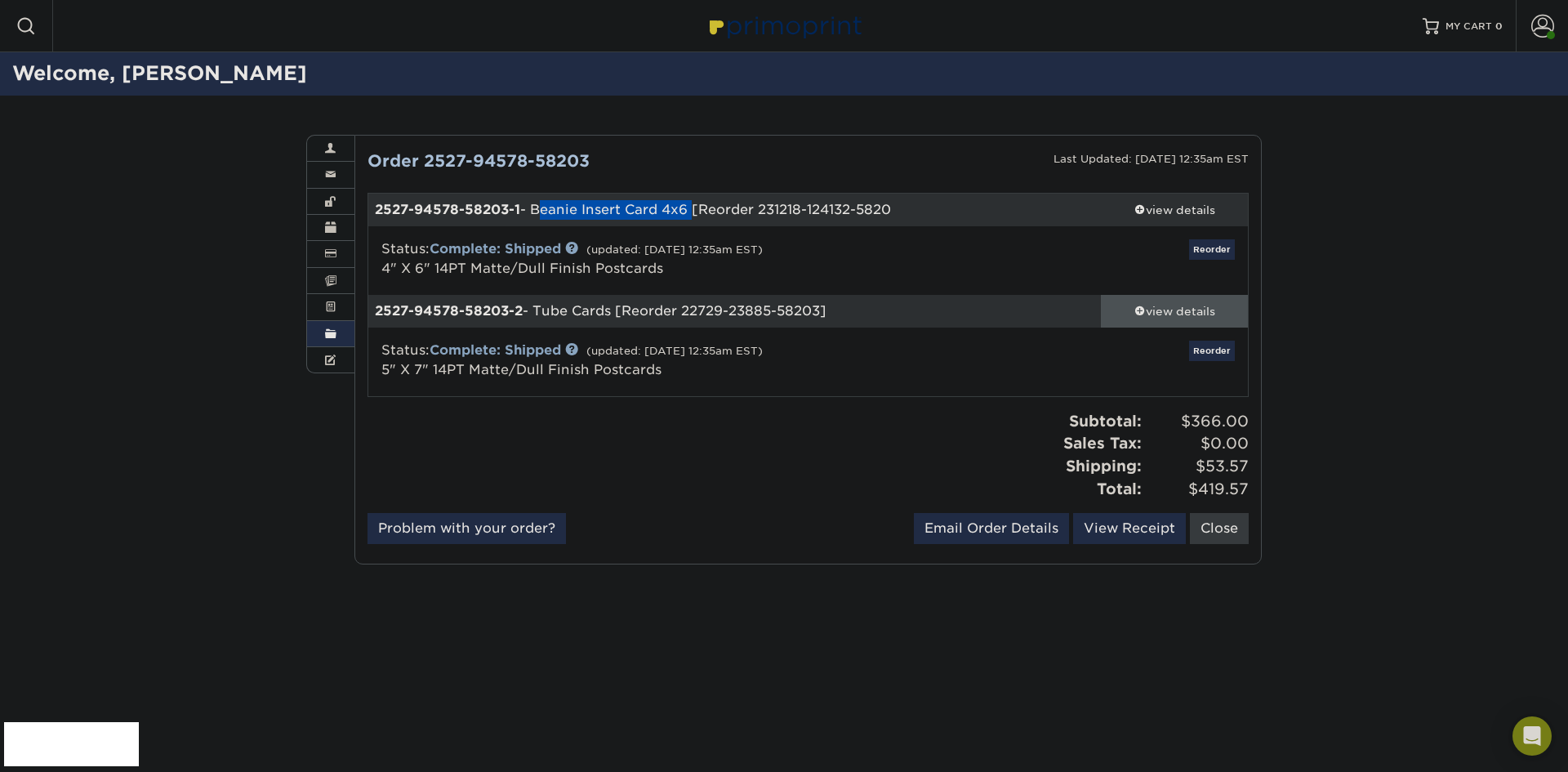
click at [1136, 311] on span at bounding box center [1140, 311] width 11 height 11
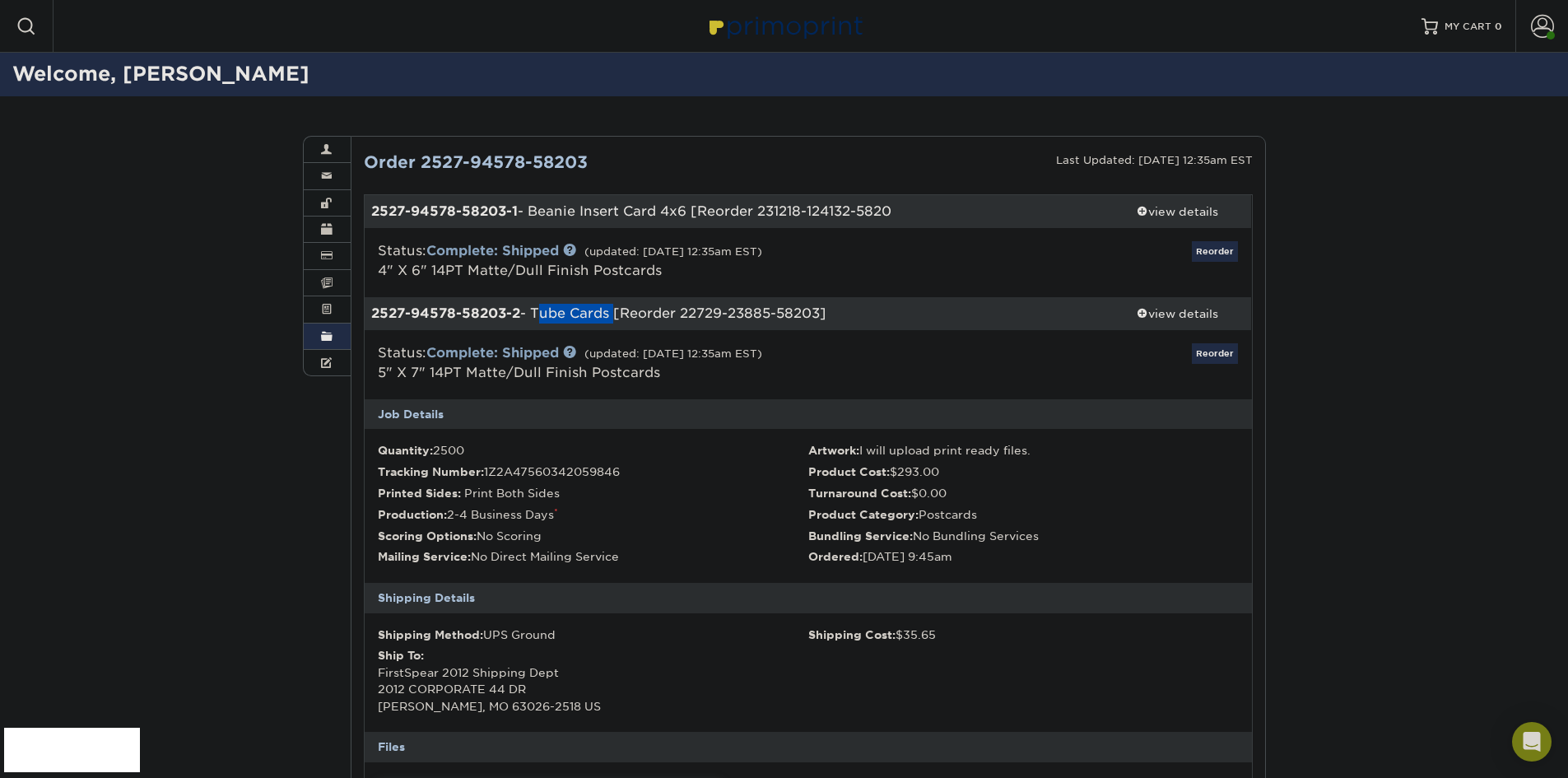
drag, startPoint x: 611, startPoint y: 311, endPoint x: 535, endPoint y: 311, distance: 76.0
click at [535, 311] on div "2527-94578-58203-2 - Tube Cards [Reorder 22729-23885-58203]" at bounding box center [733, 313] width 739 height 33
copy div "Tube Cards"
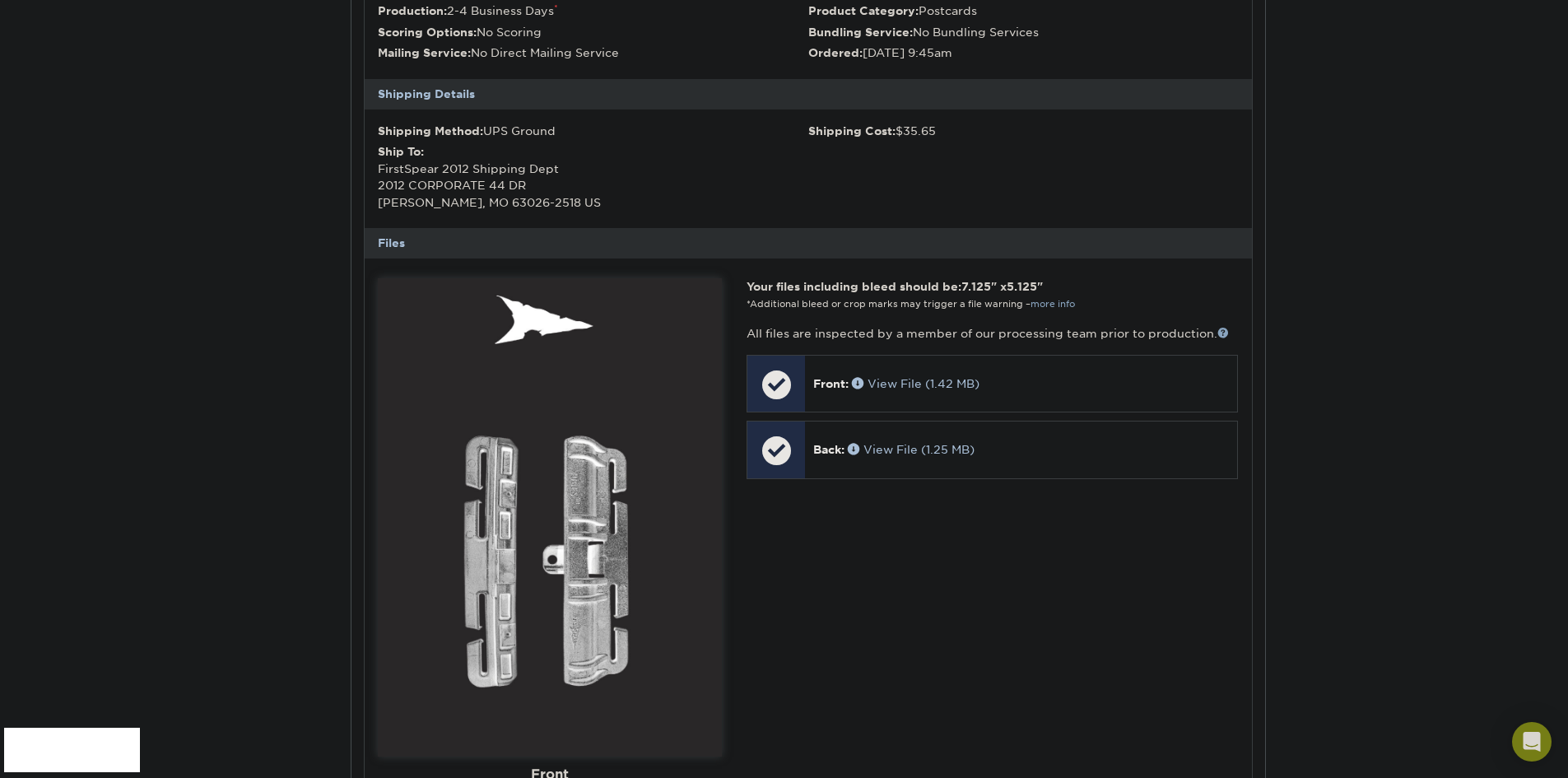
scroll to position [576, 0]
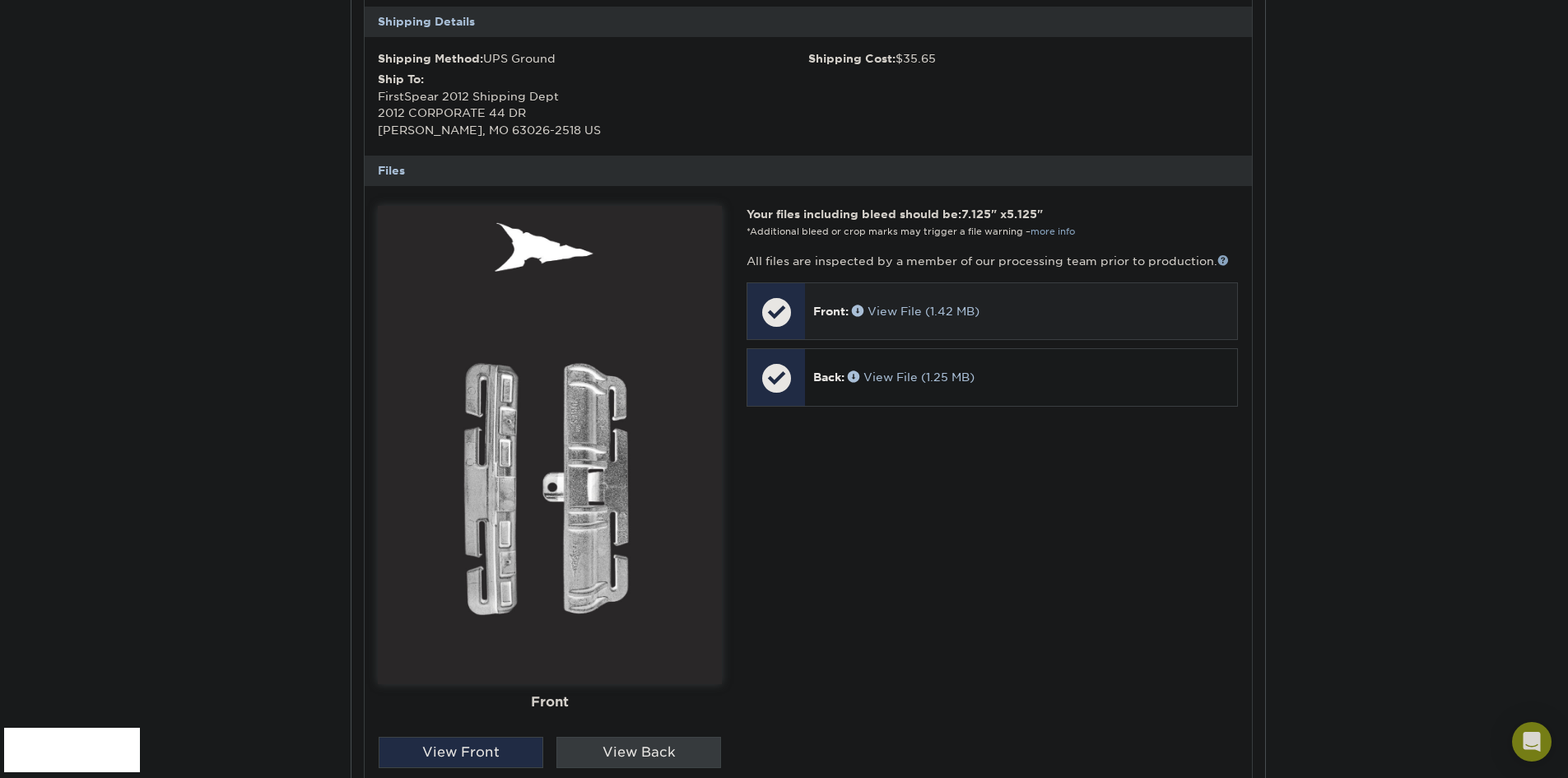
click at [927, 321] on div "Front: View File (1.42 MB)" at bounding box center [1021, 310] width 432 height 56
click at [937, 308] on link "View File (1.42 MB)" at bounding box center [915, 311] width 128 height 13
click at [925, 376] on link "View File (1.25 MB)" at bounding box center [911, 377] width 127 height 13
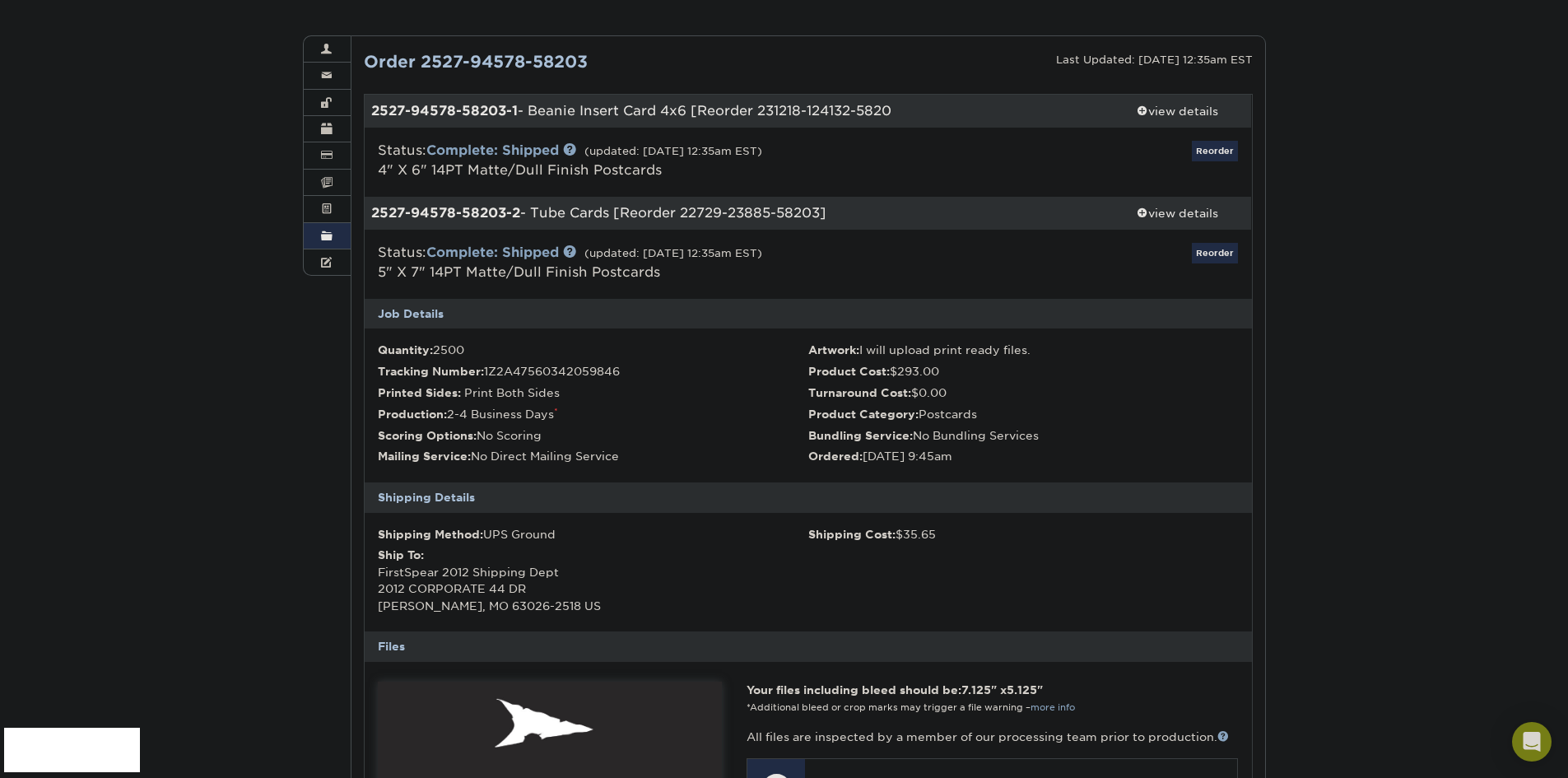
scroll to position [0, 0]
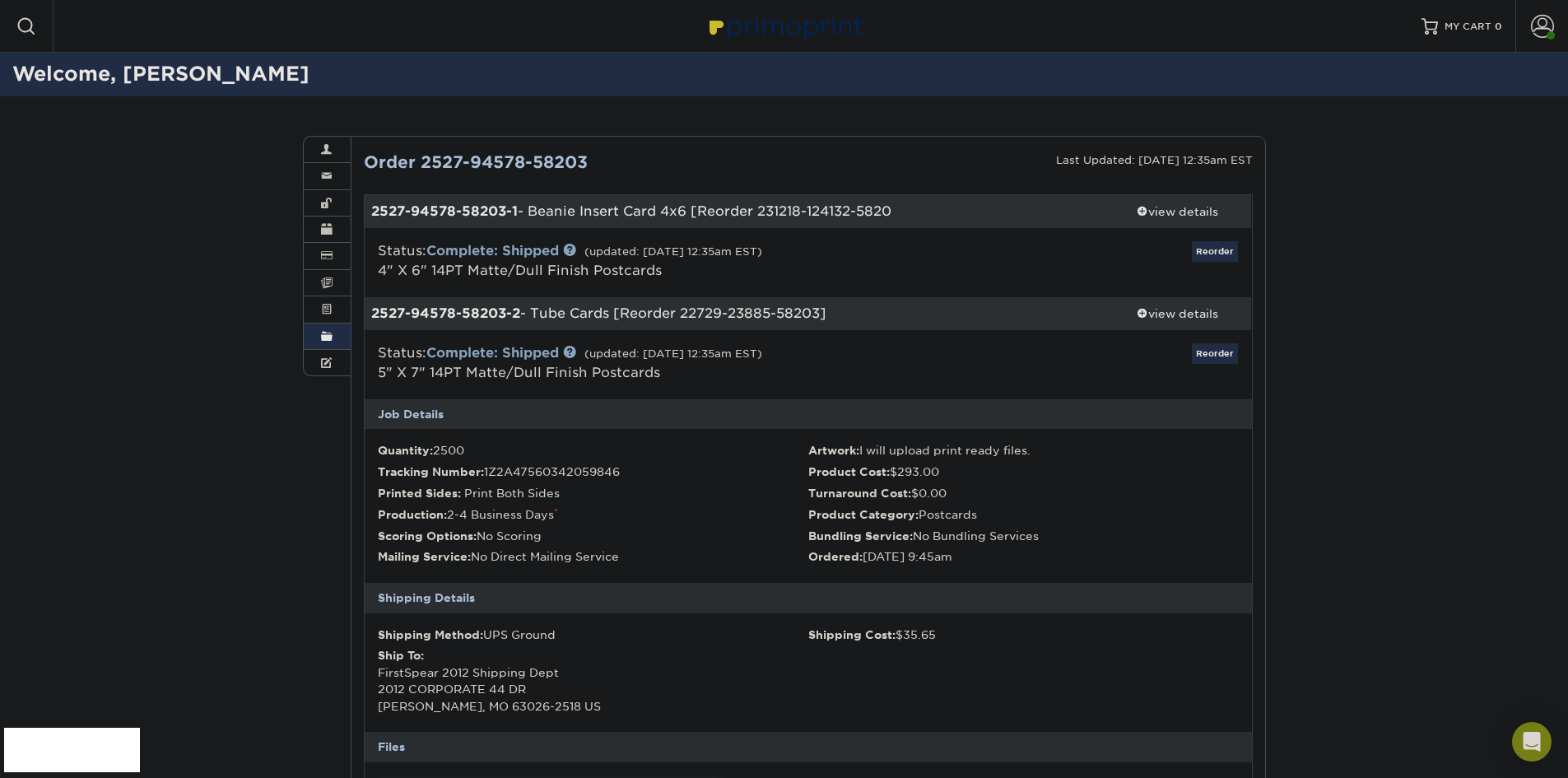
drag, startPoint x: 330, startPoint y: 330, endPoint x: 345, endPoint y: 330, distance: 15.0
click at [330, 330] on span at bounding box center [326, 337] width 11 height 13
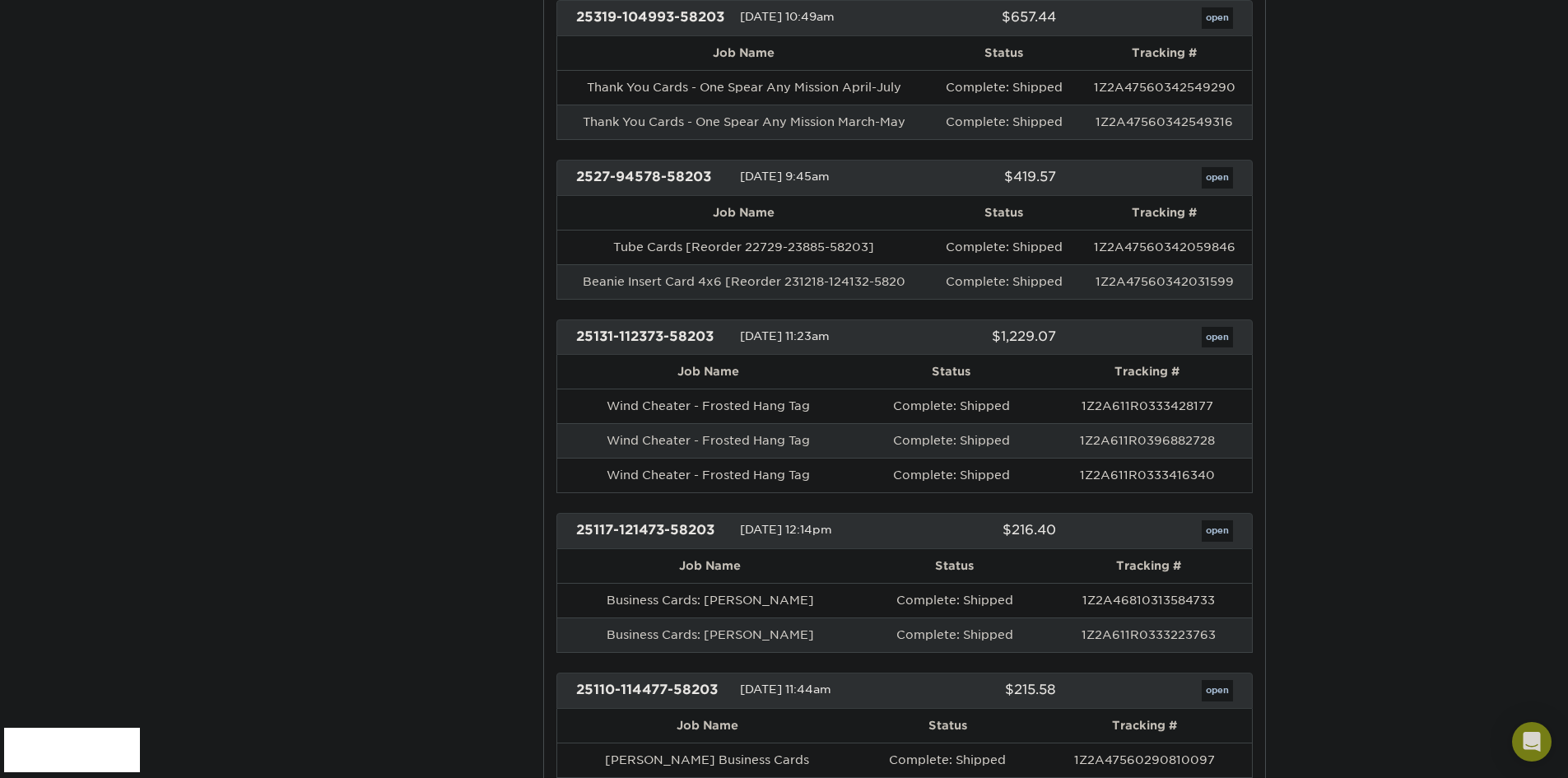
scroll to position [1317, 0]
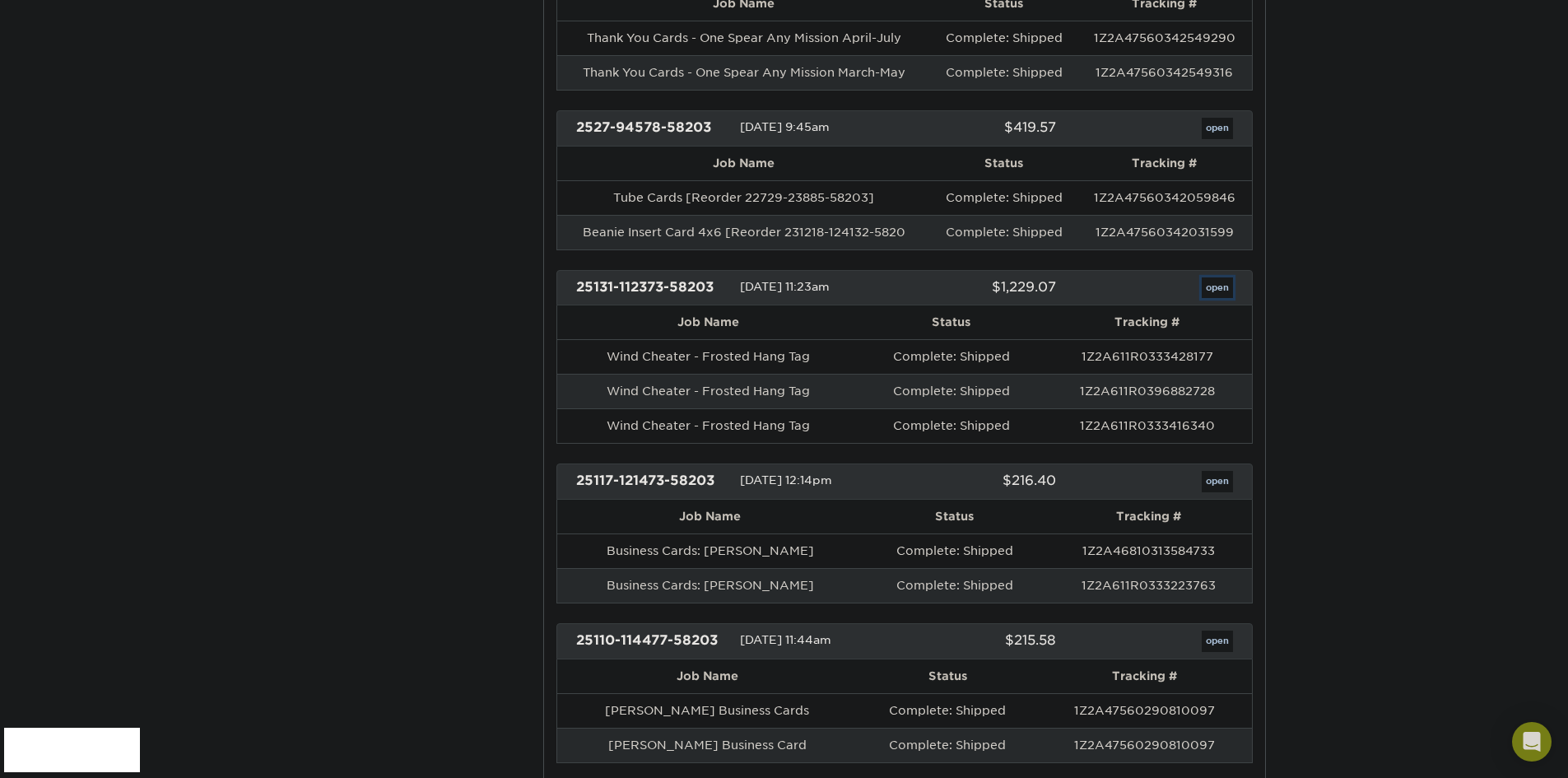
click at [1225, 292] on link "open" at bounding box center [1217, 288] width 31 height 22
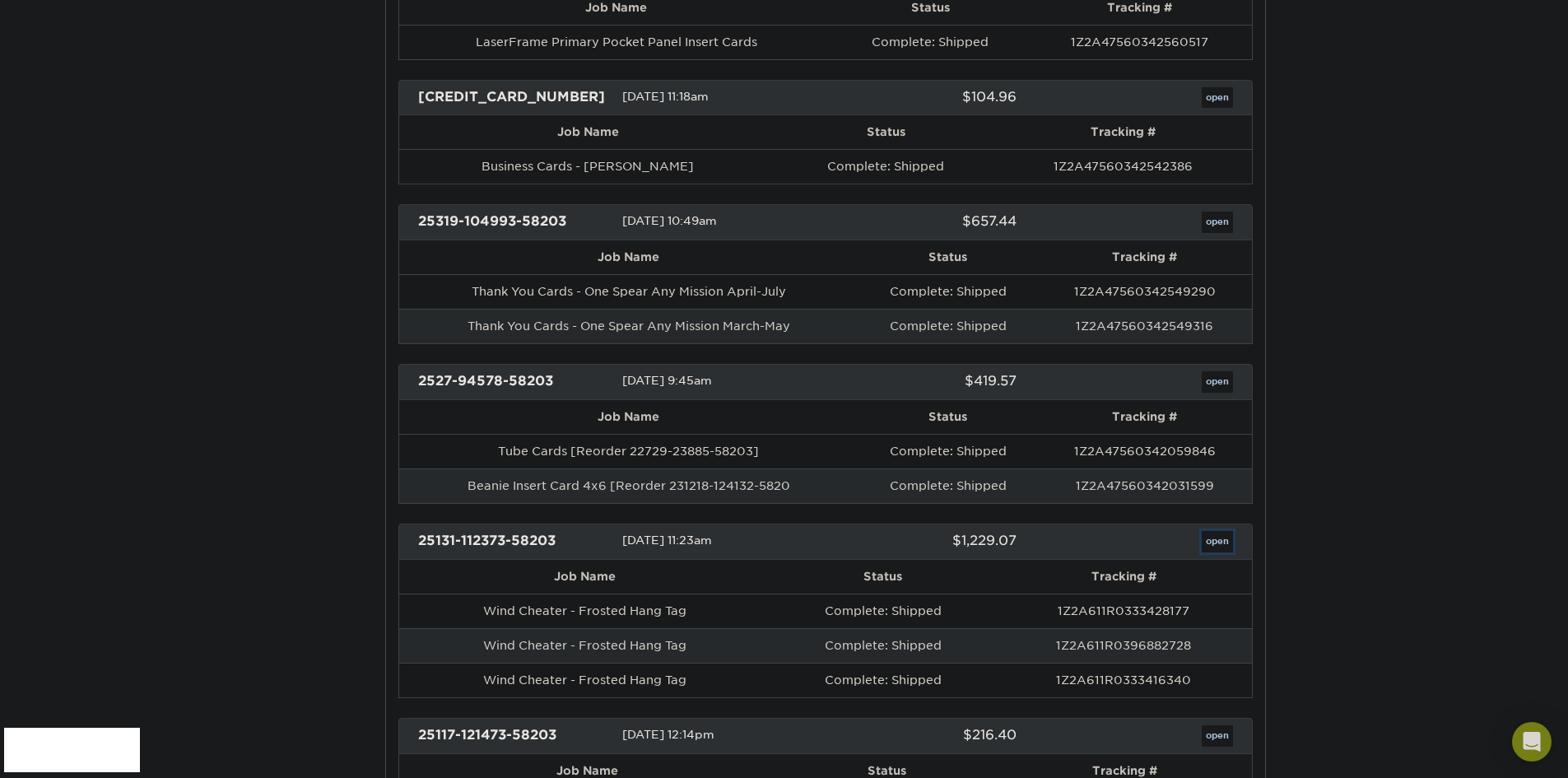
scroll to position [0, 0]
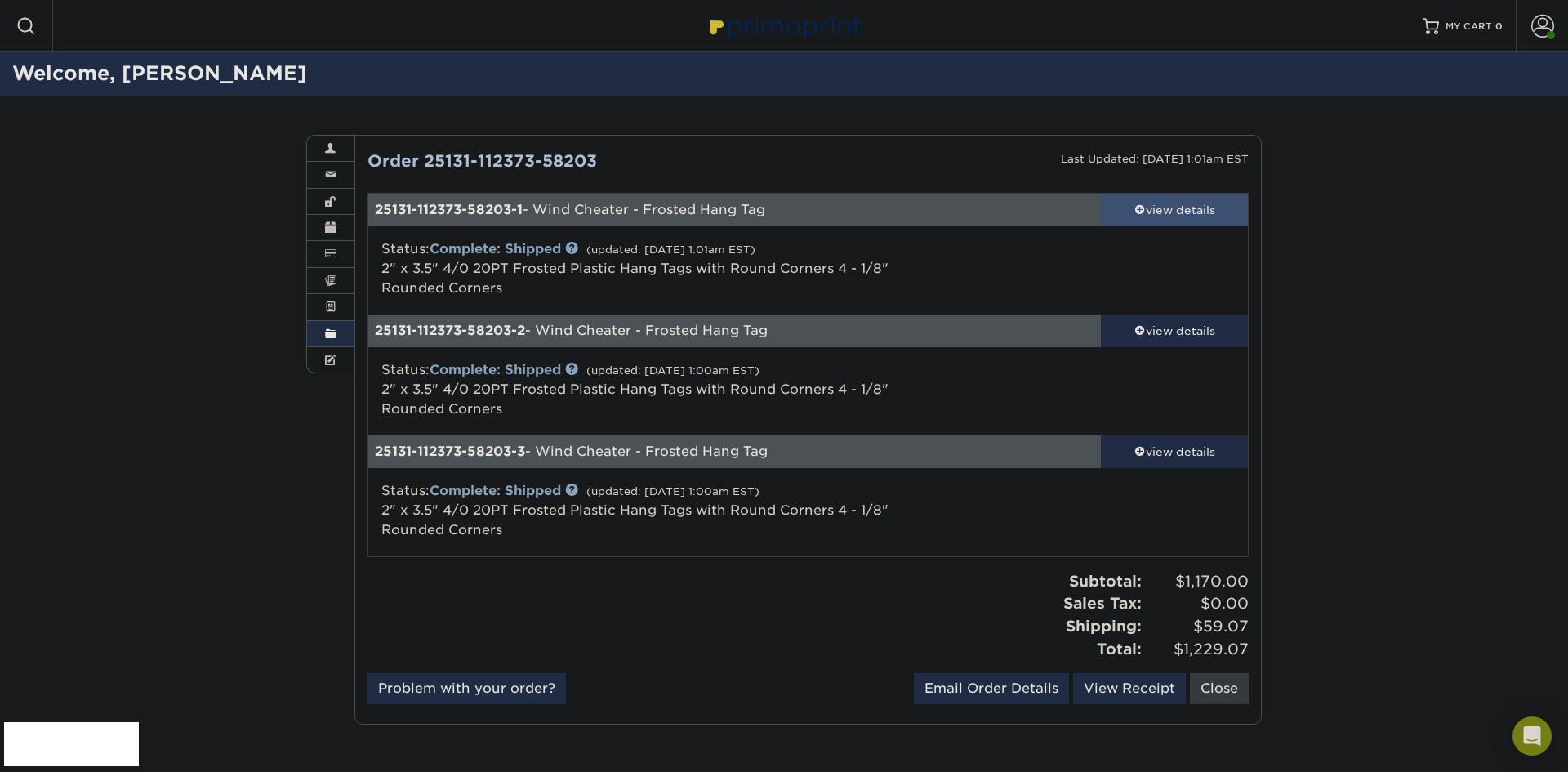
click at [1142, 208] on span at bounding box center [1140, 209] width 11 height 11
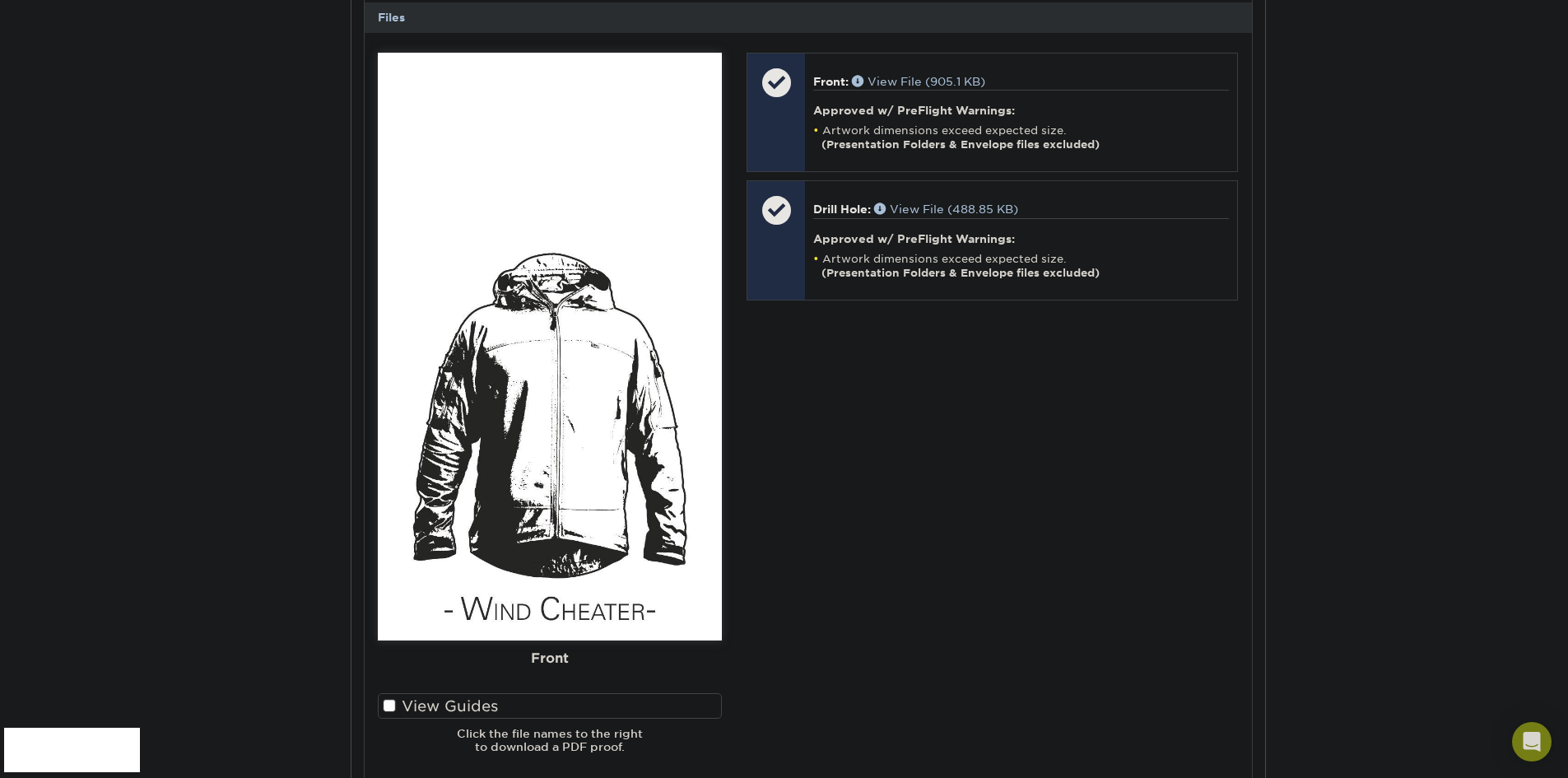
scroll to position [906, 0]
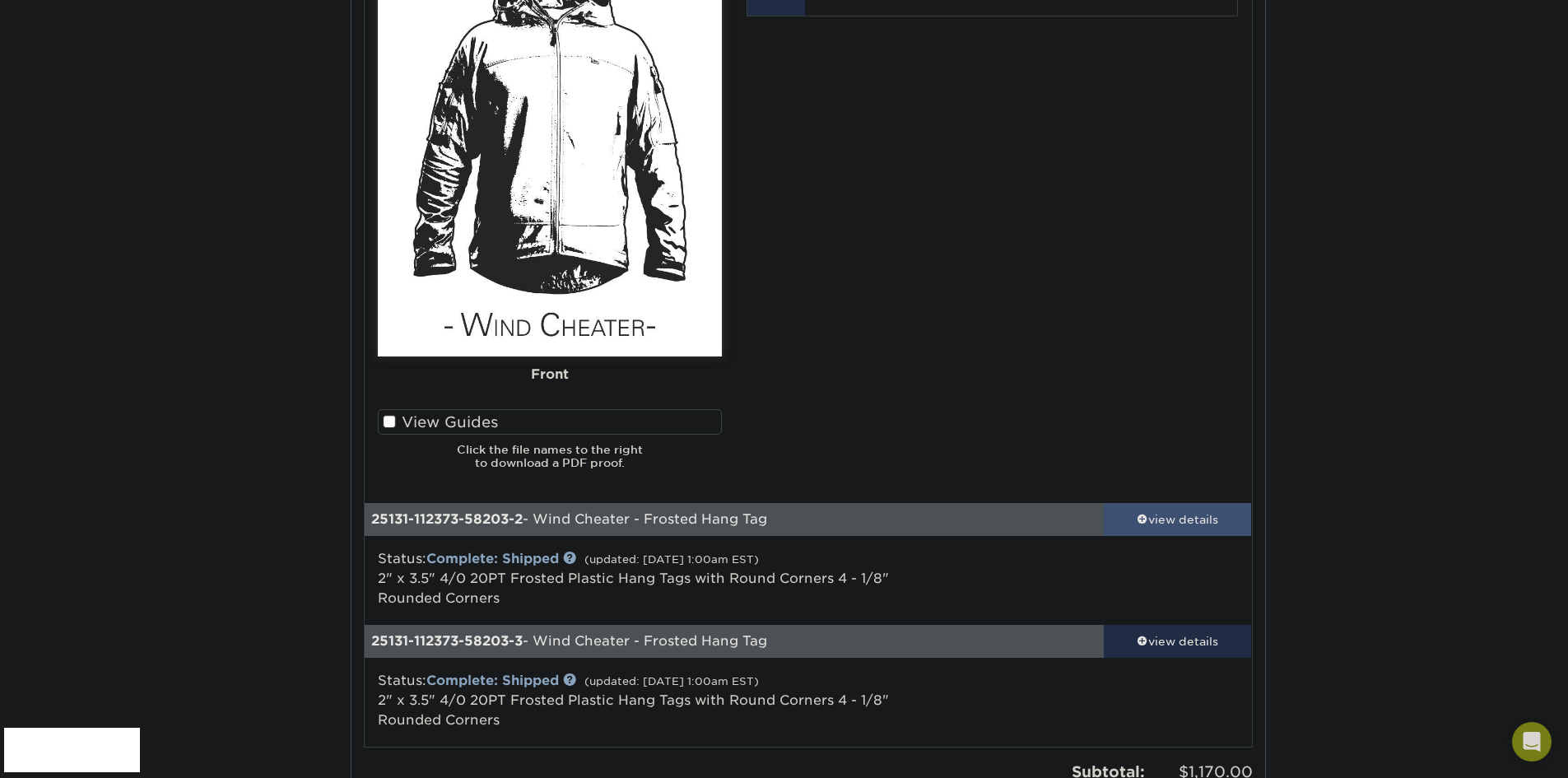
click at [1143, 518] on span at bounding box center [1142, 518] width 11 height 11
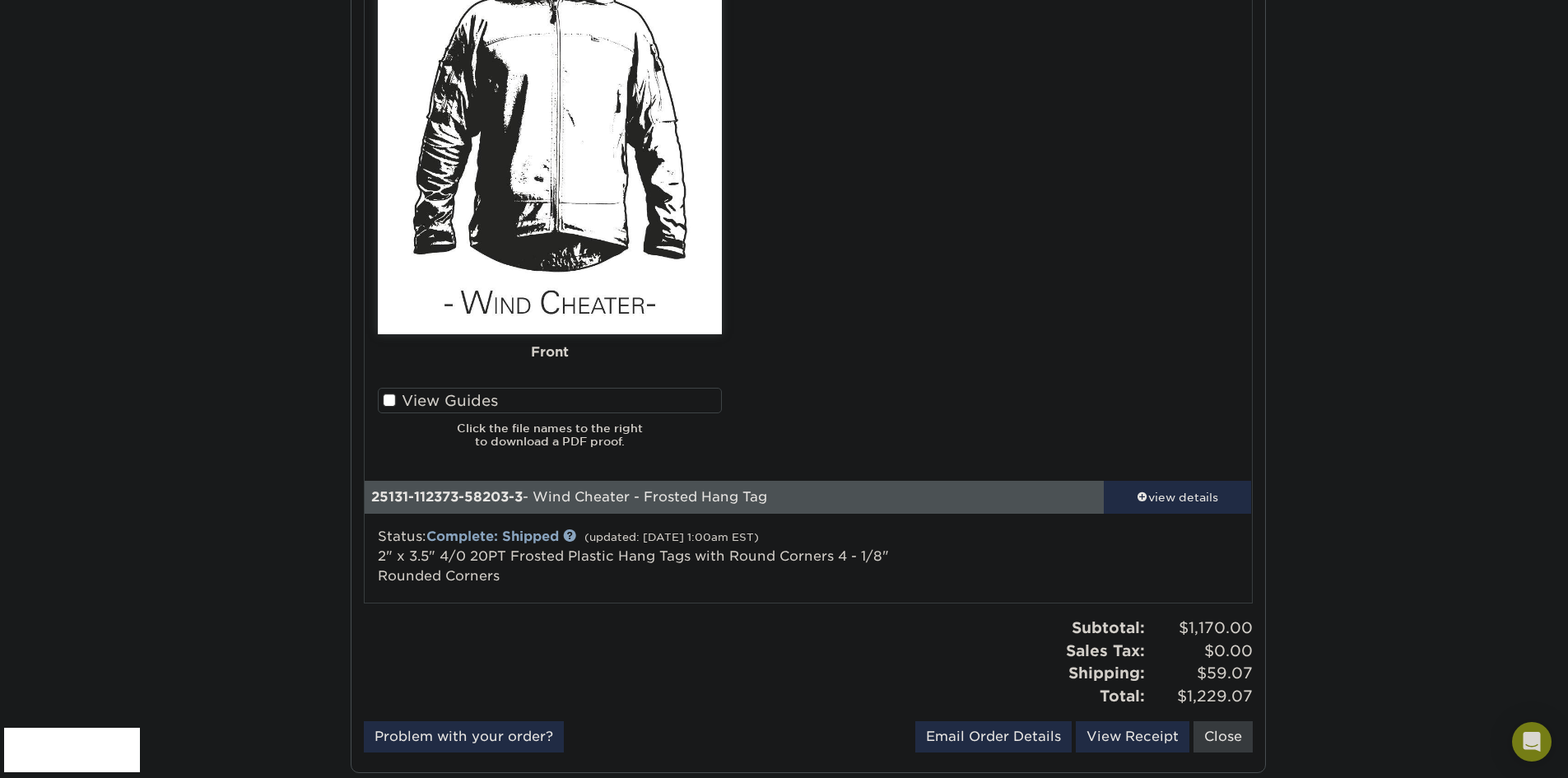
scroll to position [2176, 0]
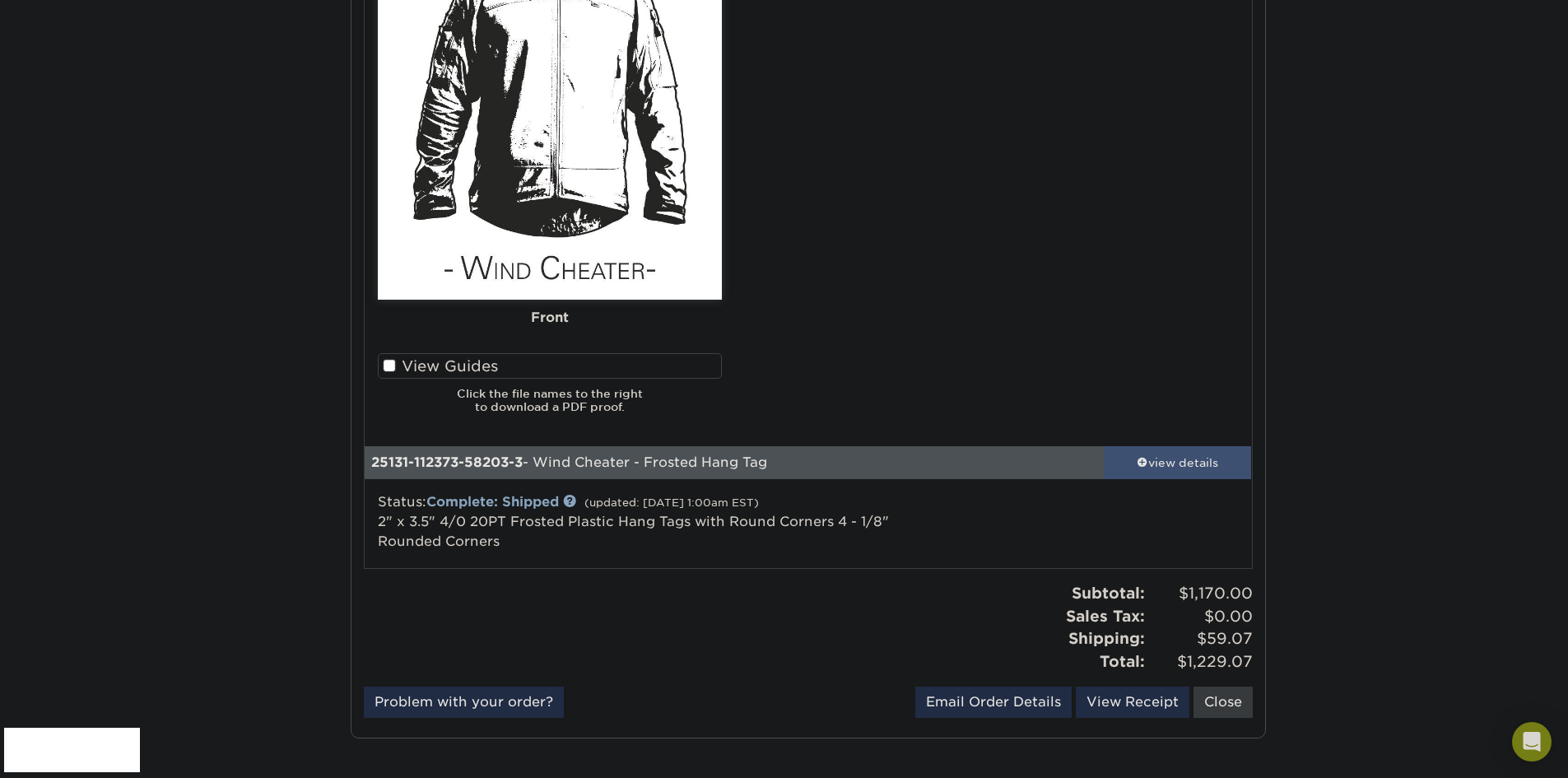
click at [1143, 461] on span at bounding box center [1142, 462] width 11 height 11
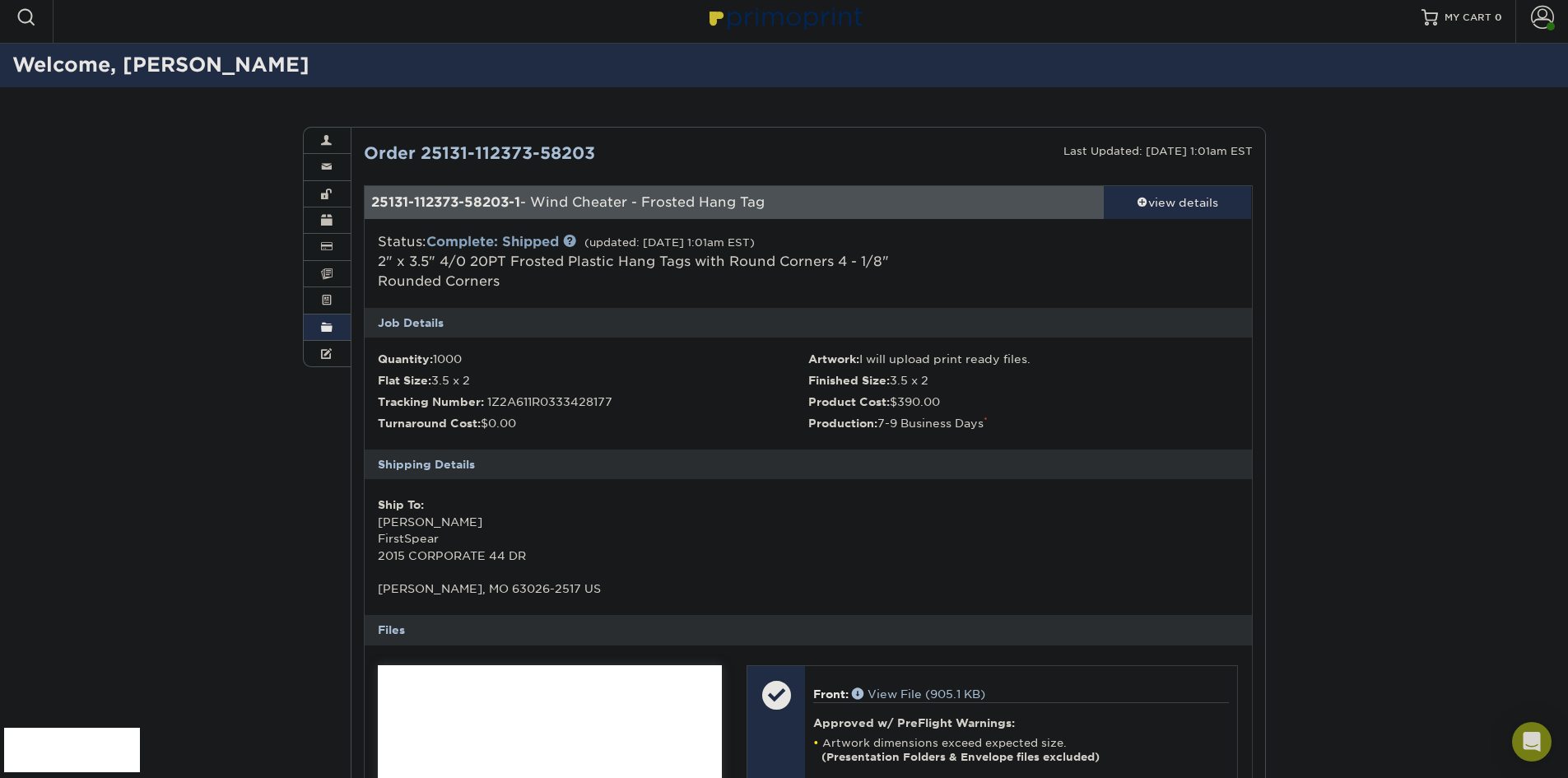
scroll to position [0, 0]
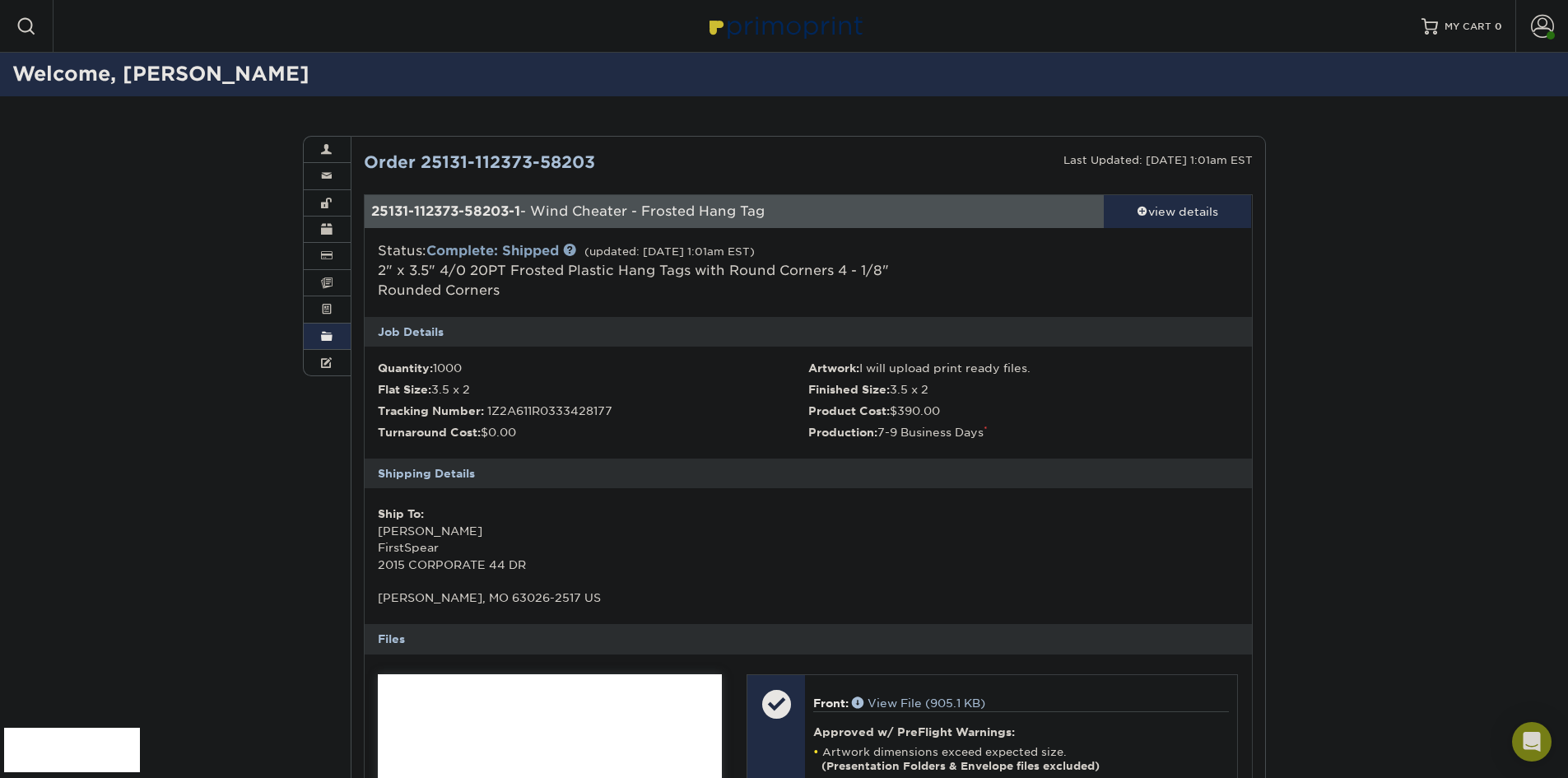
drag, startPoint x: 791, startPoint y: 205, endPoint x: 535, endPoint y: 212, distance: 256.1
click at [535, 212] on div "25131-112373-58203-1 - Wind Cheater - Frosted Hang Tag" at bounding box center [733, 211] width 739 height 33
copy div "Wind Cheater - Frosted Hang Tag"
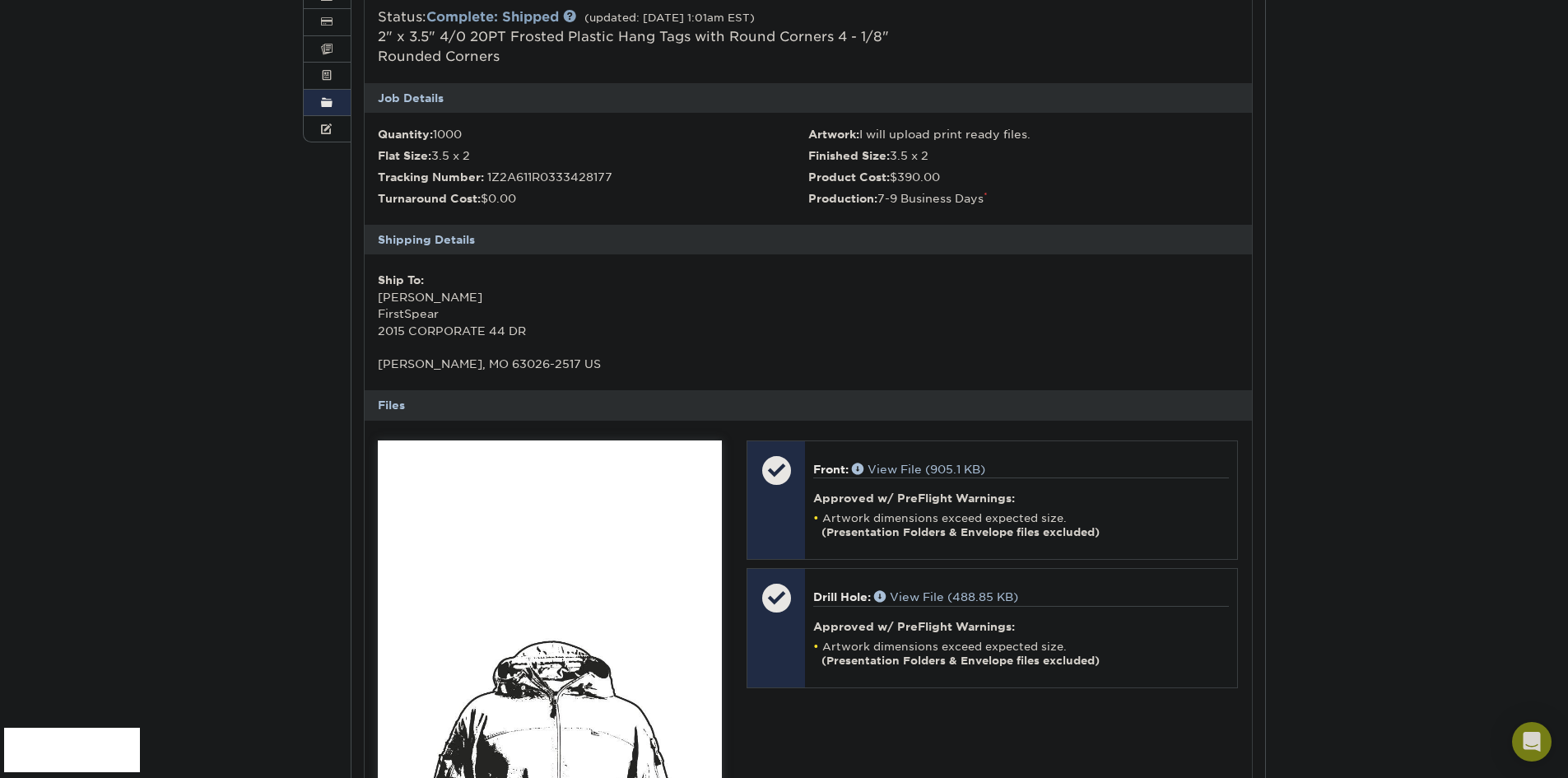
scroll to position [247, 0]
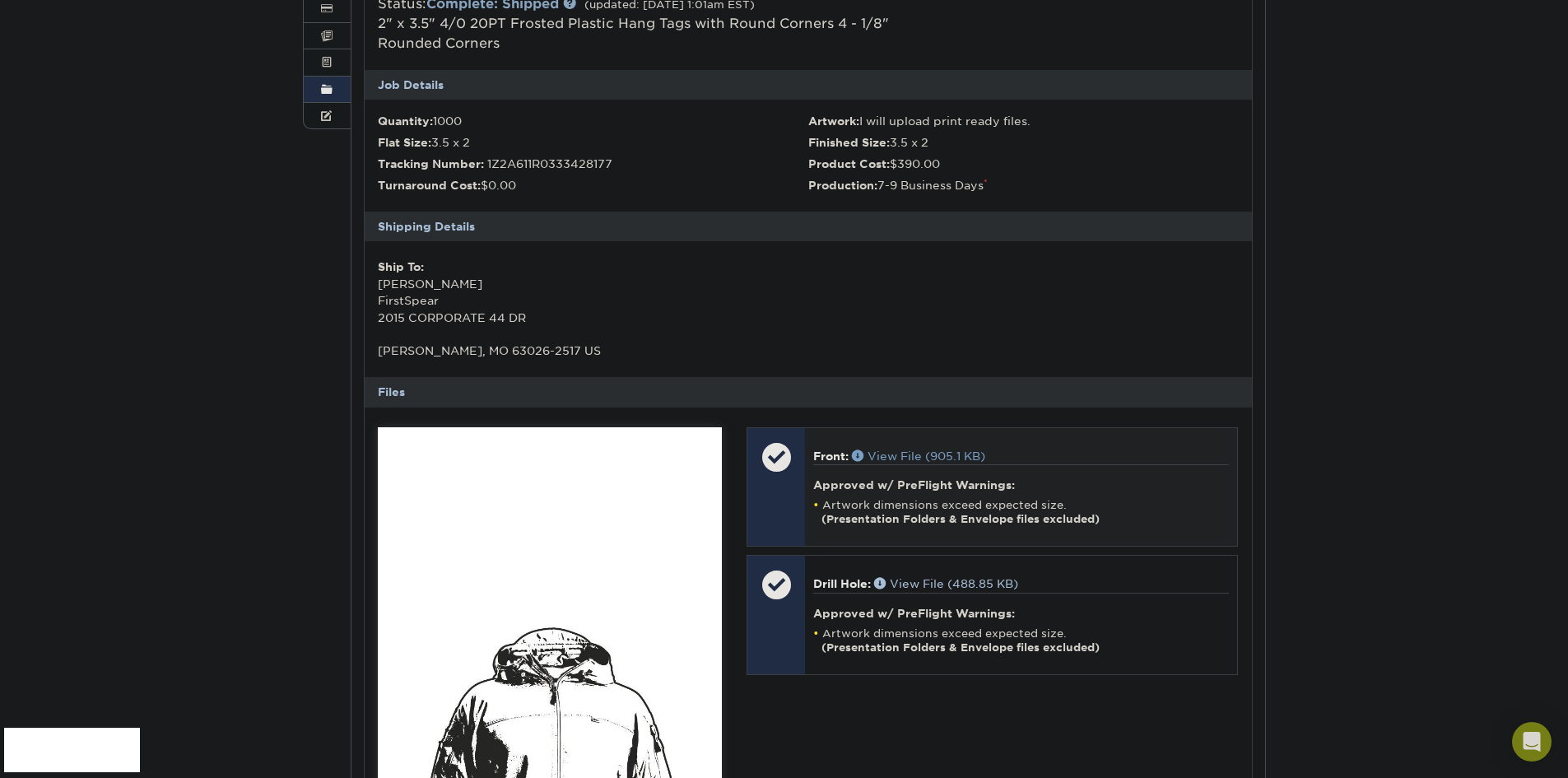
click at [927, 453] on link "View File (905.1 KB)" at bounding box center [918, 456] width 133 height 13
click at [939, 580] on link "View File (488.85 KB)" at bounding box center [946, 584] width 144 height 13
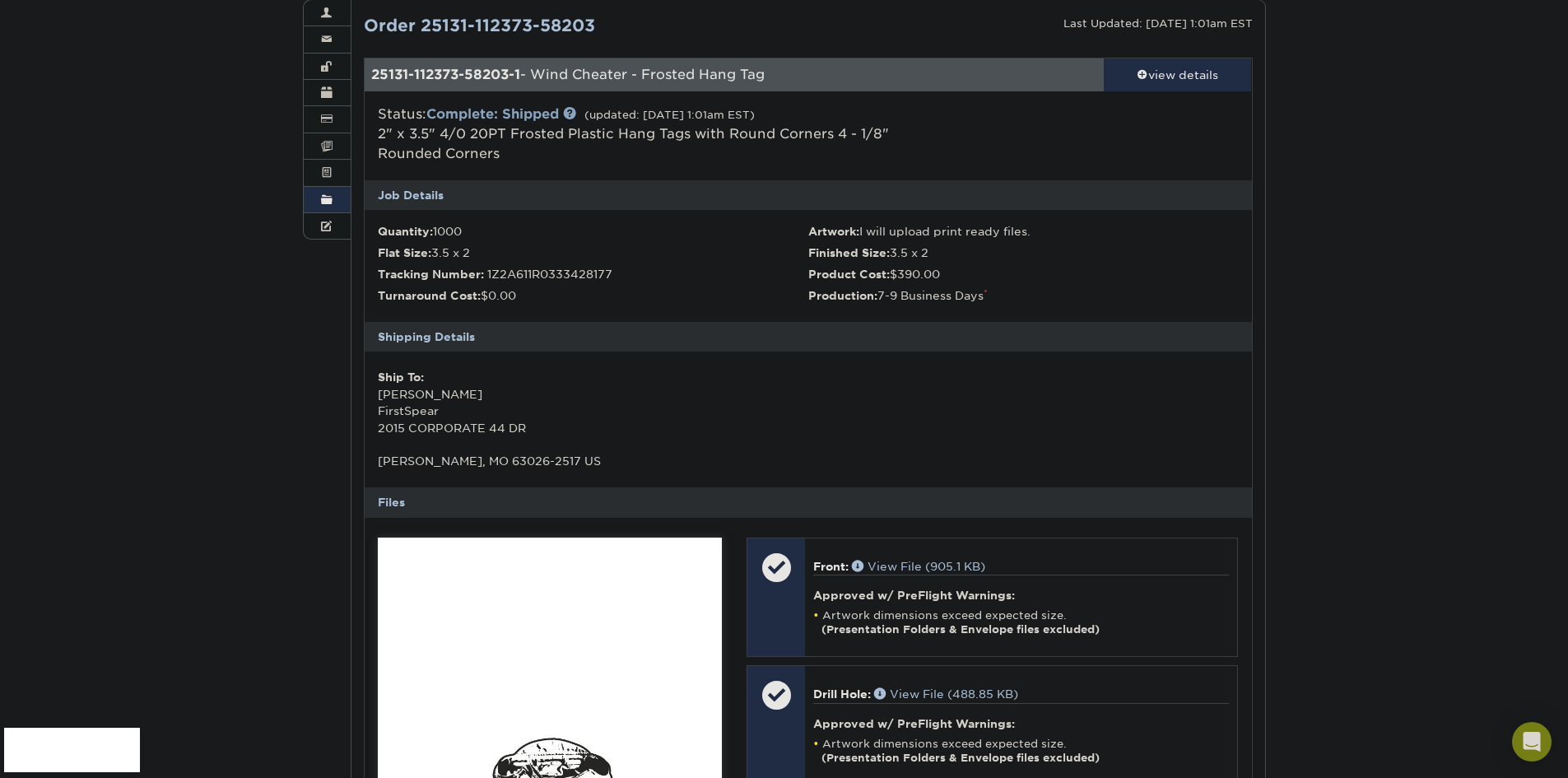
scroll to position [0, 0]
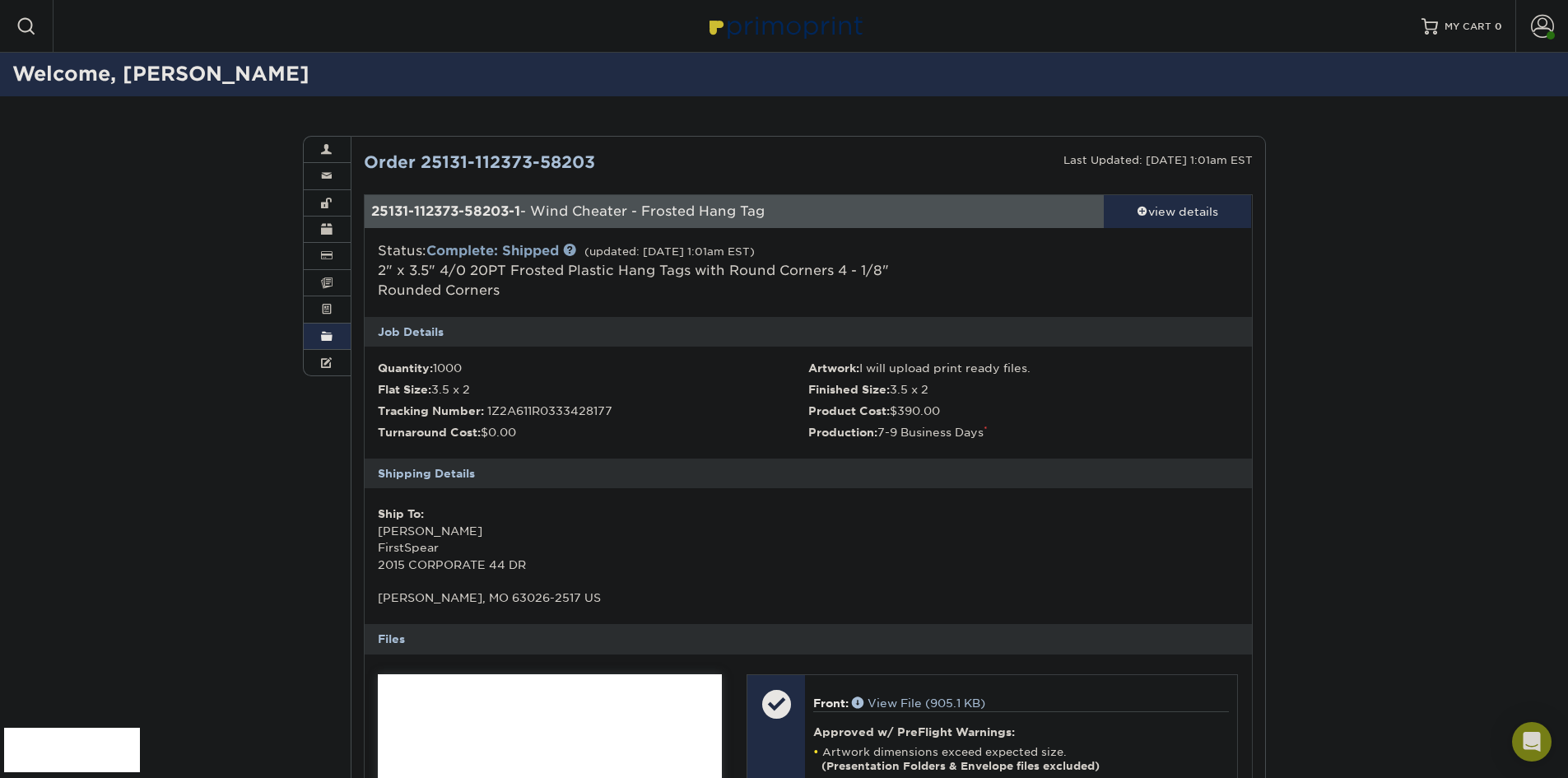
click at [329, 336] on span at bounding box center [326, 337] width 11 height 13
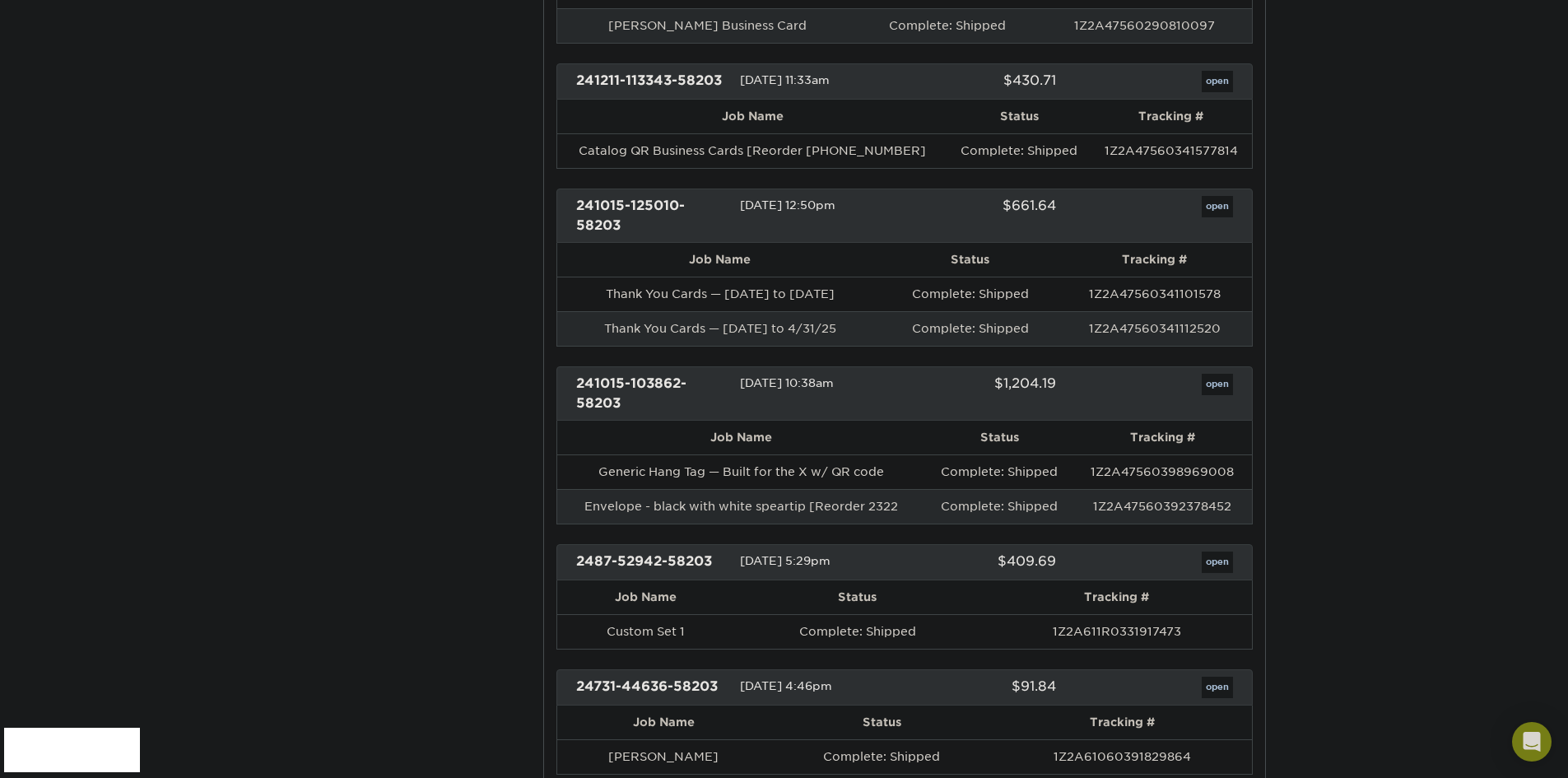
scroll to position [2141, 0]
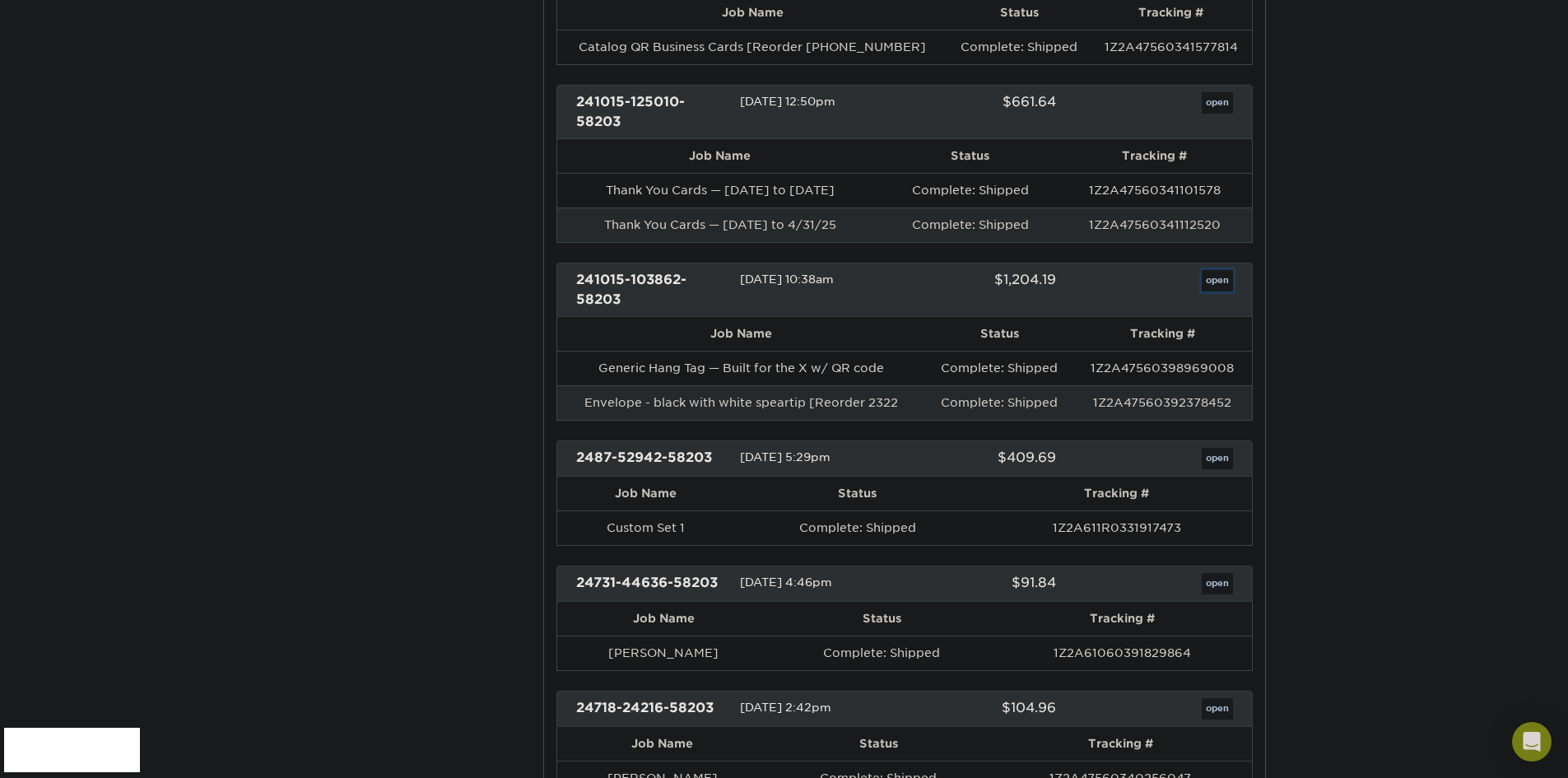
click at [1210, 284] on link "open" at bounding box center [1217, 280] width 31 height 22
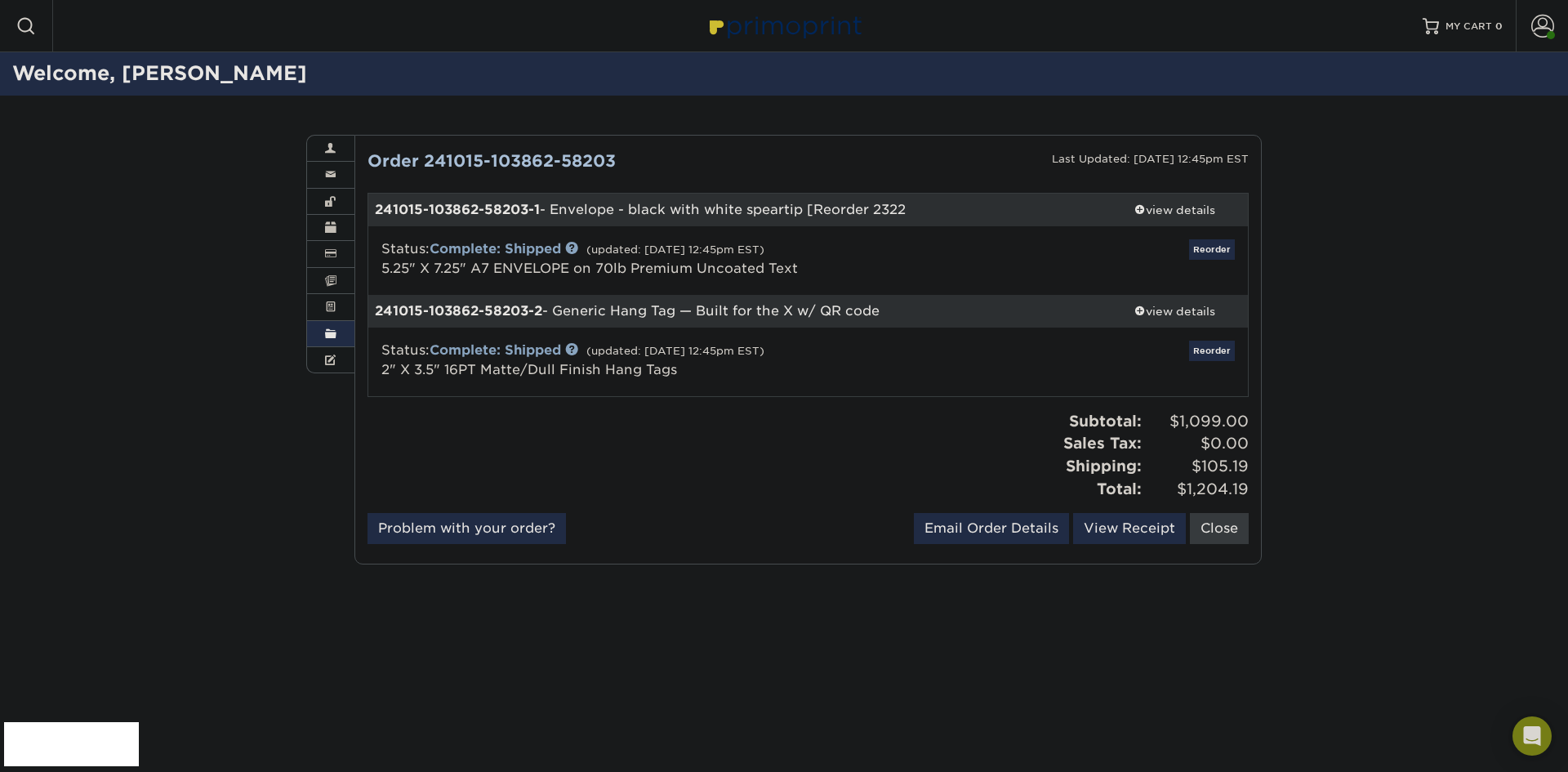
drag, startPoint x: 891, startPoint y: 313, endPoint x: 556, endPoint y: 318, distance: 335.0
click at [556, 318] on div "241015-103862-58203-2 - Generic Hang Tag — Built for the X w/ QR code" at bounding box center [734, 311] width 733 height 33
copy div "Generic Hang Tag — Built for the X w/ QR code"
click at [1140, 310] on span at bounding box center [1140, 311] width 11 height 11
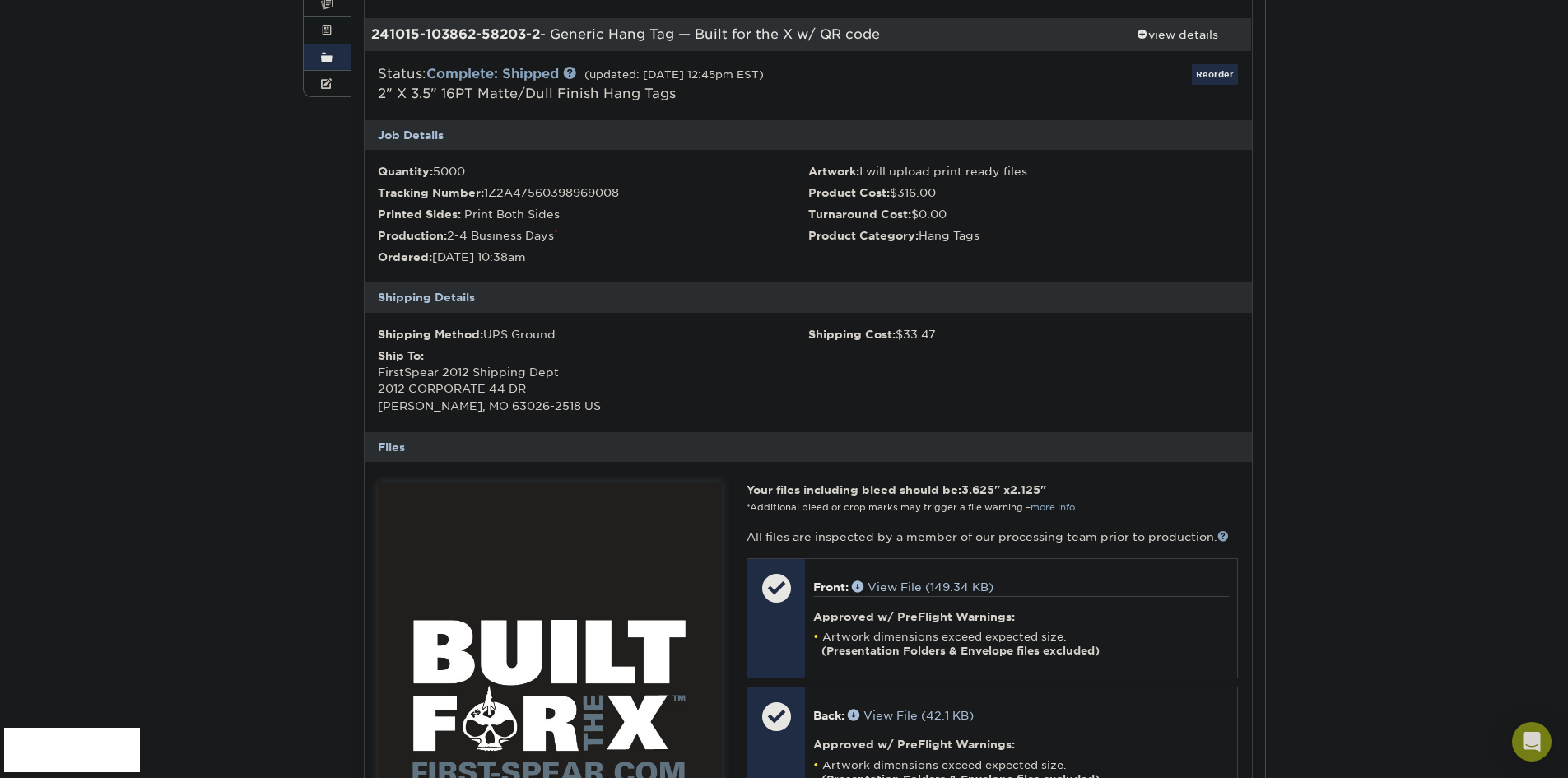
scroll to position [412, 0]
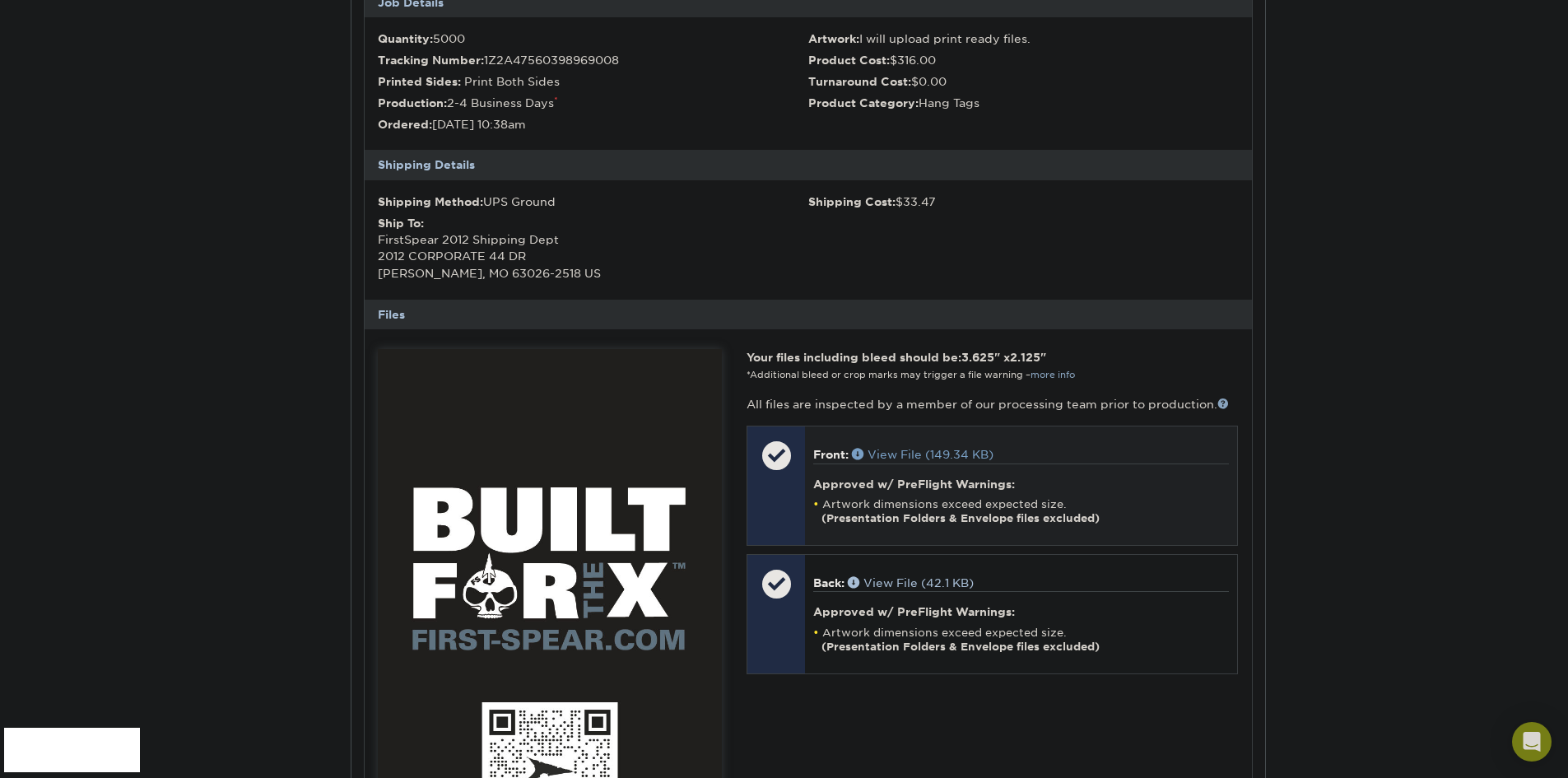
click at [921, 448] on link "View File (149.34 KB)" at bounding box center [923, 454] width 142 height 13
click at [926, 586] on link "View File (42.1 KB)" at bounding box center [910, 583] width 126 height 13
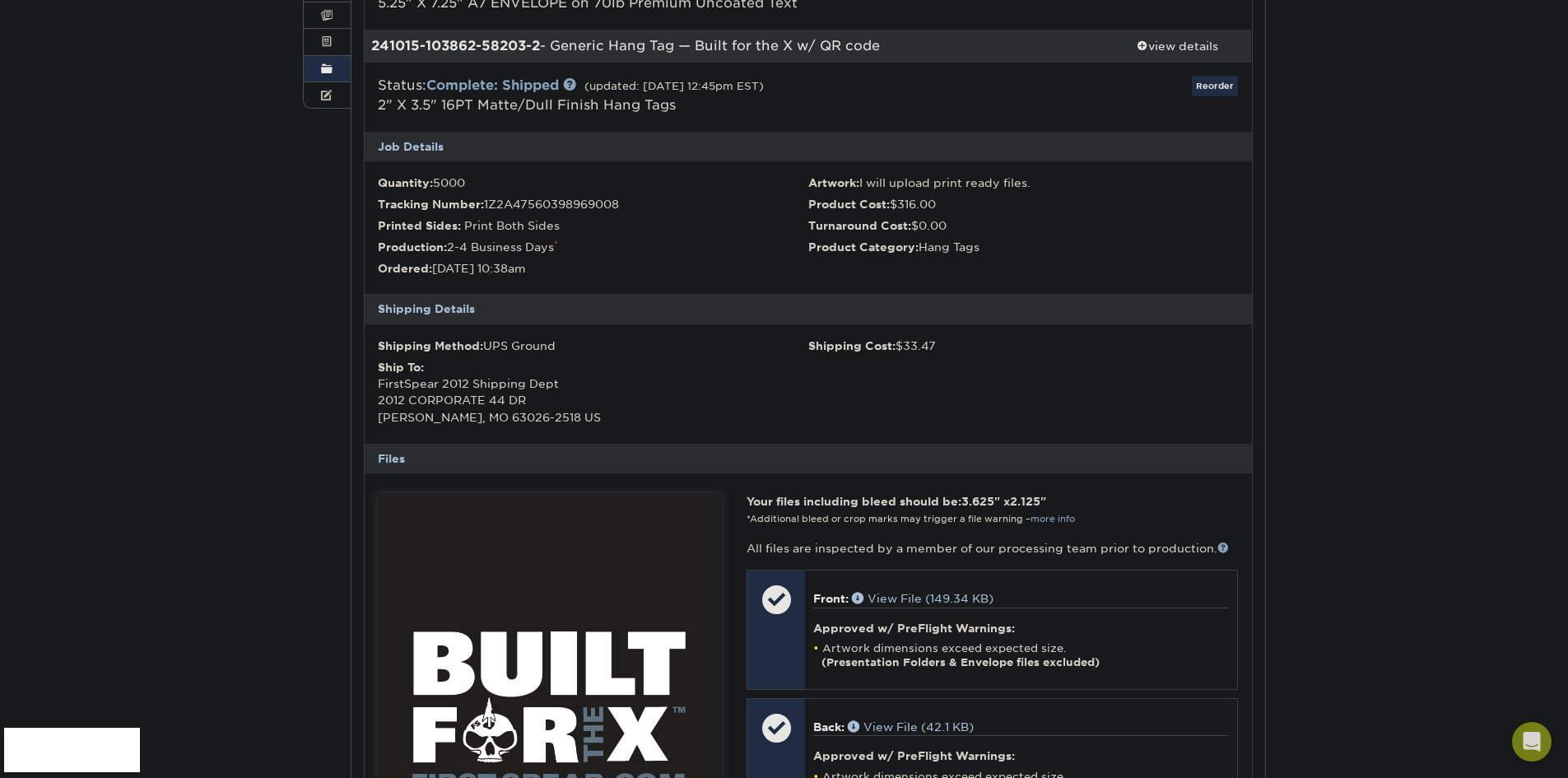
scroll to position [0, 0]
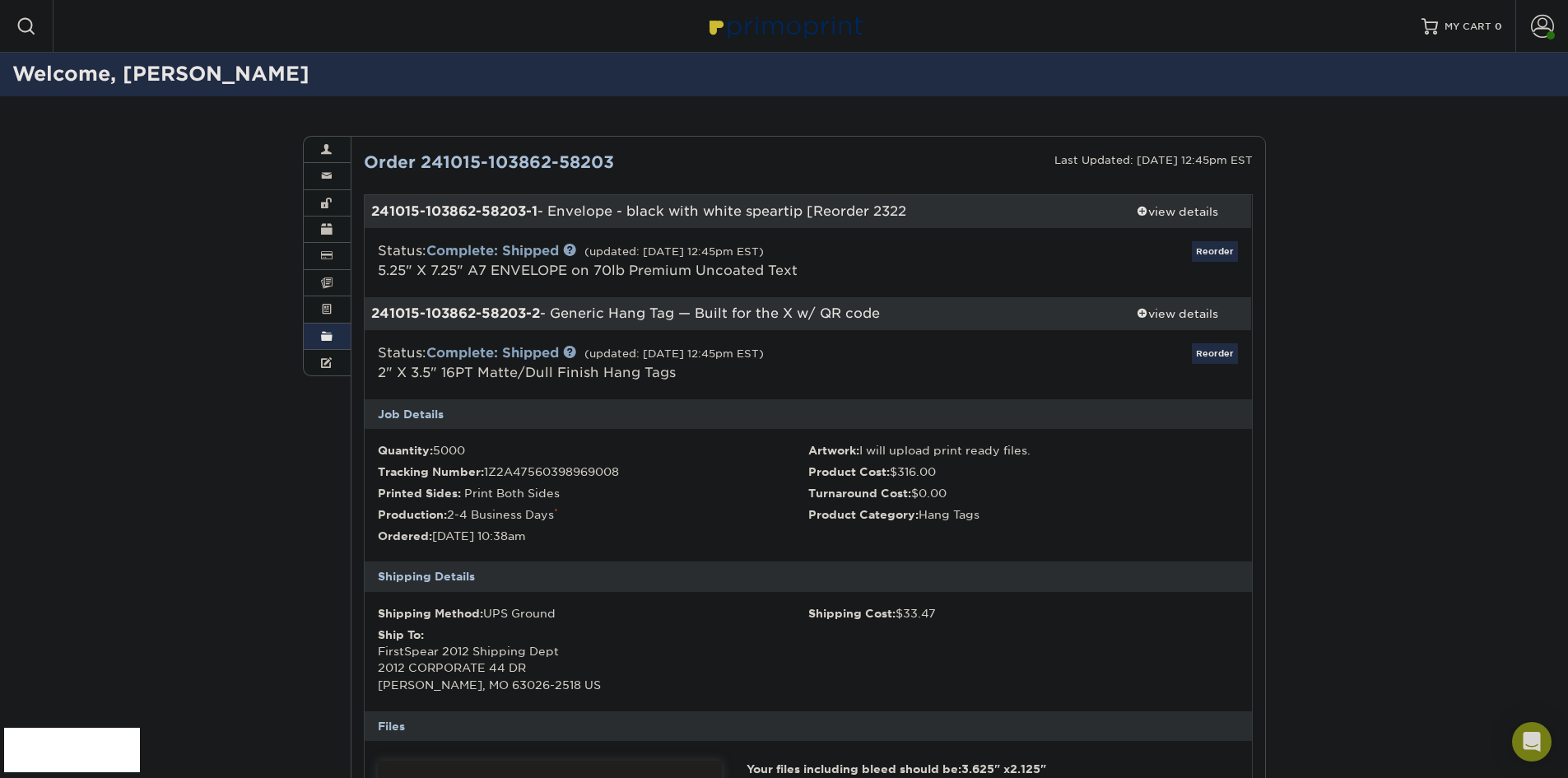
click at [325, 333] on span at bounding box center [326, 337] width 11 height 13
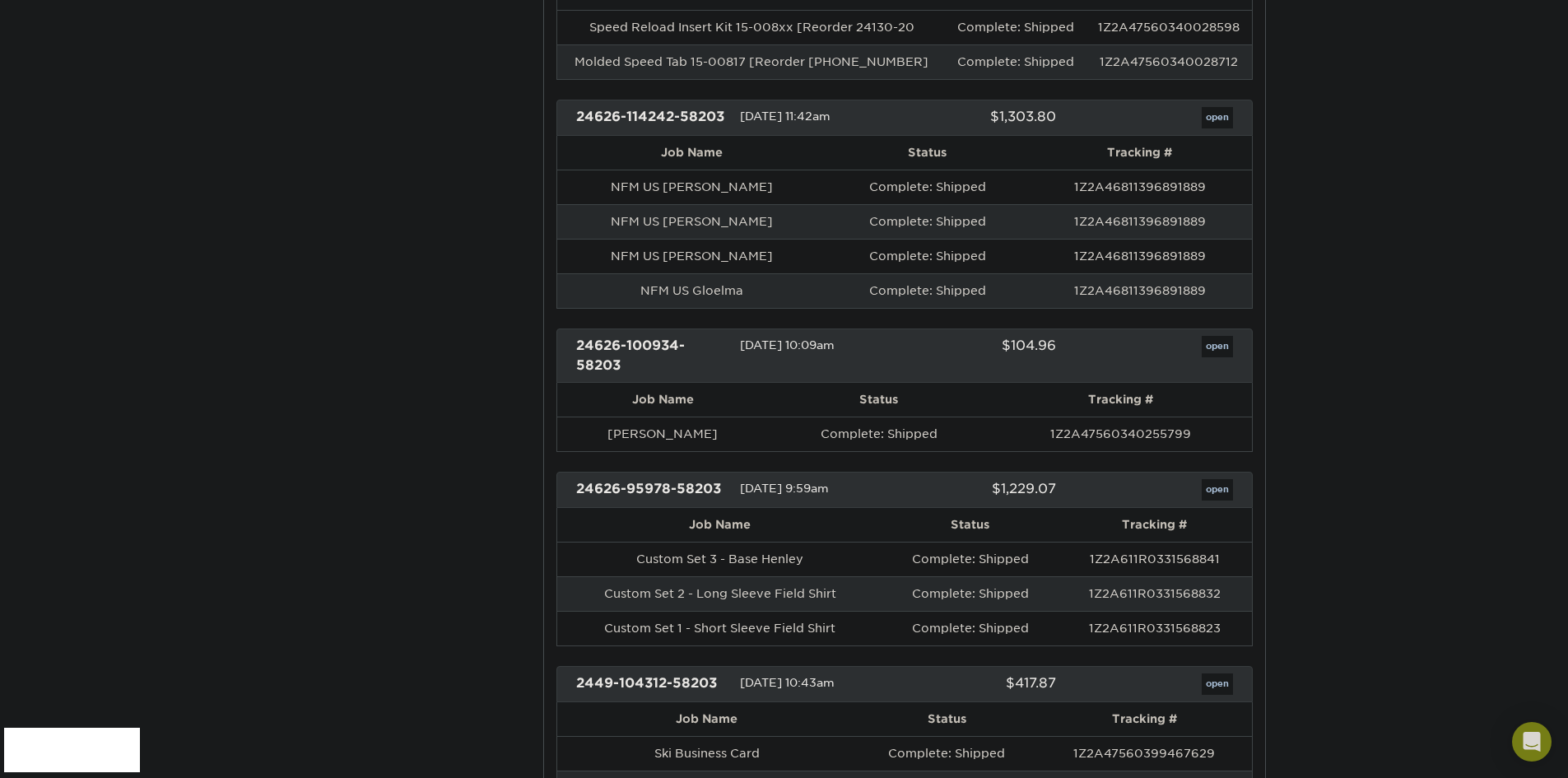
scroll to position [3211, 0]
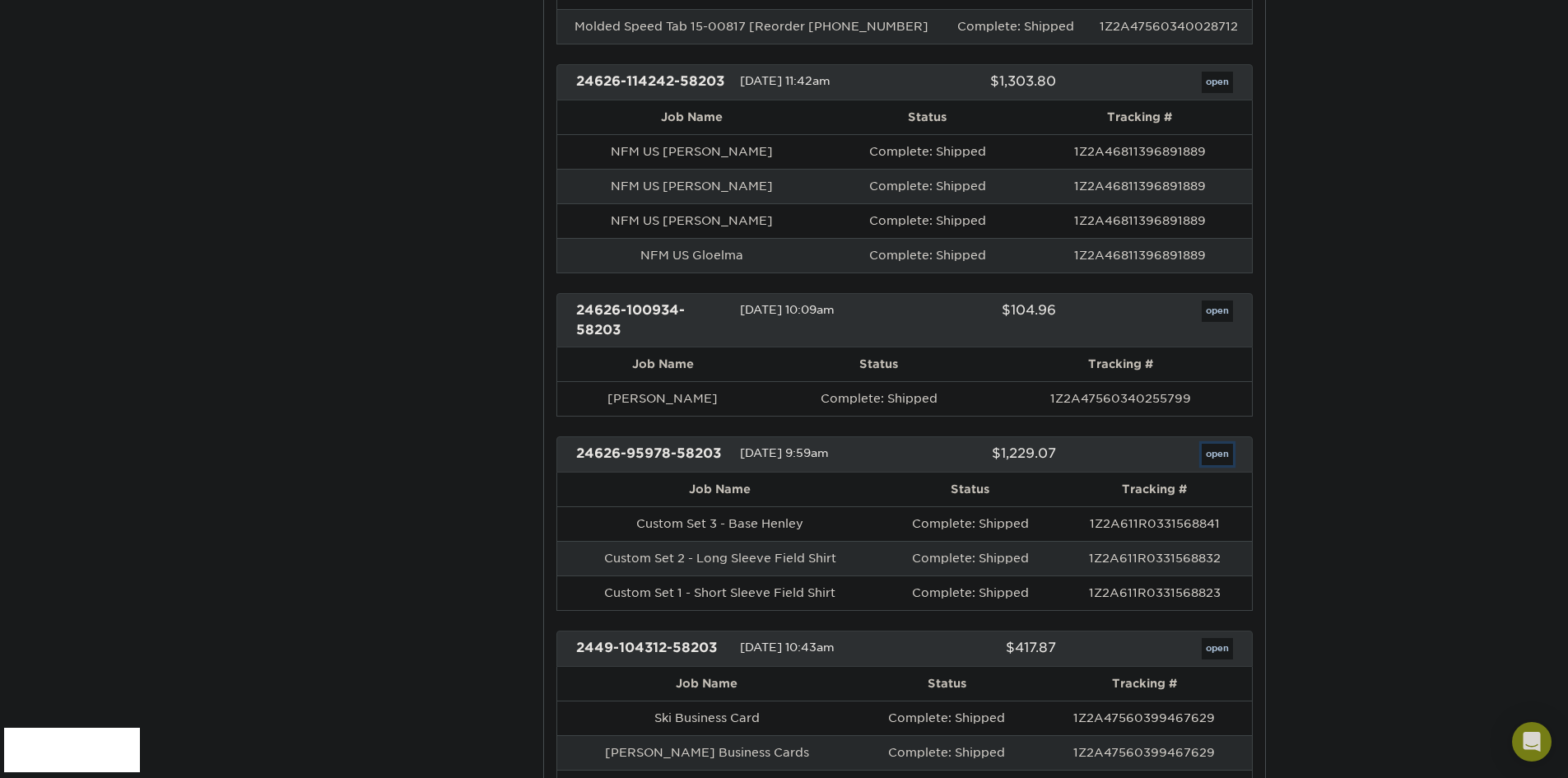
click at [1210, 459] on link "open" at bounding box center [1217, 454] width 31 height 22
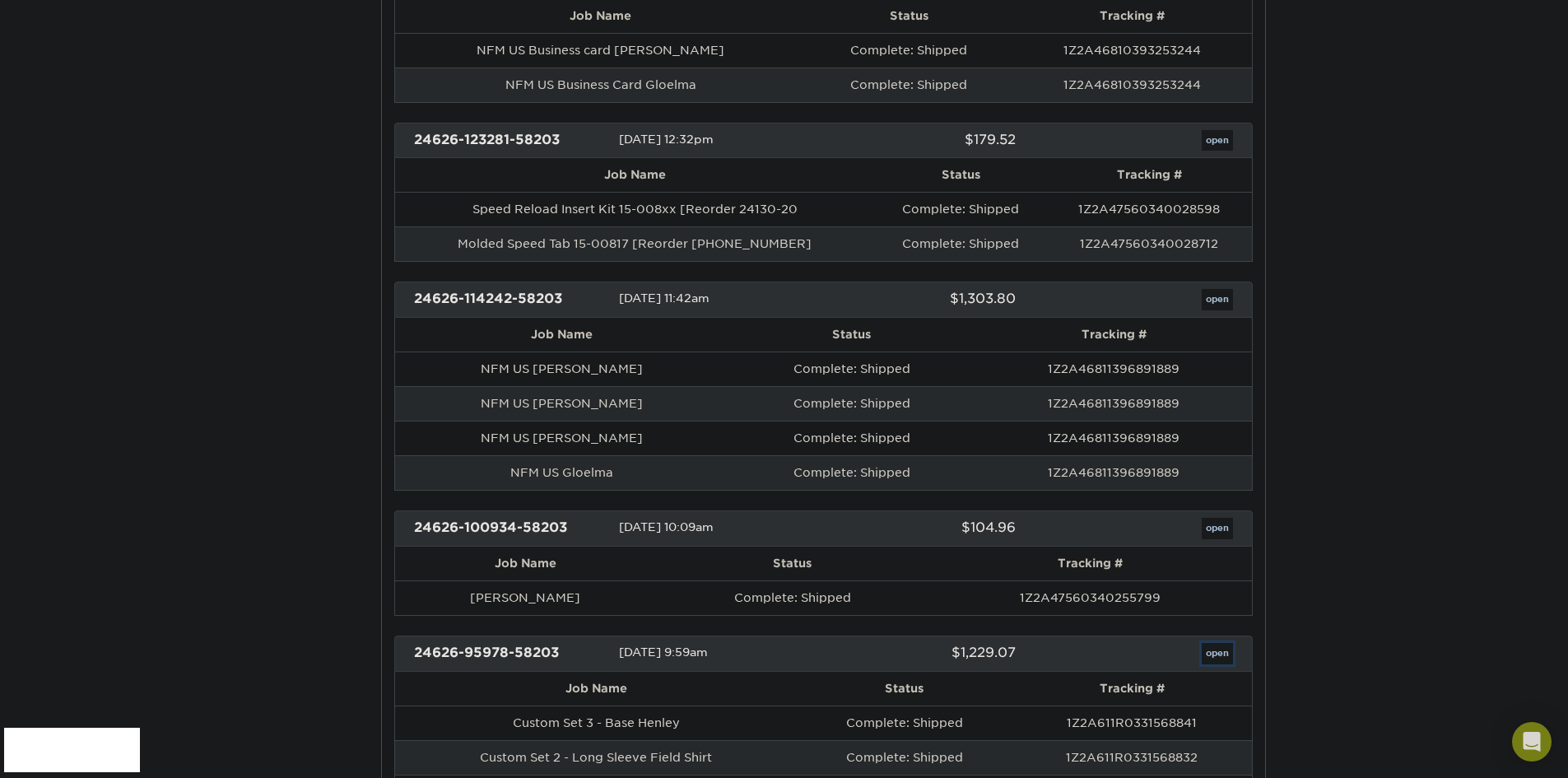
scroll to position [0, 0]
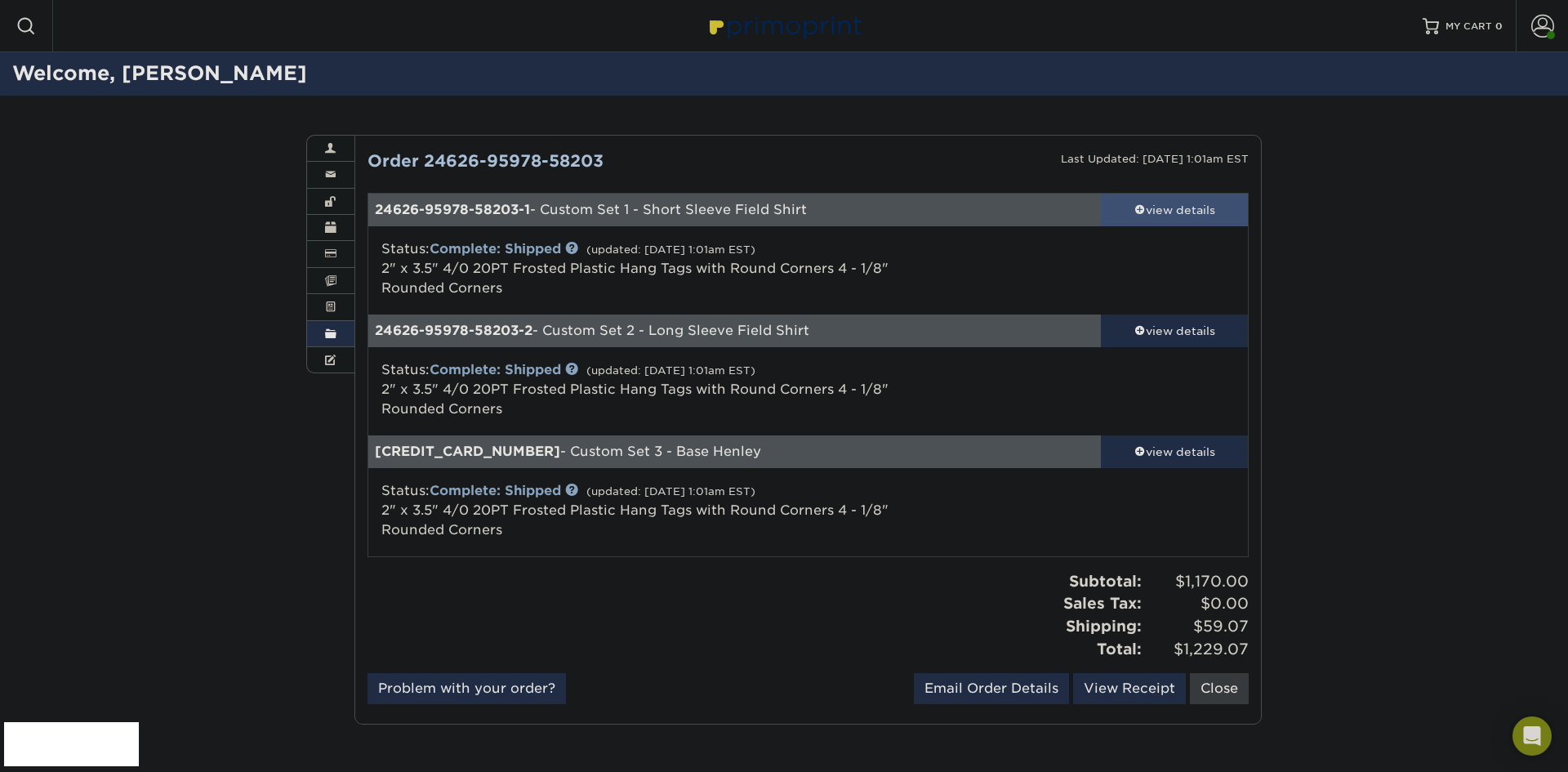
click at [1139, 214] on span at bounding box center [1140, 209] width 11 height 11
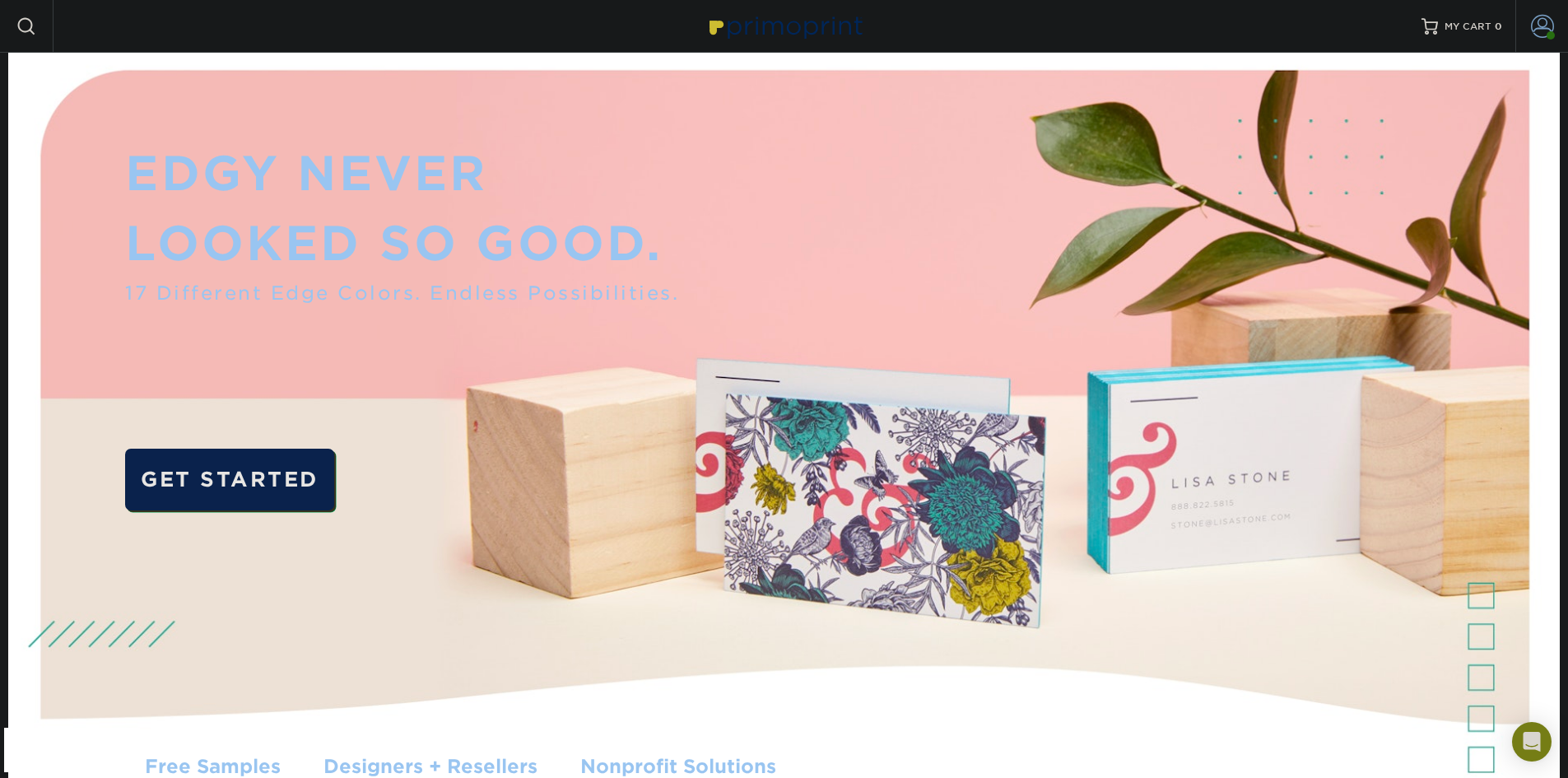
click at [1548, 25] on span at bounding box center [1542, 27] width 23 height 23
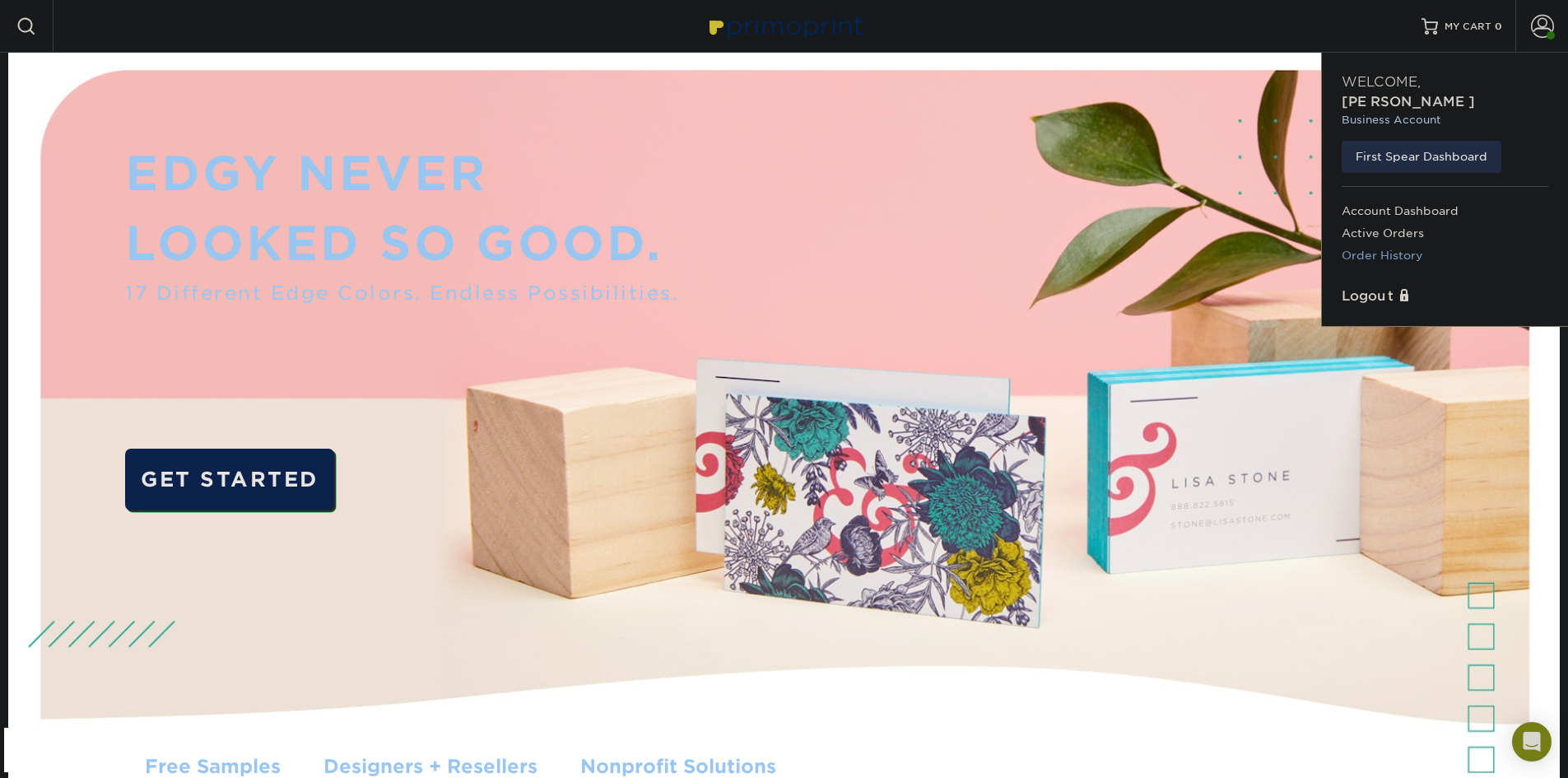
click at [1389, 244] on link "Order History" at bounding box center [1445, 255] width 206 height 22
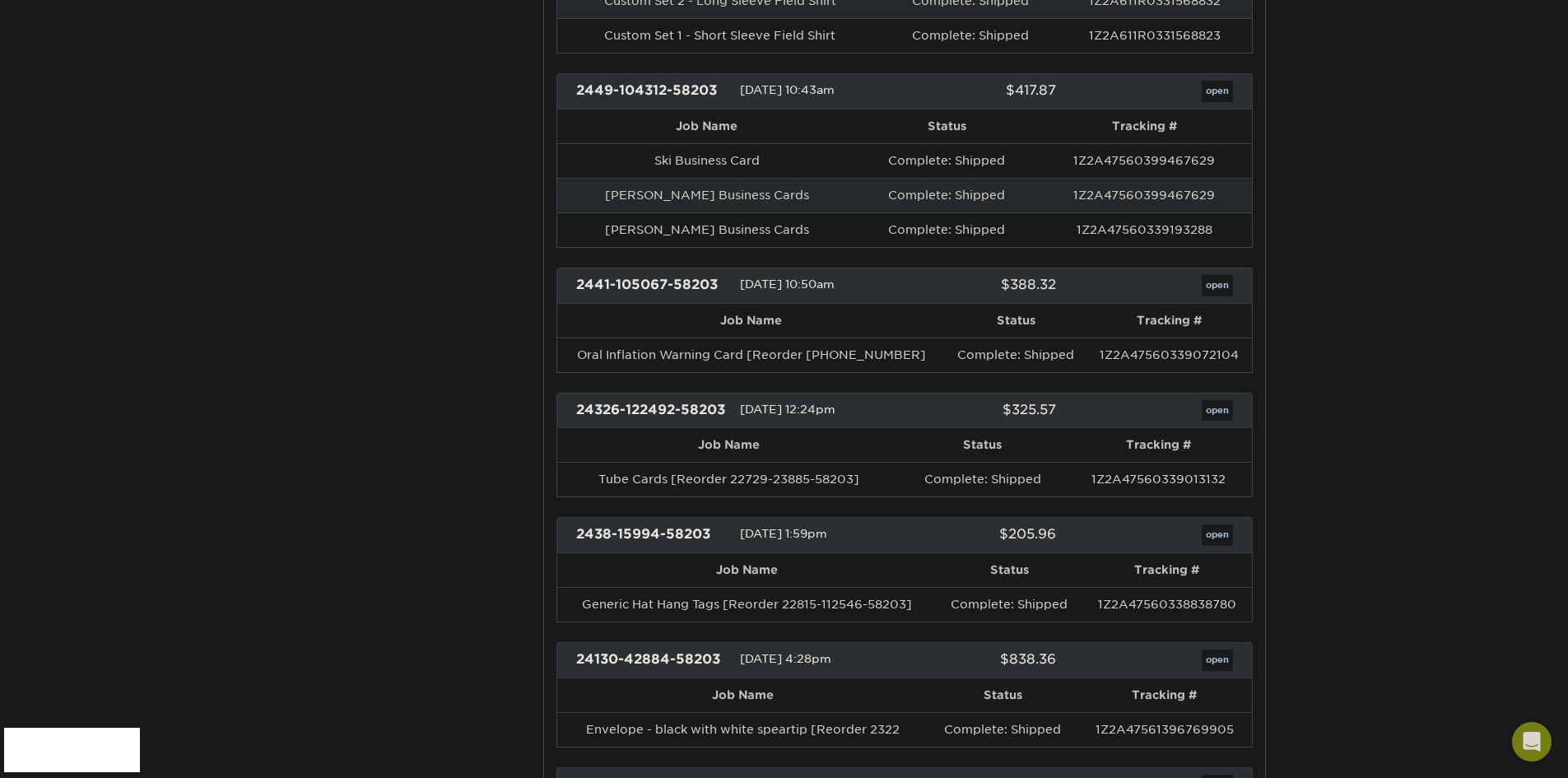
scroll to position [3788, 0]
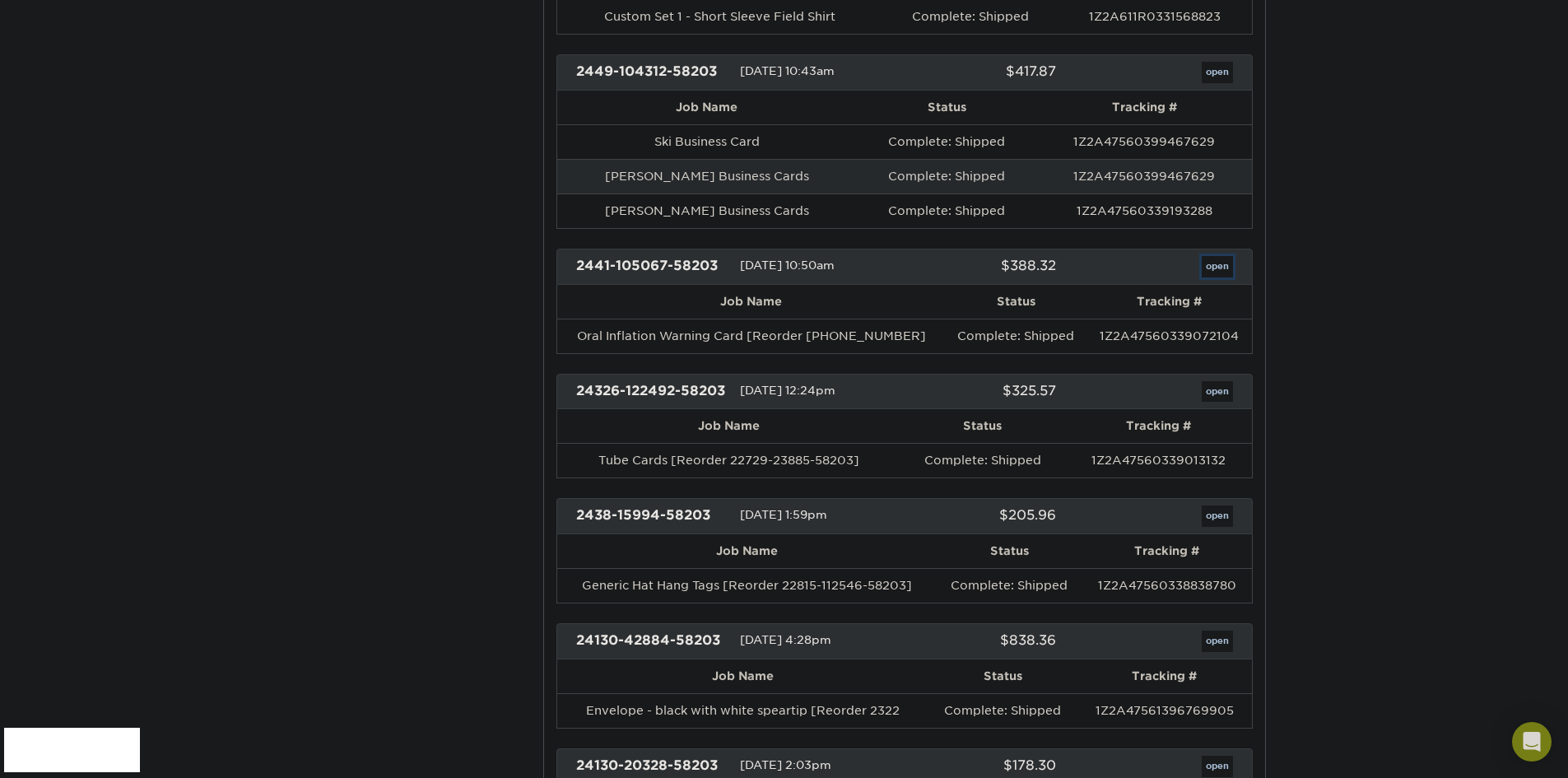
drag, startPoint x: 1217, startPoint y: 262, endPoint x: 1283, endPoint y: 263, distance: 66.0
click at [1217, 262] on link "open" at bounding box center [1217, 267] width 31 height 22
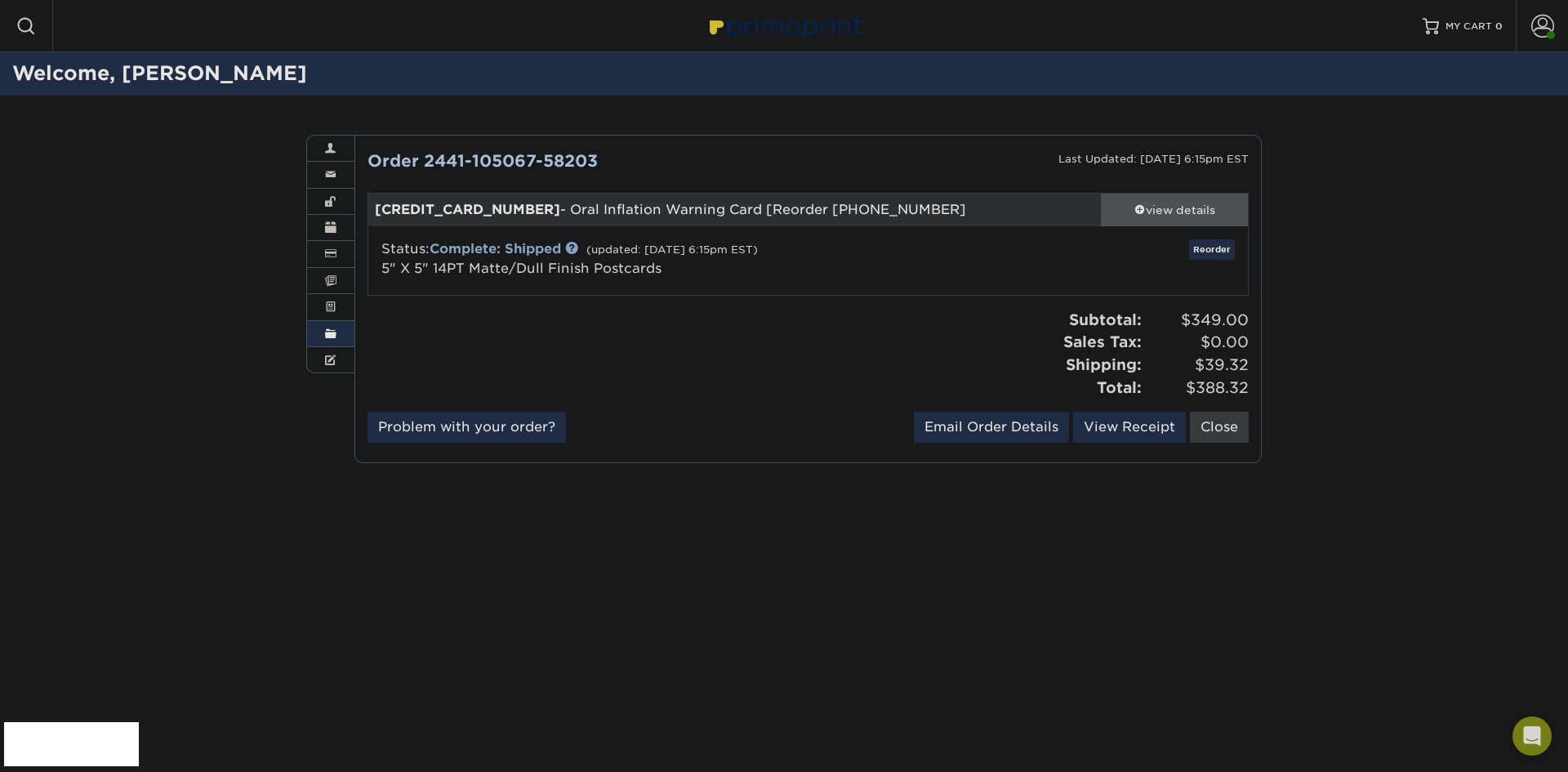
click at [1142, 216] on div "view details" at bounding box center [1175, 209] width 147 height 16
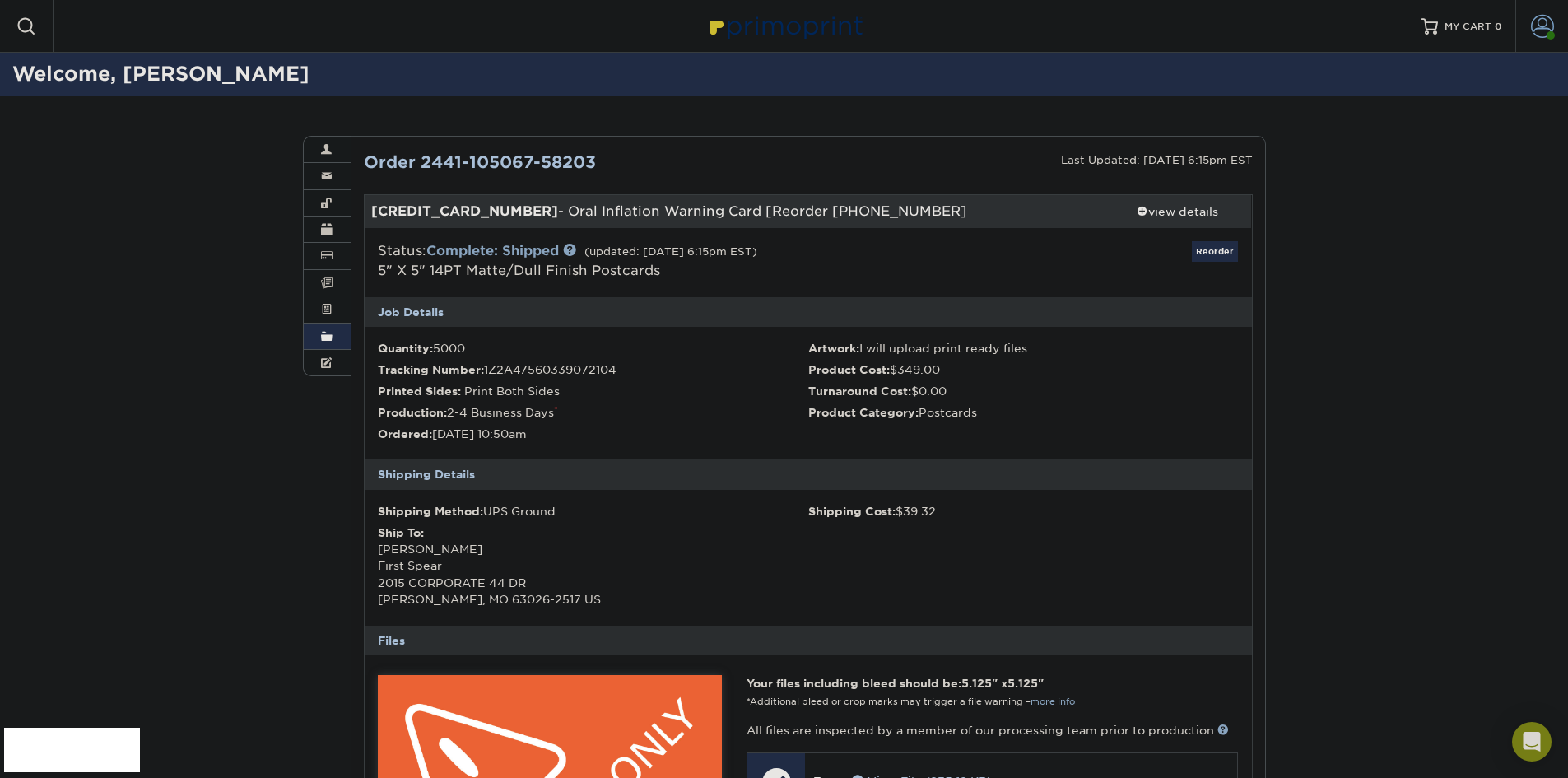
click at [1540, 37] on span at bounding box center [1542, 27] width 23 height 23
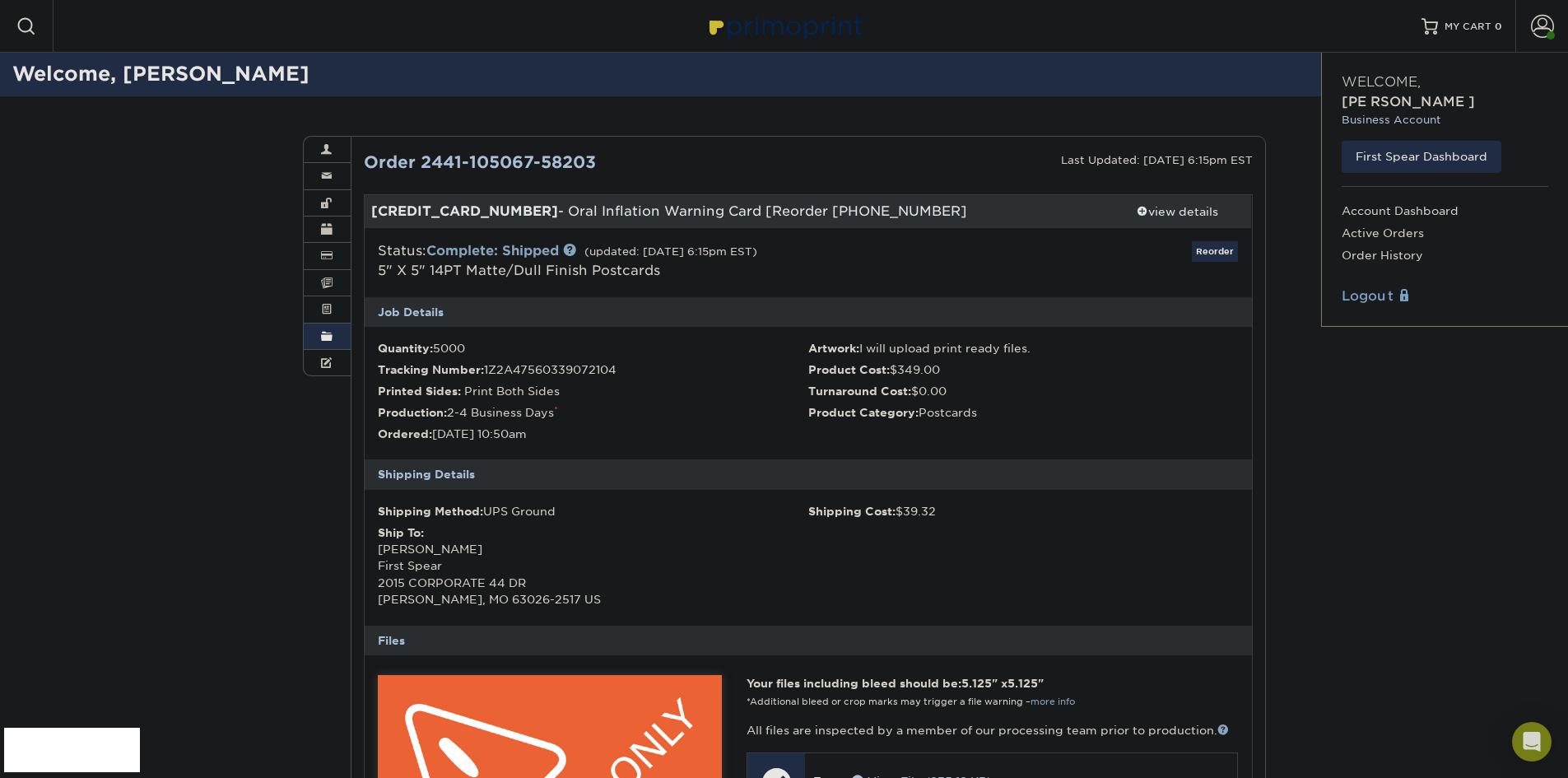
click at [1370, 287] on link "Logout" at bounding box center [1445, 296] width 206 height 20
